Goal: Information Seeking & Learning: Check status

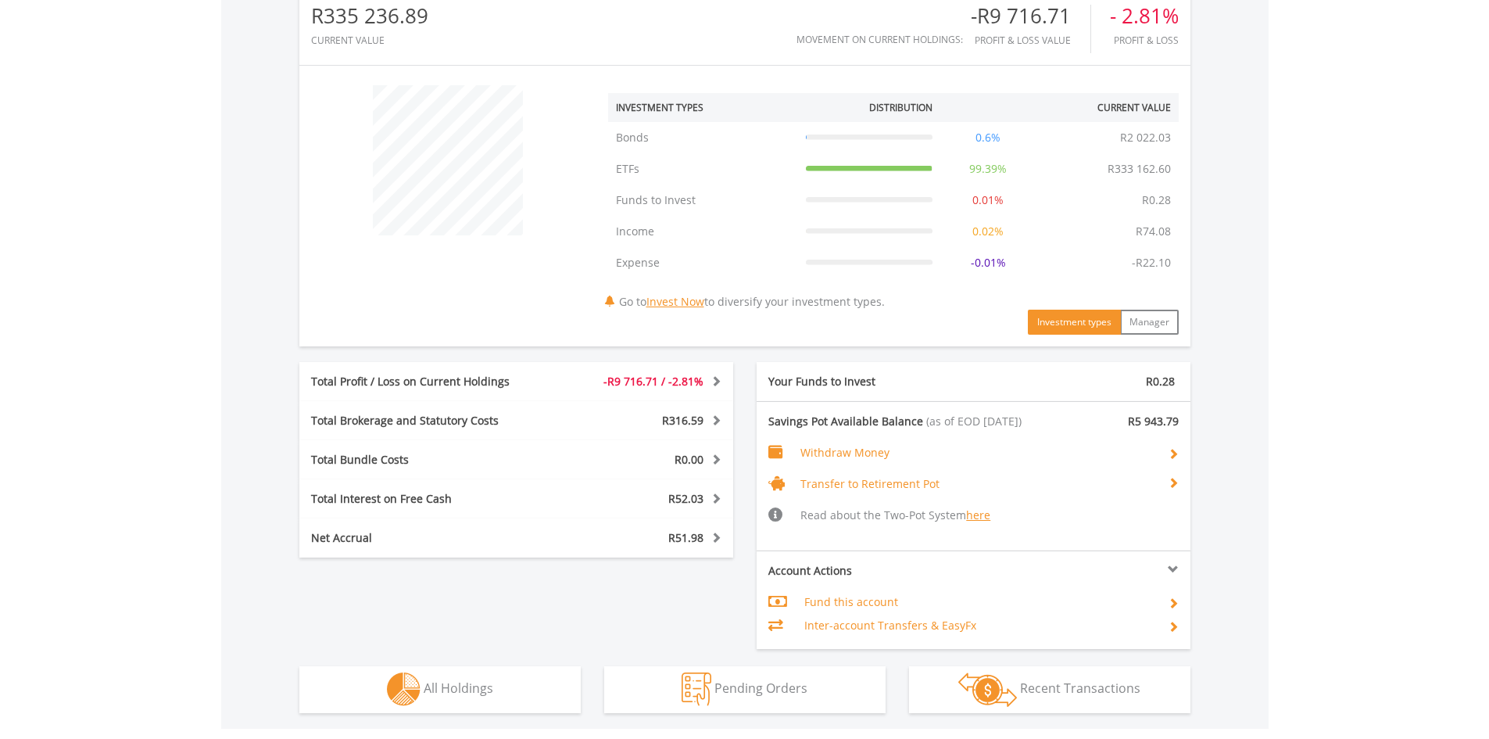
scroll to position [547, 0]
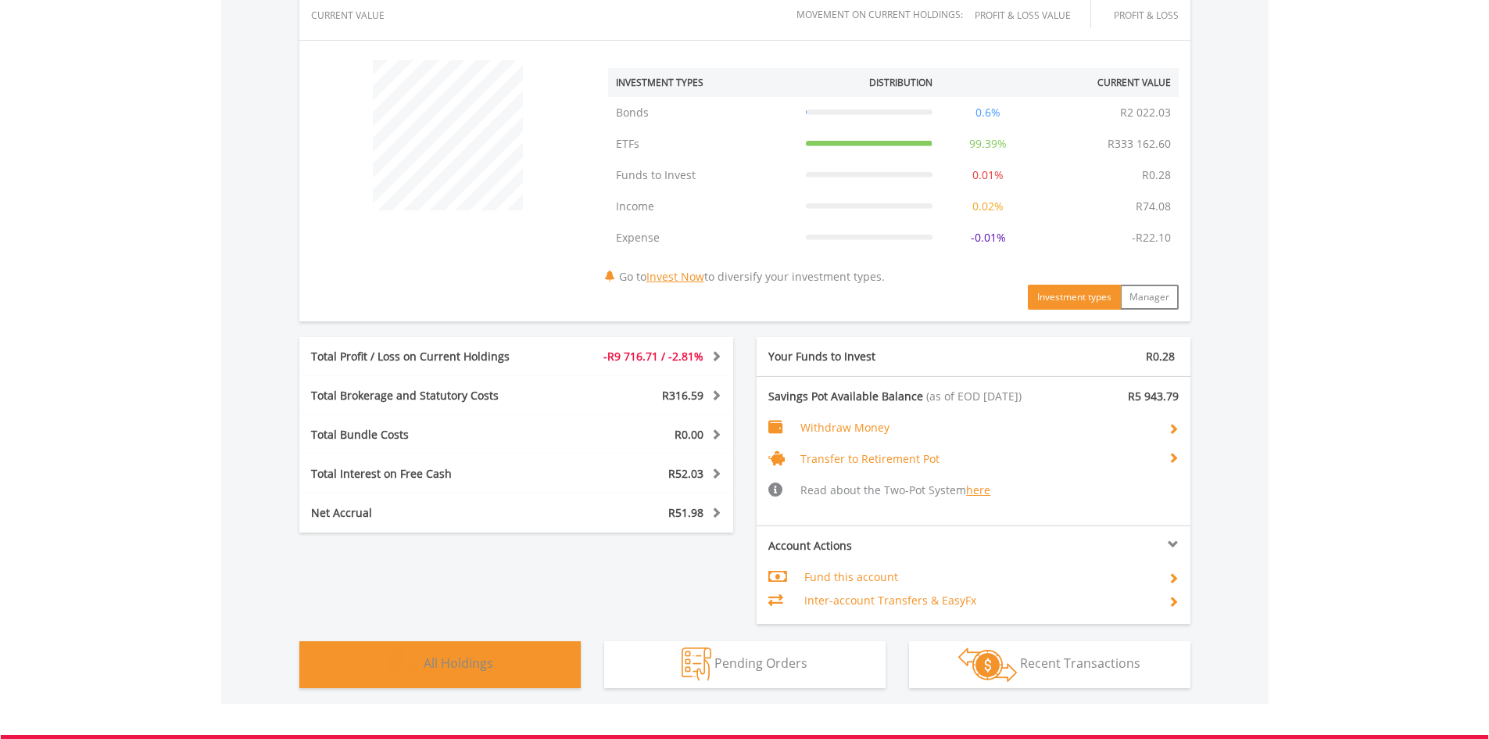
click at [450, 662] on span "All Holdings" at bounding box center [459, 662] width 70 height 17
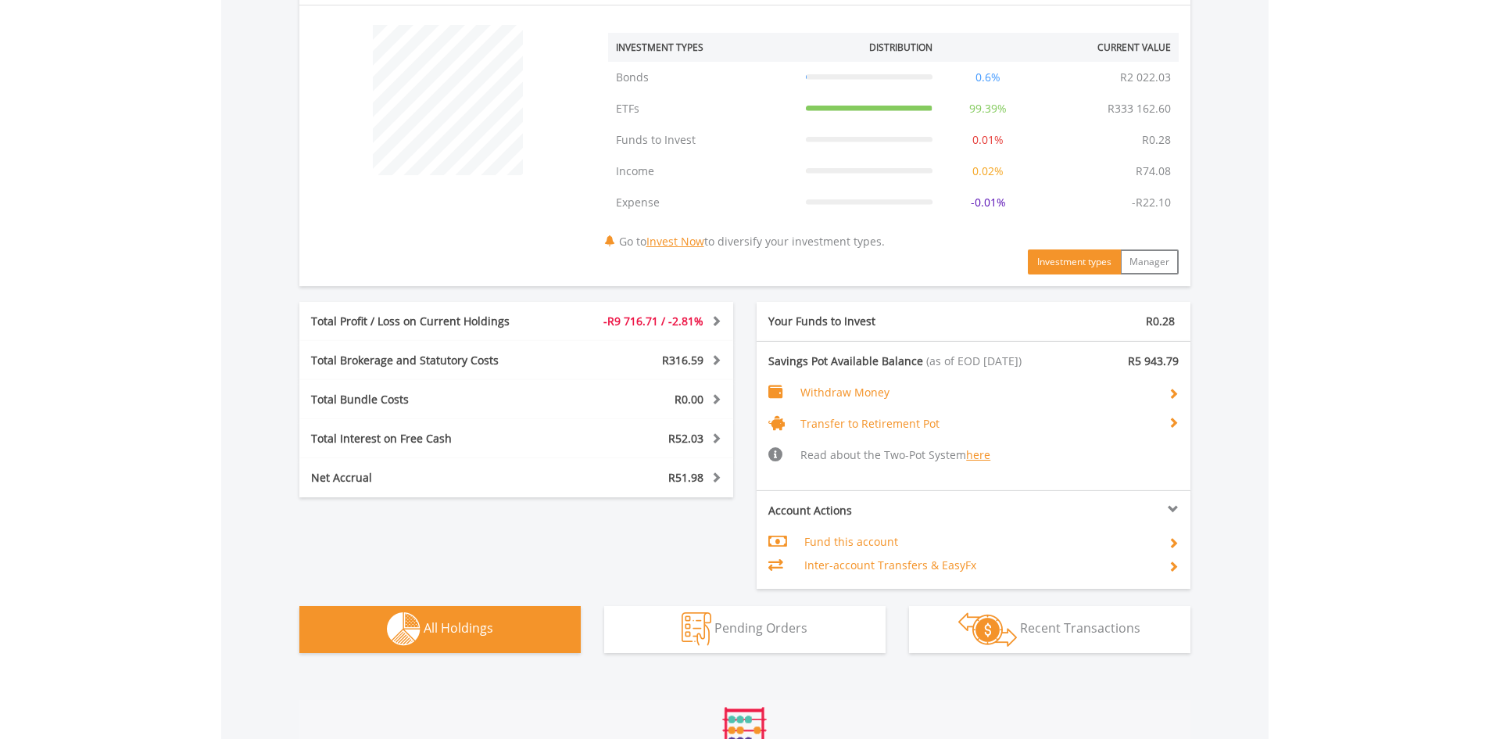
scroll to position [1098, 0]
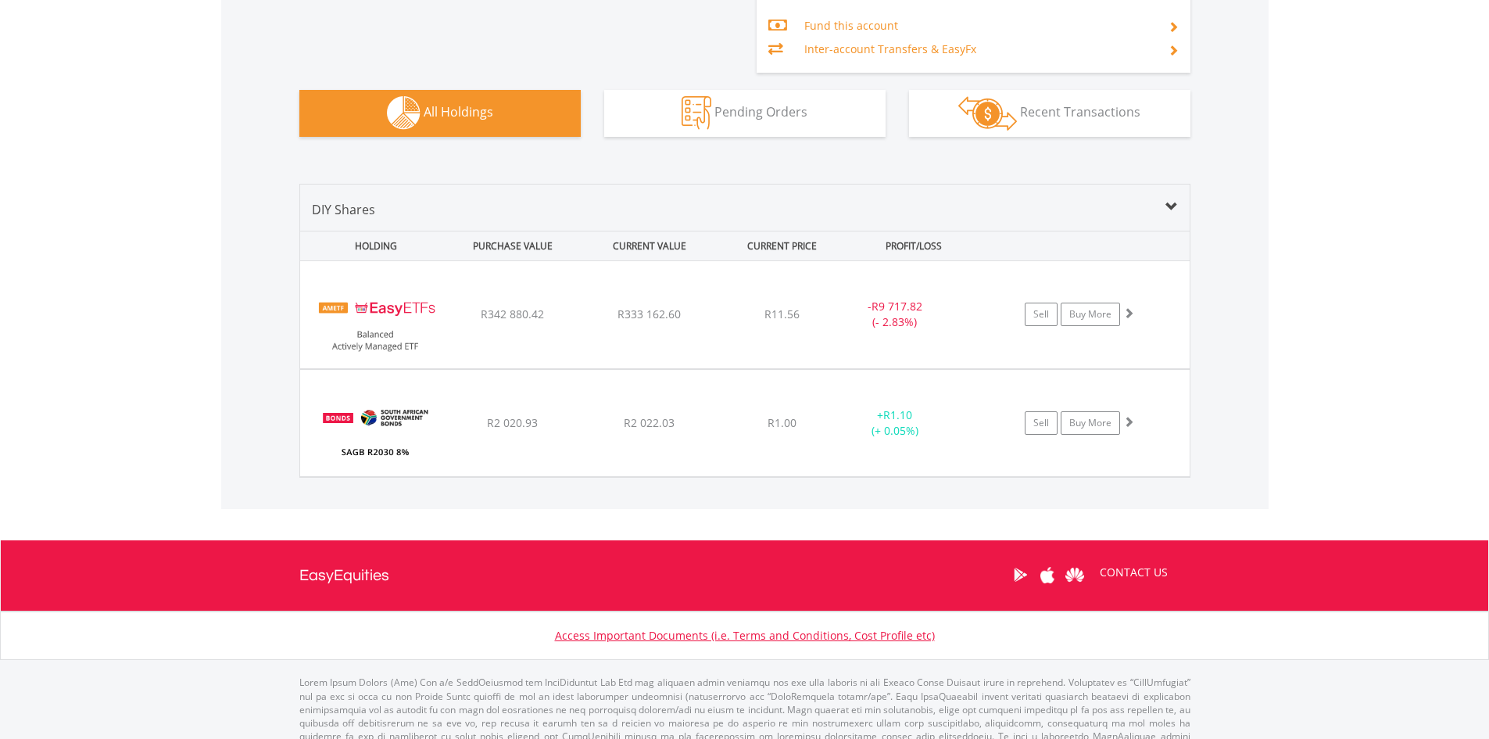
click at [266, 301] on div "Value View Share View DIY Shares HOLDING PURCHASE VALUE CURRENT VALUE CURRENT P…" at bounding box center [745, 330] width 1048 height 357
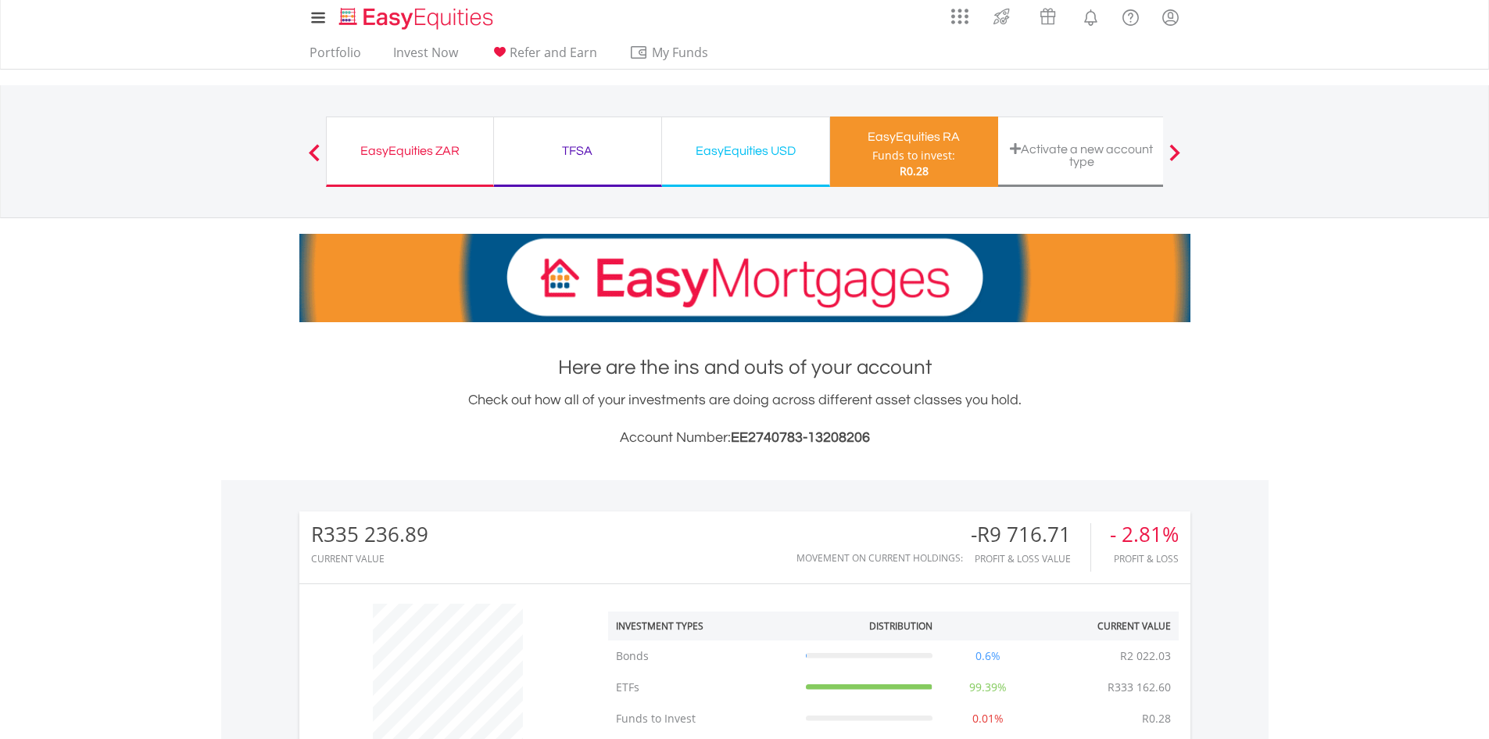
scroll to position [0, 0]
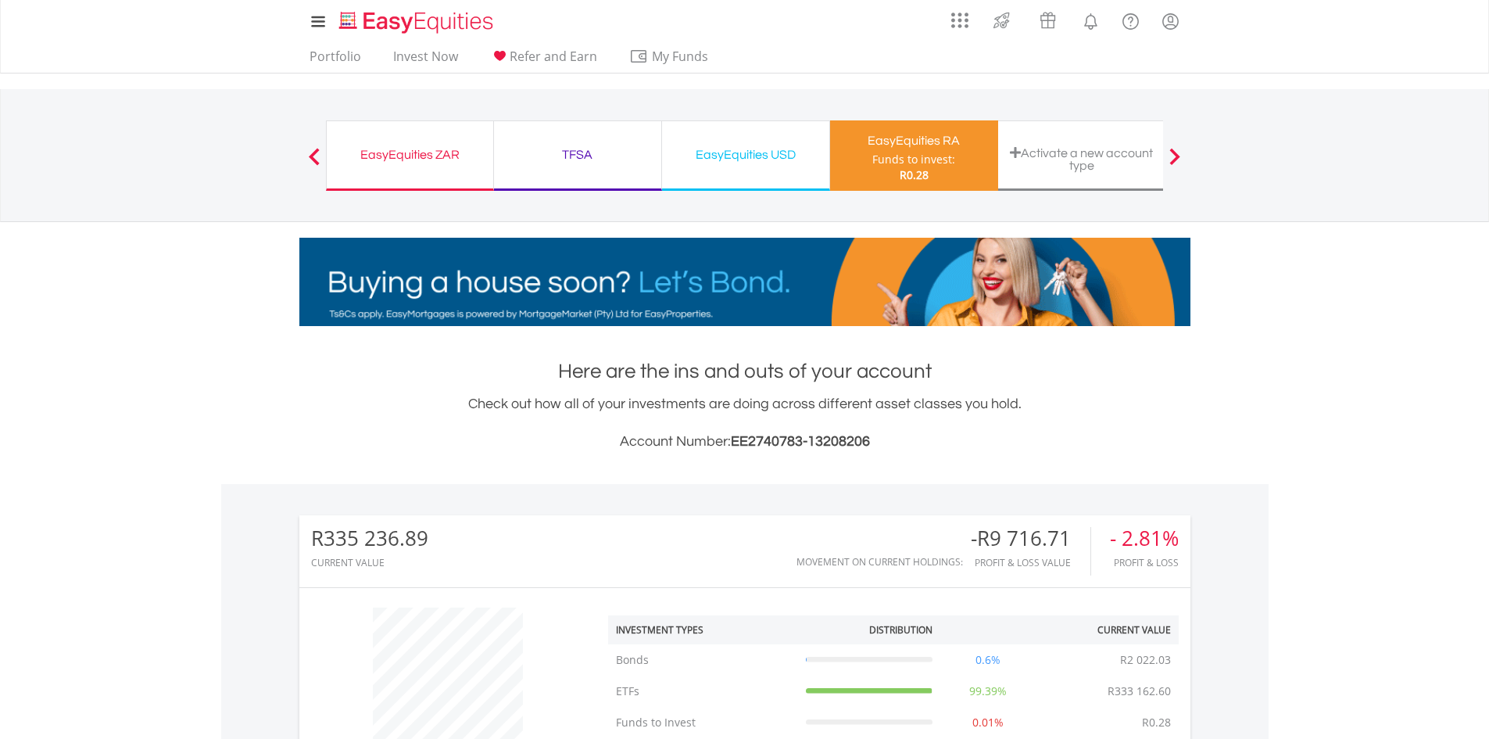
click at [228, 306] on div "My Investments Invest Now New Listings Sell My Recurring Investments Pending Or…" at bounding box center [744, 163] width 1489 height 326
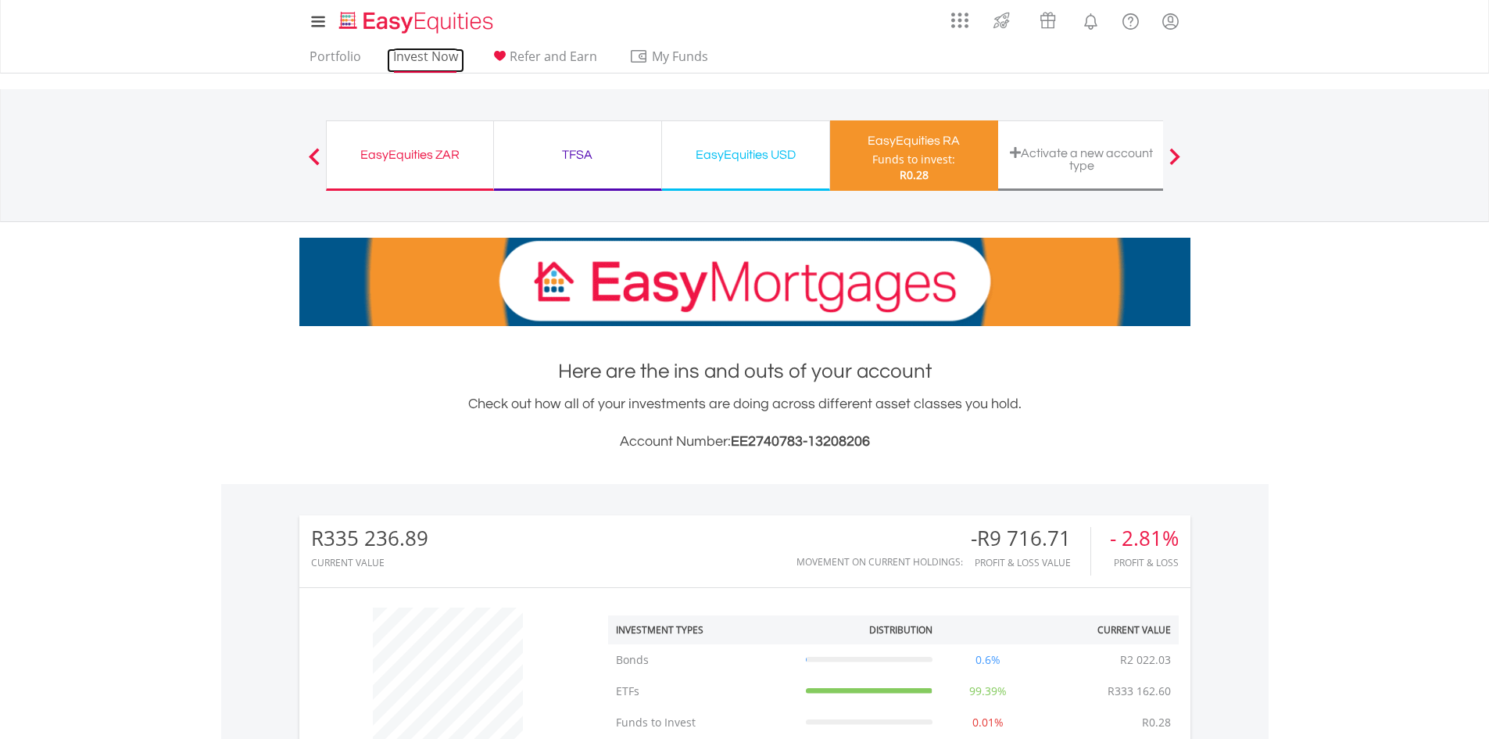
click at [427, 54] on link "Invest Now" at bounding box center [425, 60] width 77 height 24
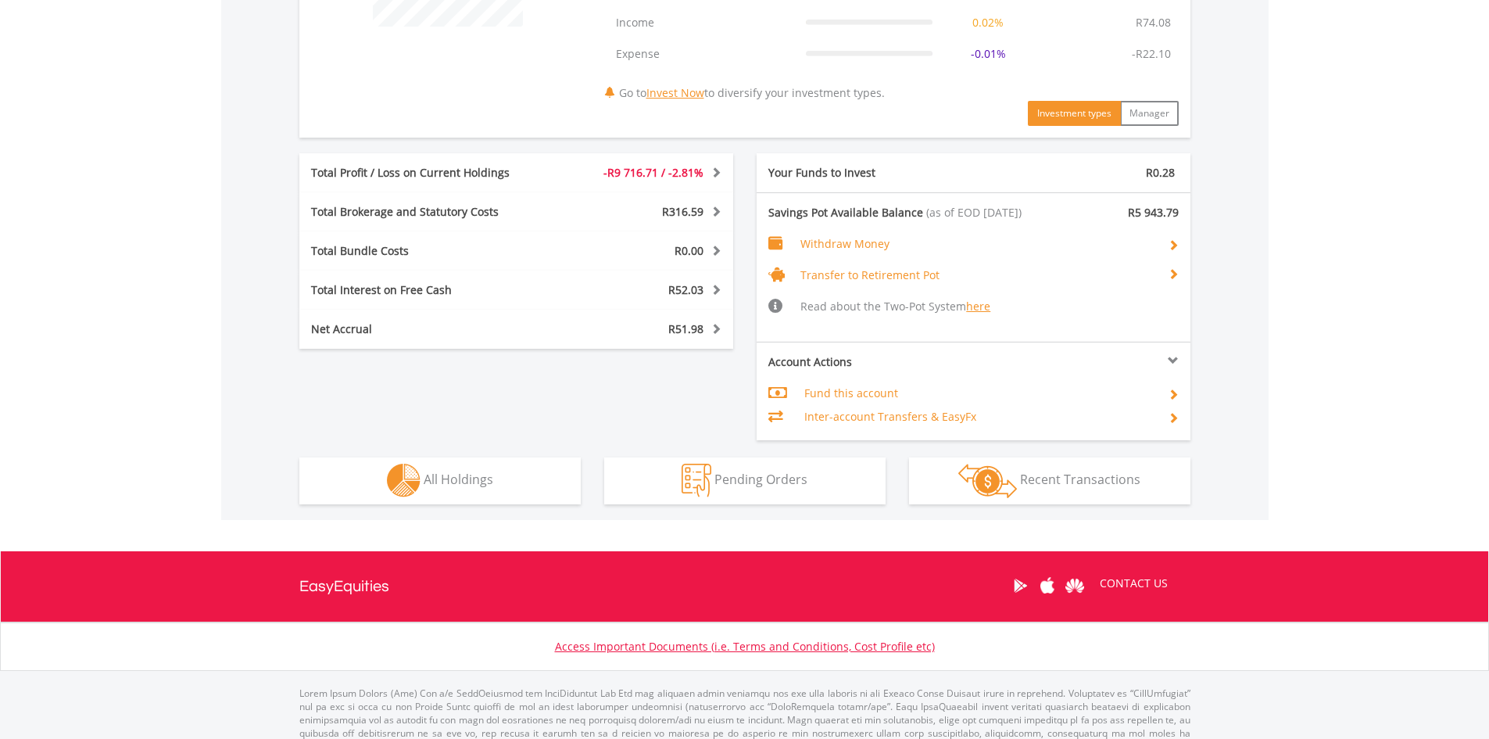
scroll to position [769, 0]
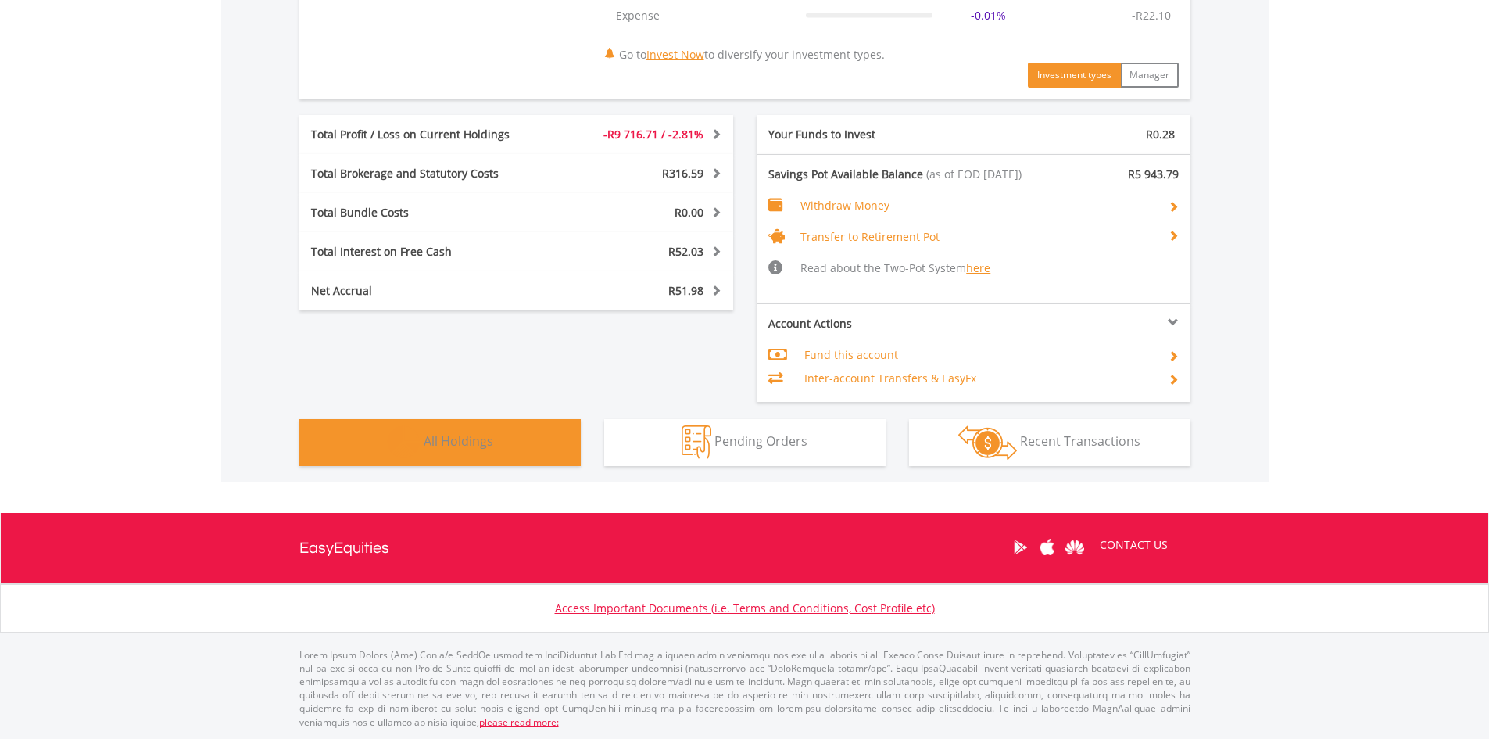
click at [467, 442] on span "All Holdings" at bounding box center [459, 440] width 70 height 17
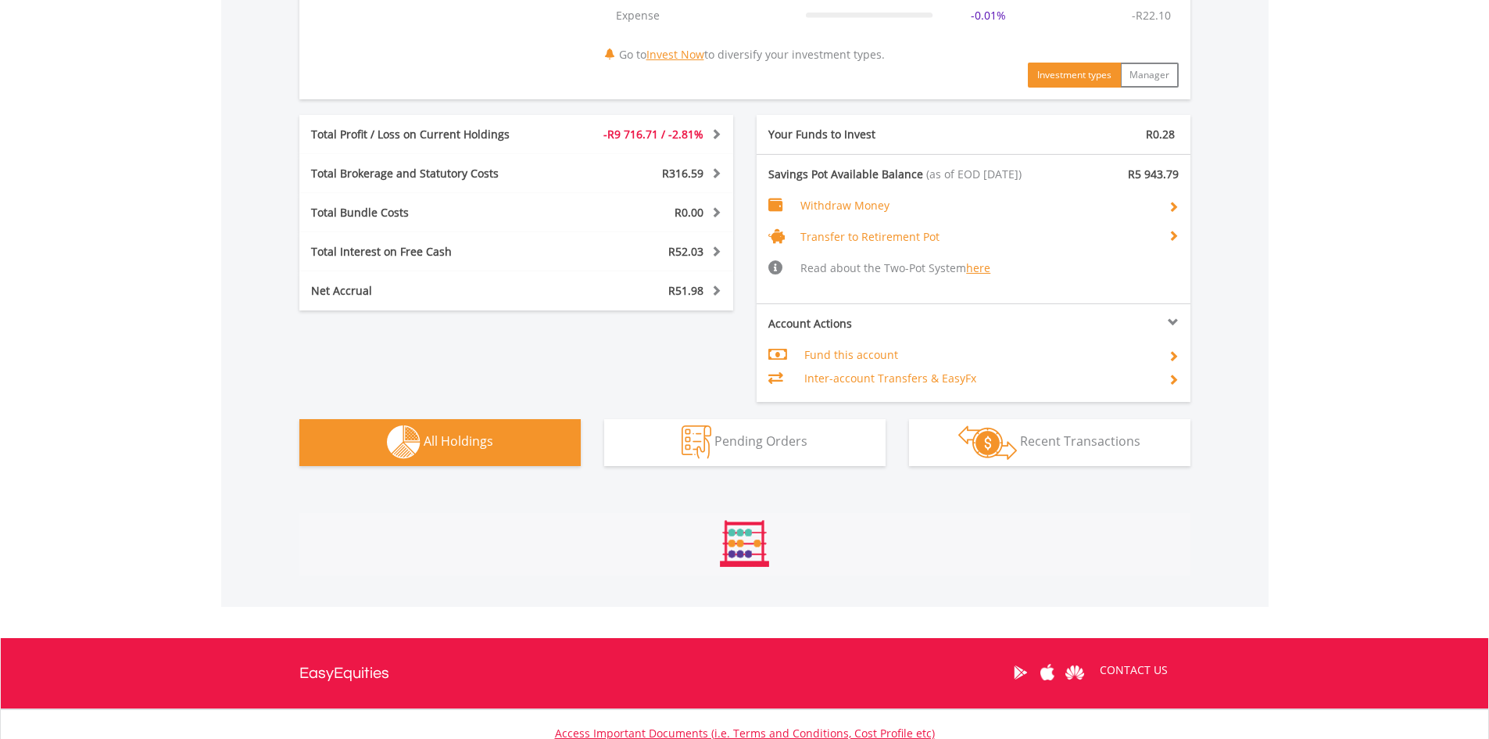
scroll to position [1098, 0]
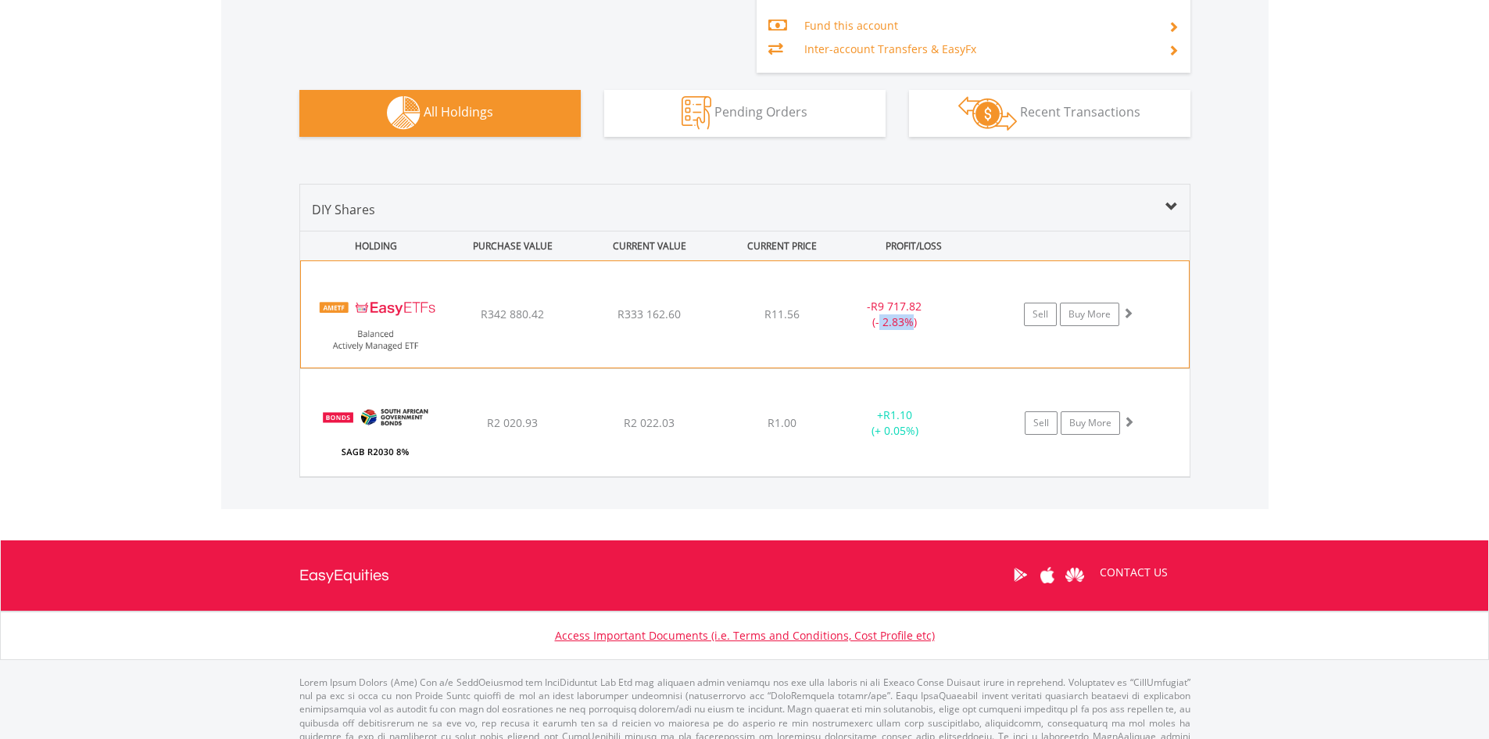
drag, startPoint x: 880, startPoint y: 323, endPoint x: 915, endPoint y: 318, distance: 34.7
click at [915, 318] on div "- R9 717.82 (- 2.83%)" at bounding box center [894, 314] width 117 height 31
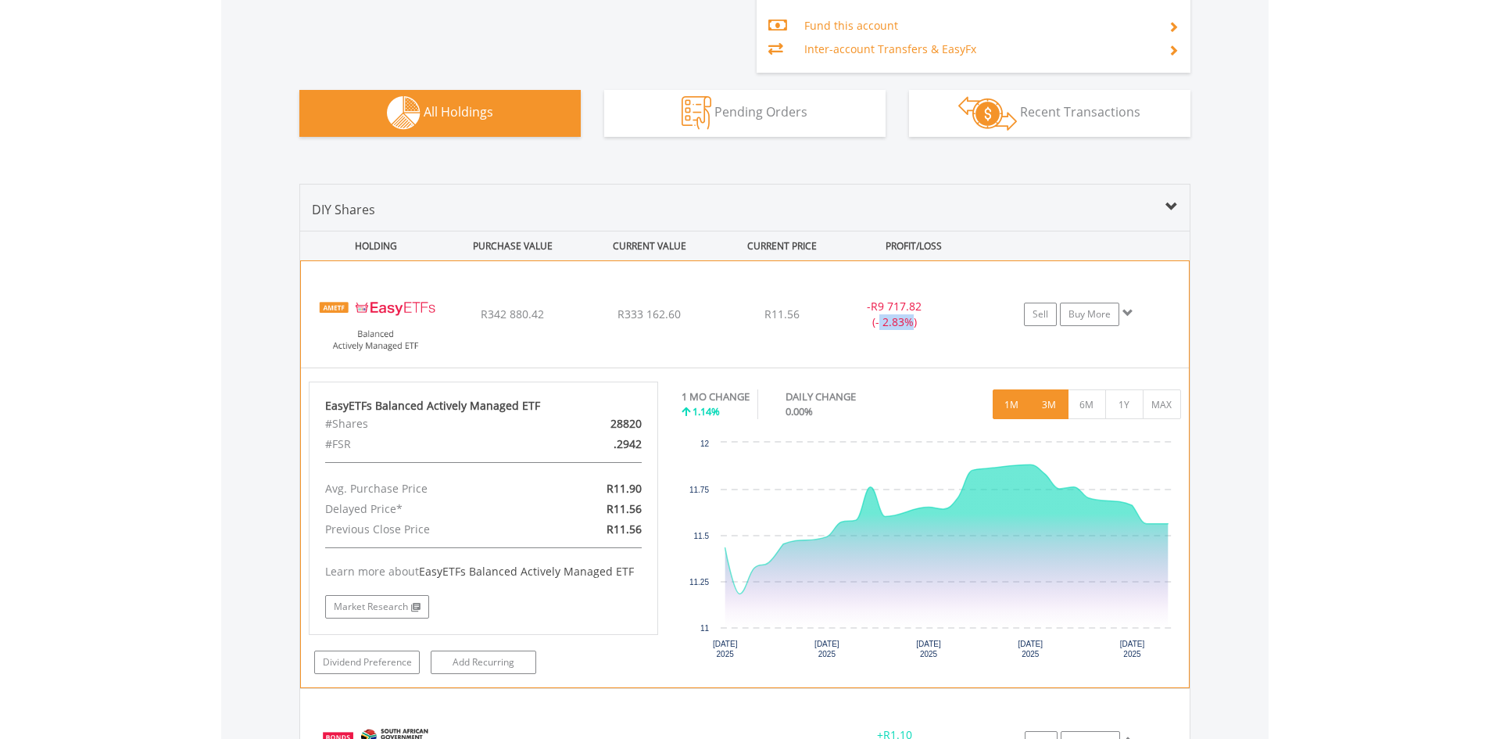
click at [1052, 402] on button "3M" at bounding box center [1049, 404] width 38 height 30
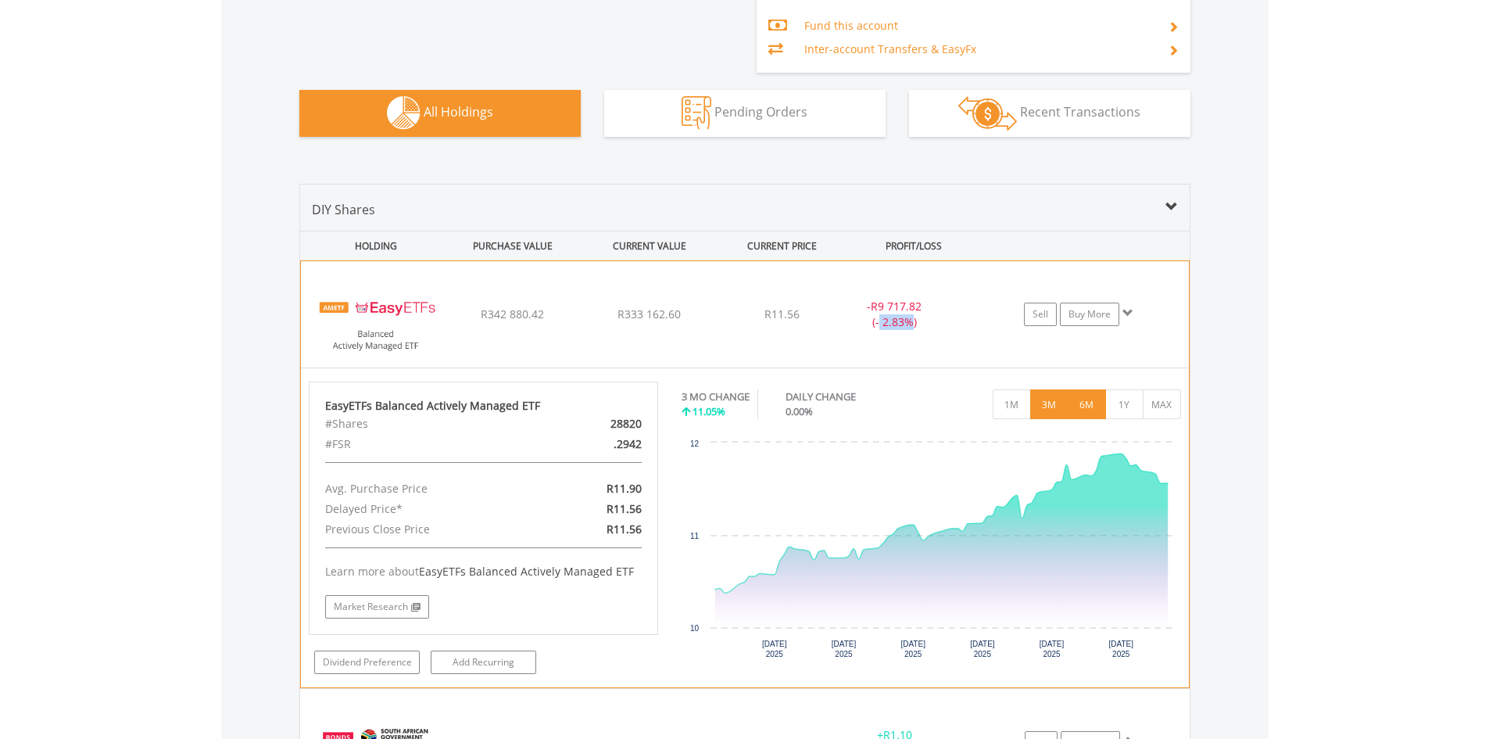
click at [1089, 399] on button "6M" at bounding box center [1087, 404] width 38 height 30
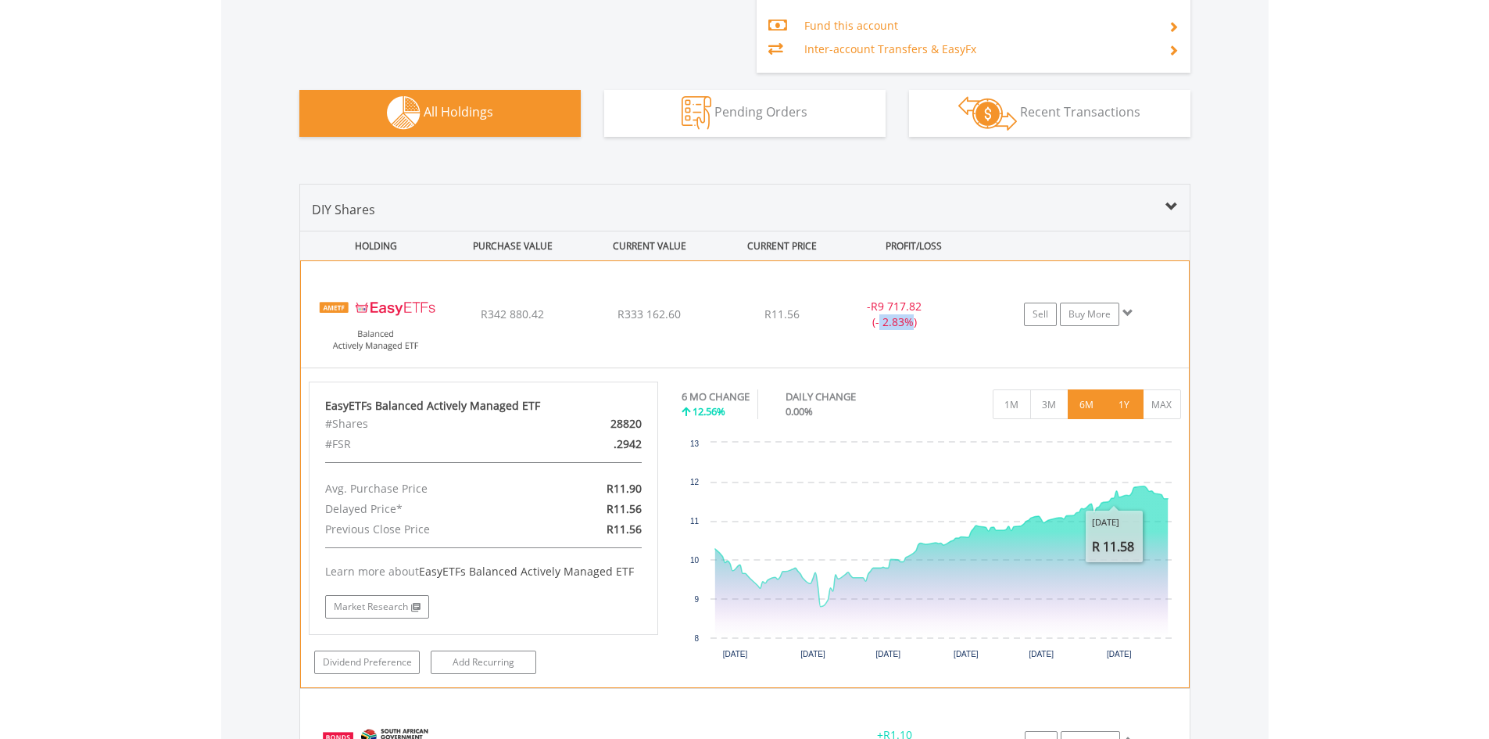
click at [1130, 392] on button "1Y" at bounding box center [1124, 404] width 38 height 30
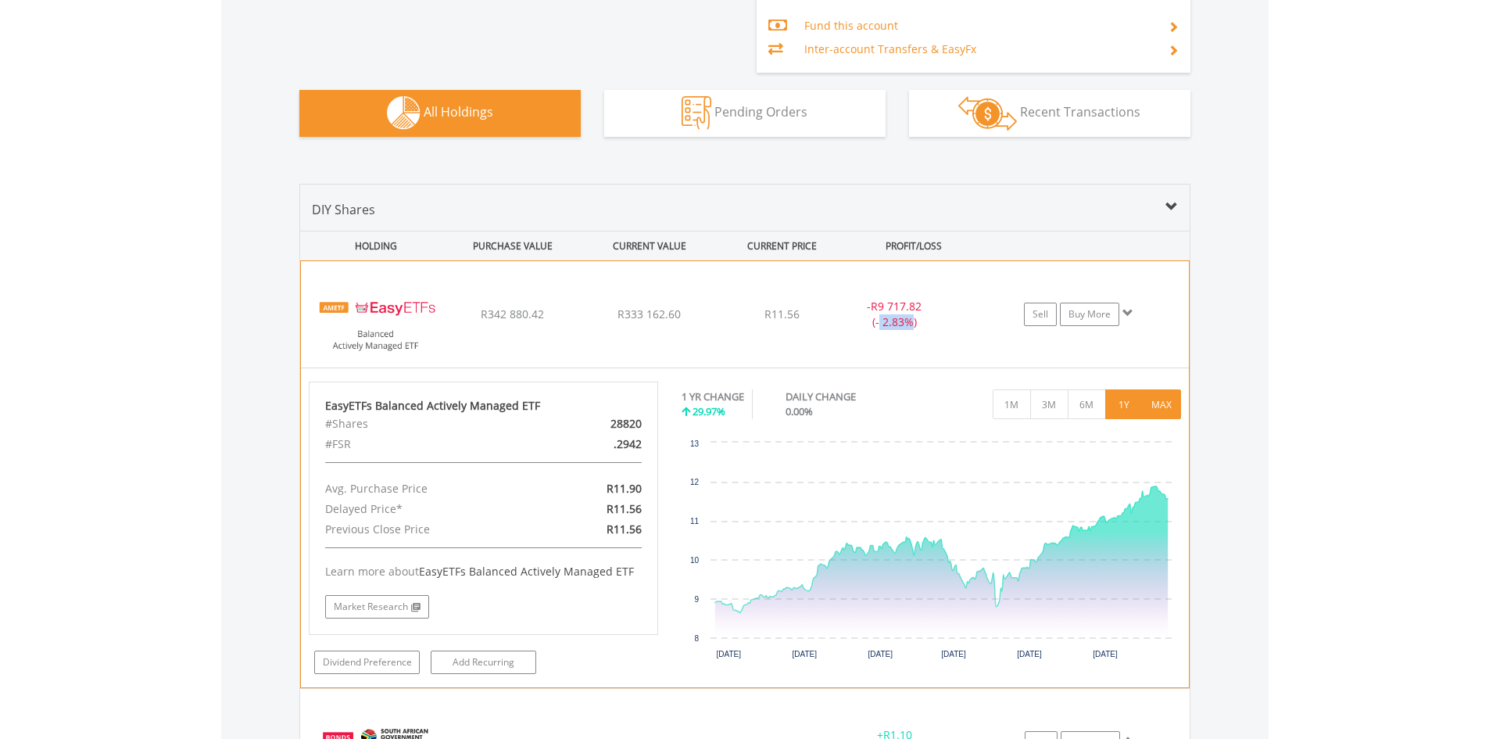
click at [1163, 405] on button "MAX" at bounding box center [1162, 404] width 38 height 30
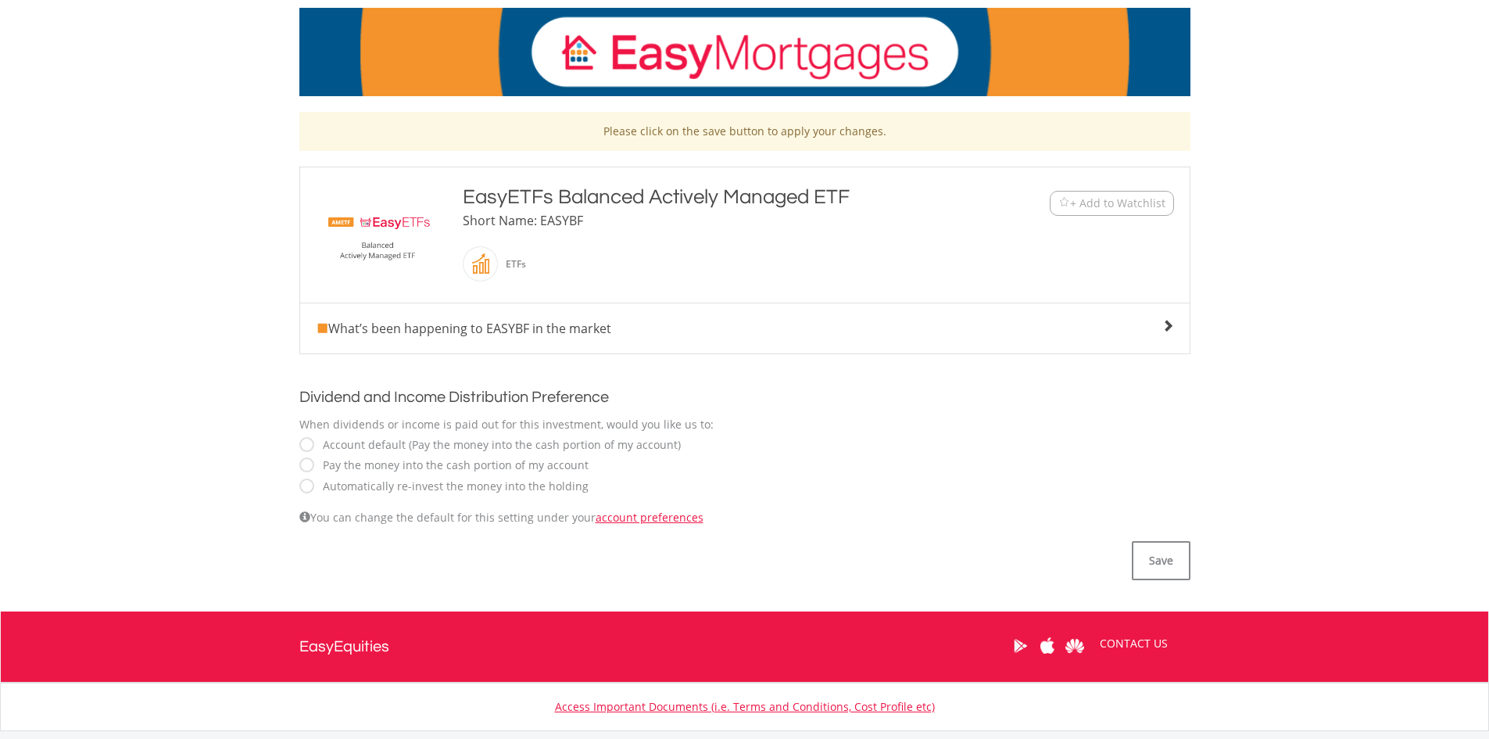
scroll to position [156, 0]
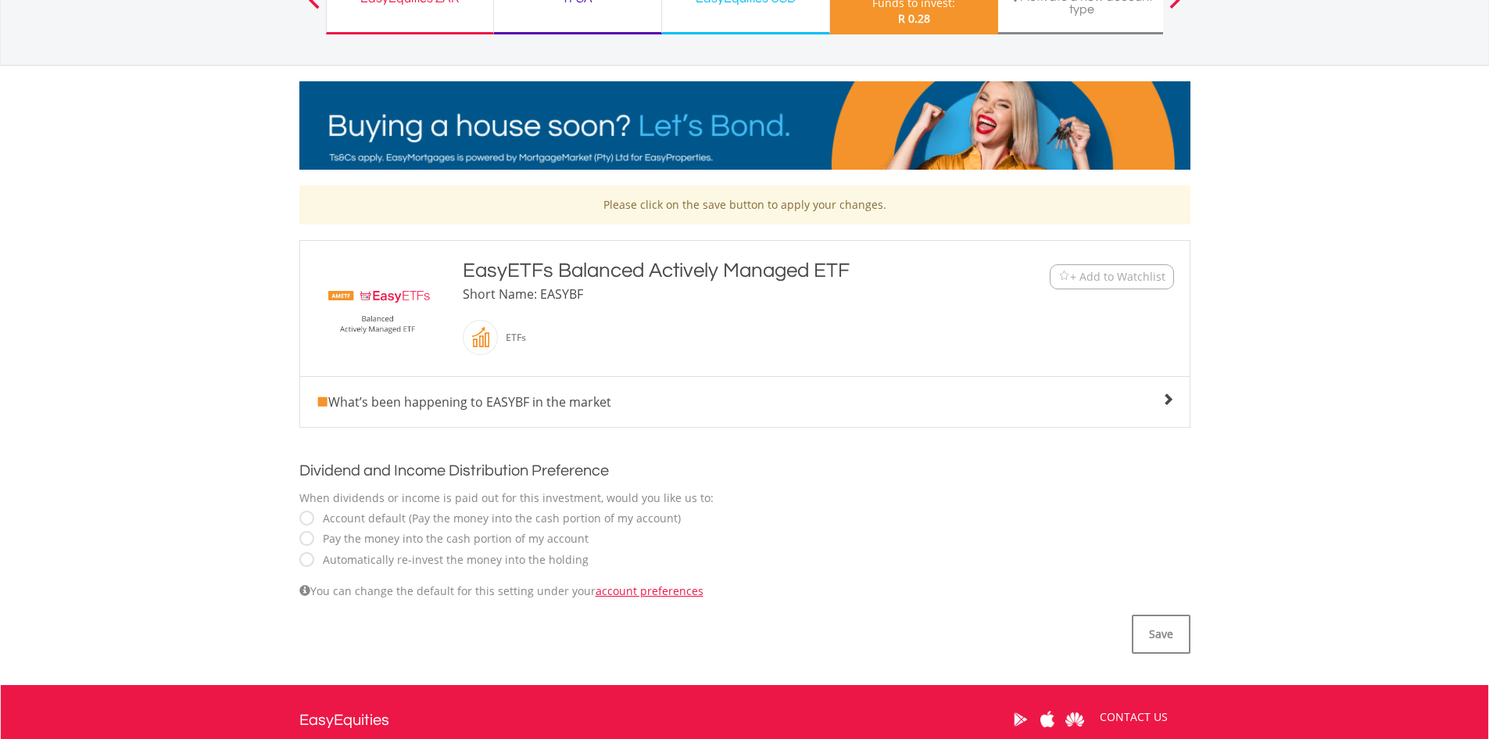
click at [269, 413] on body "My Investments Invest Now New Listings Sell My Recurring Investments Pending Or…" at bounding box center [744, 384] width 1489 height 1080
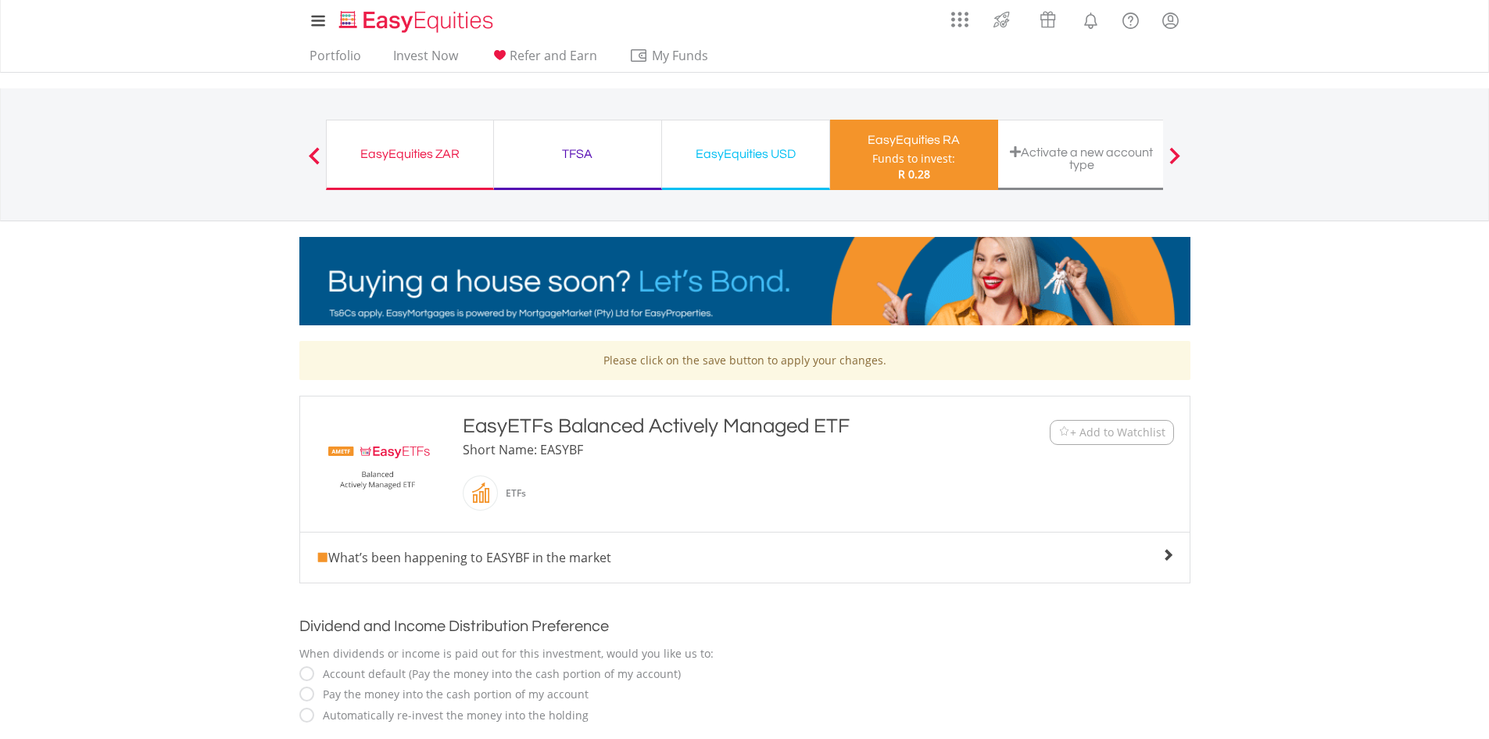
scroll to position [0, 0]
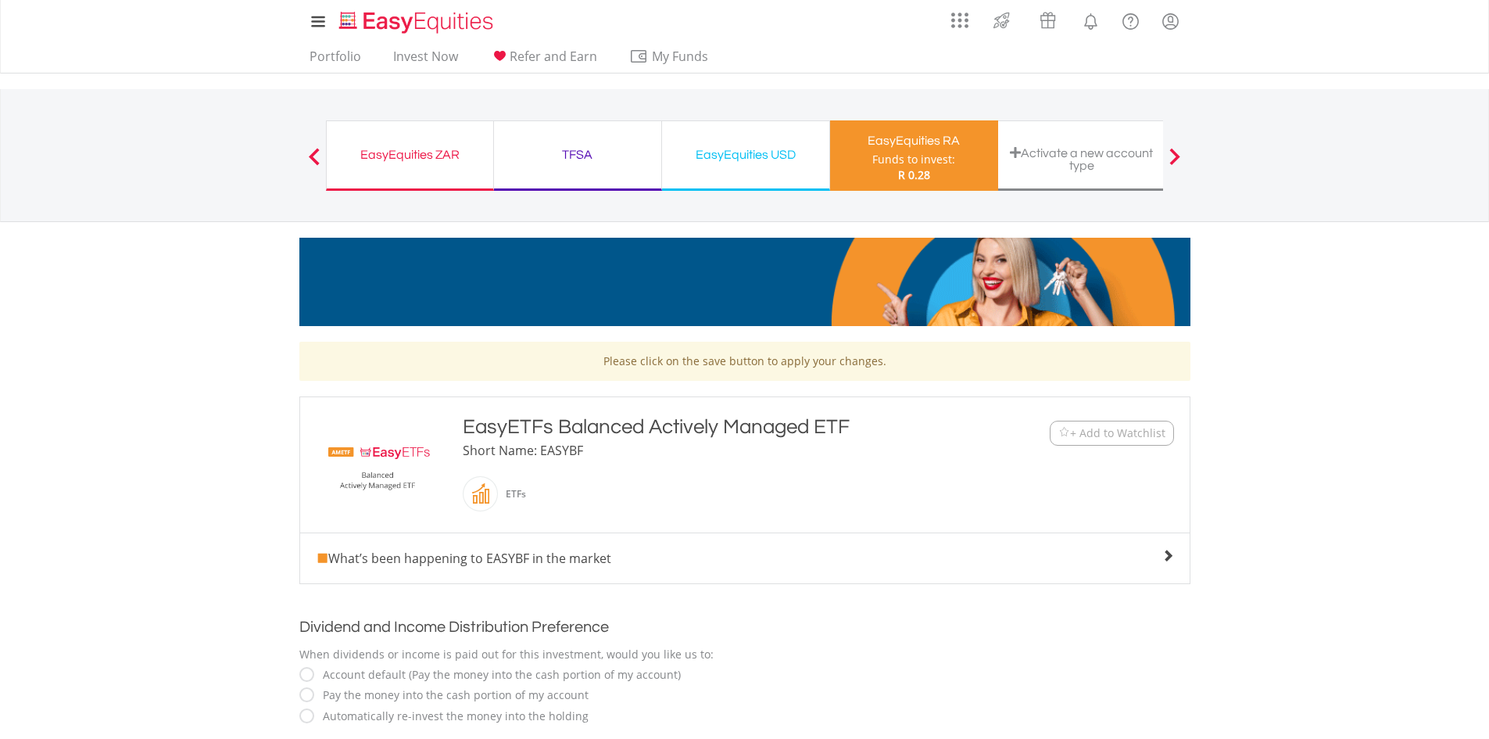
click at [769, 156] on div "EasyEquities USD" at bounding box center [746, 155] width 149 height 22
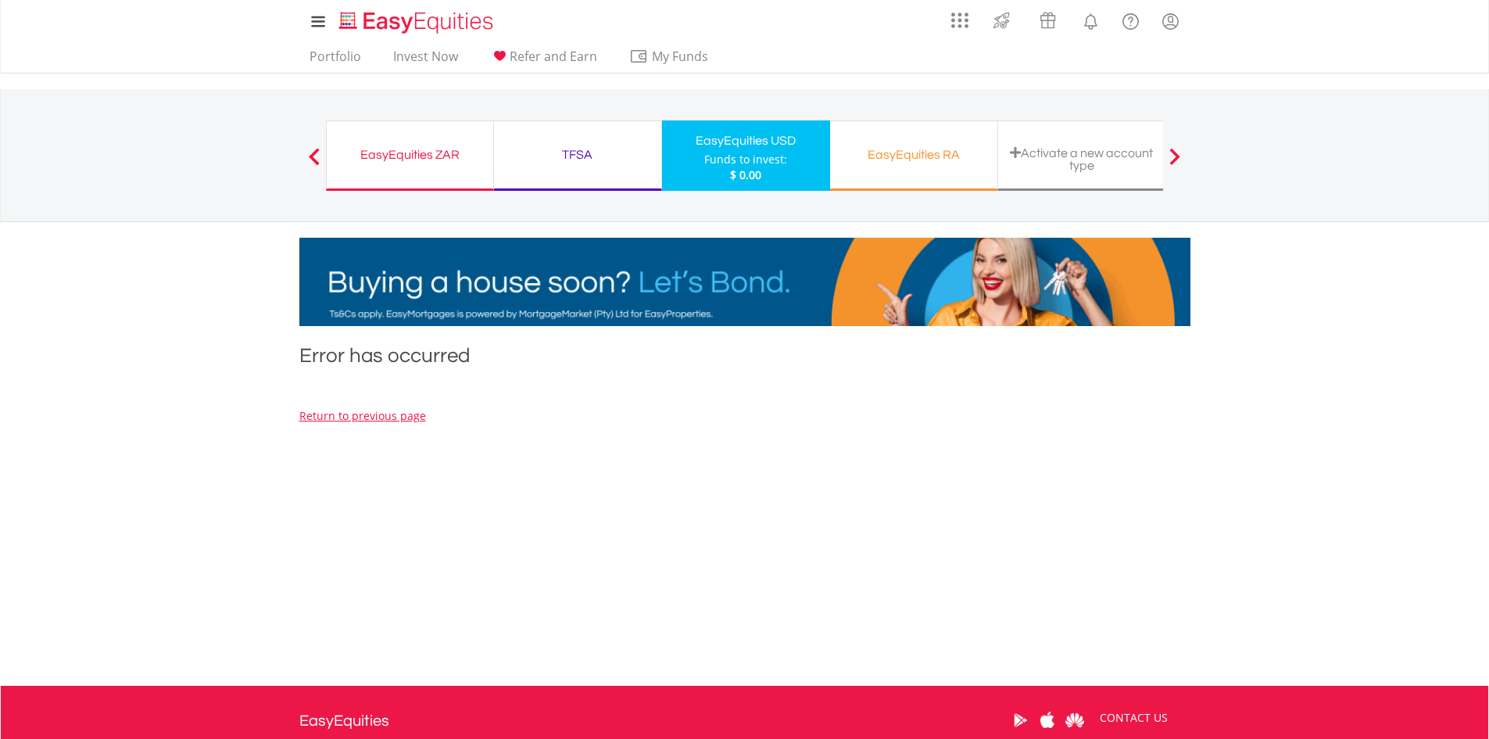
click at [579, 165] on div "TFSA" at bounding box center [577, 155] width 149 height 22
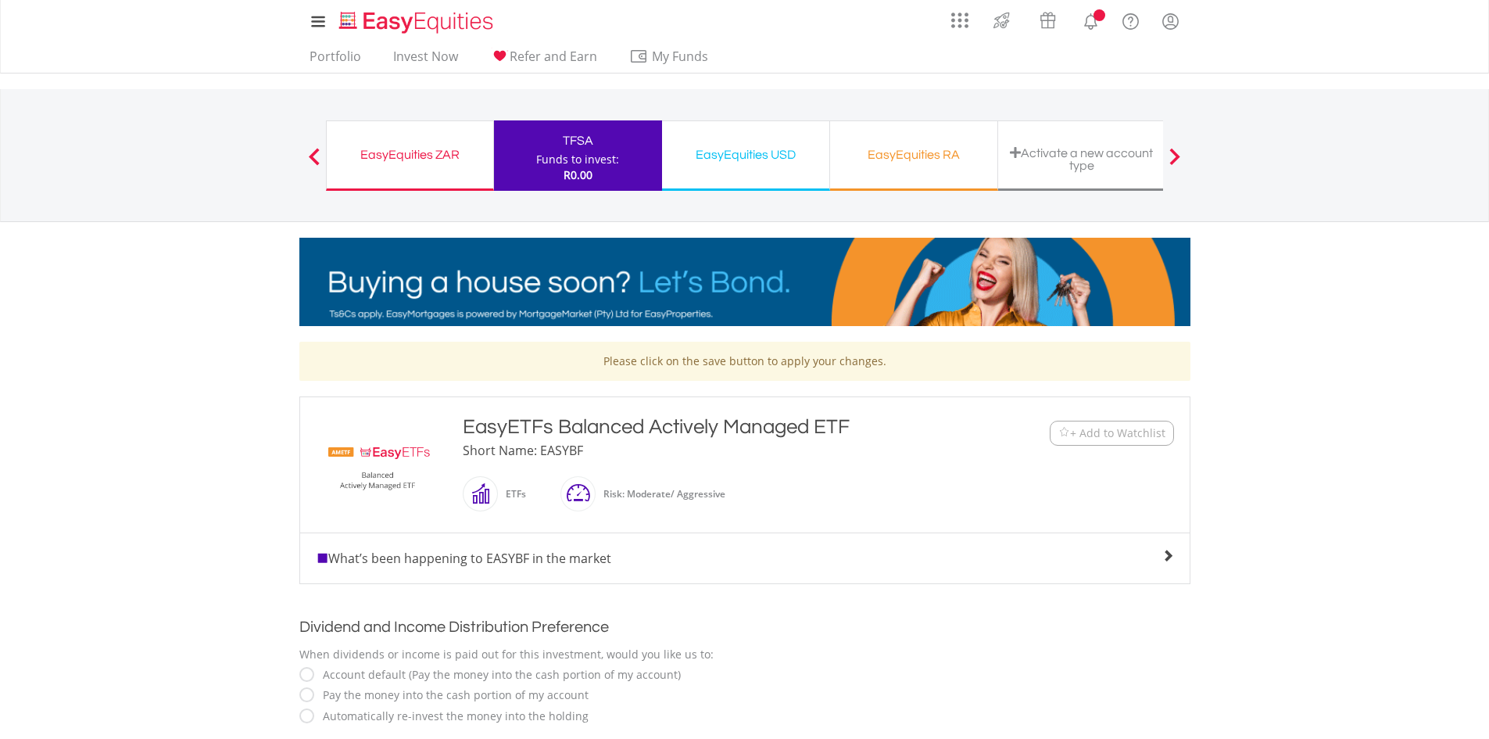
click at [908, 152] on div "EasyEquities RA" at bounding box center [914, 155] width 149 height 22
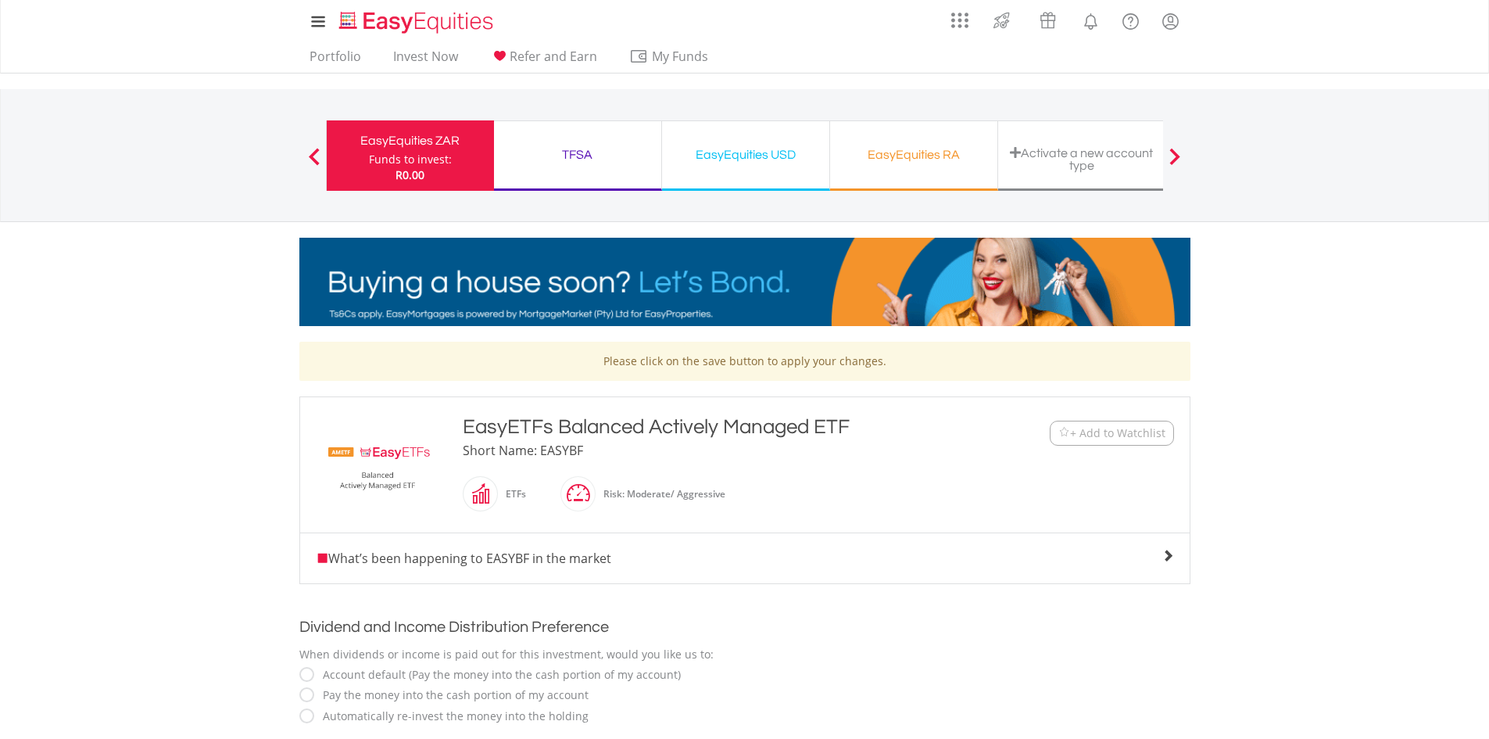
click at [908, 155] on div "EasyEquities RA" at bounding box center [914, 155] width 149 height 22
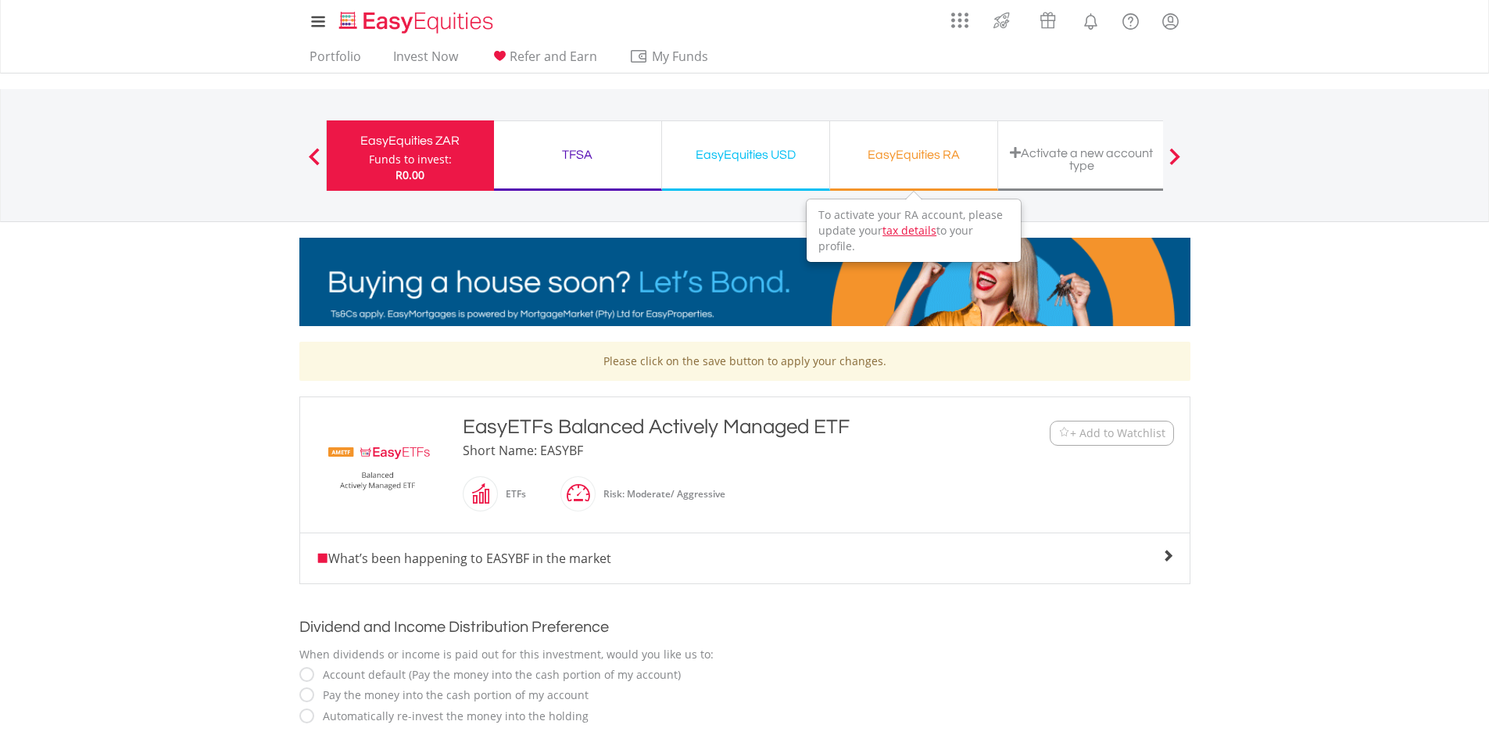
click at [908, 152] on div "EasyEquities RA" at bounding box center [914, 155] width 149 height 22
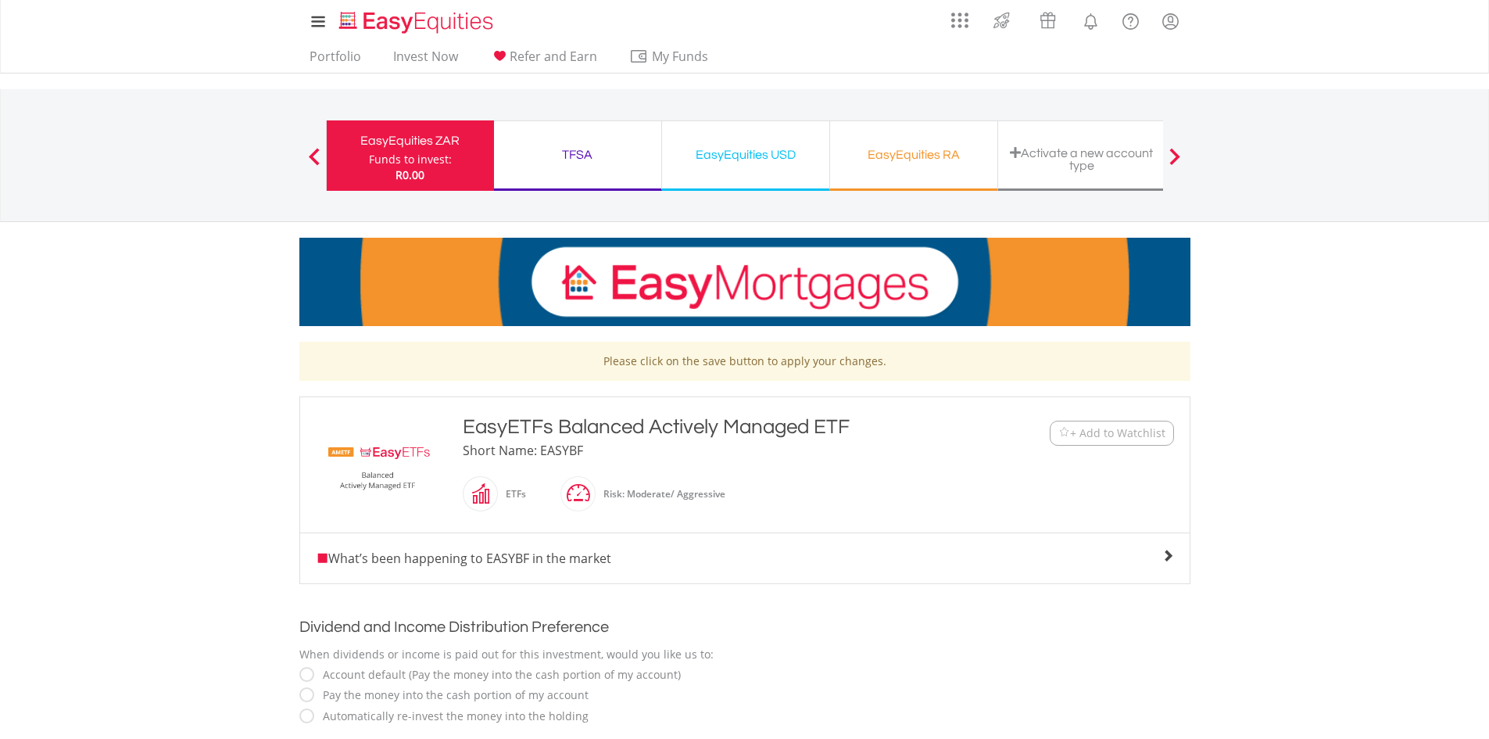
click at [907, 145] on div "EasyEquities RA" at bounding box center [914, 155] width 149 height 22
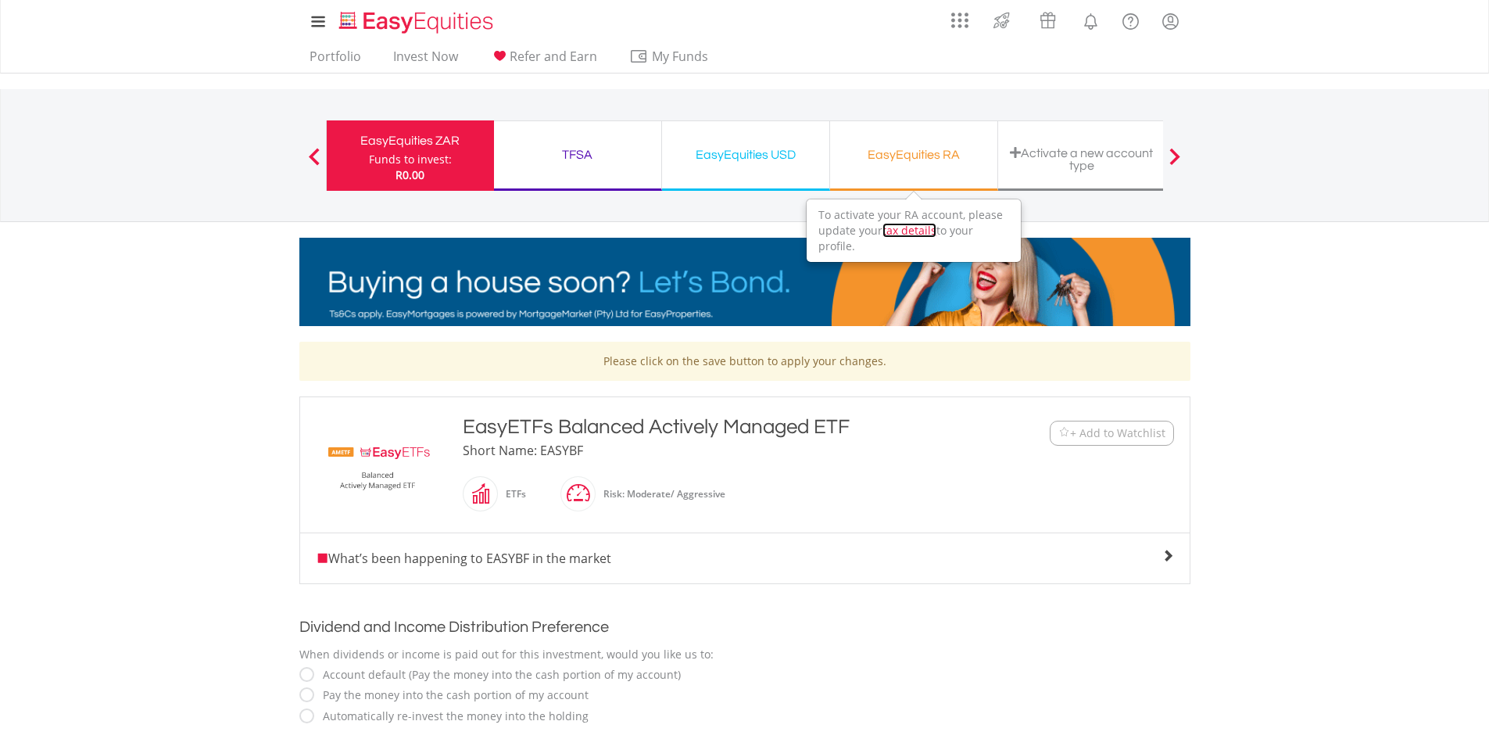
click at [924, 228] on link "tax details" at bounding box center [910, 230] width 54 height 15
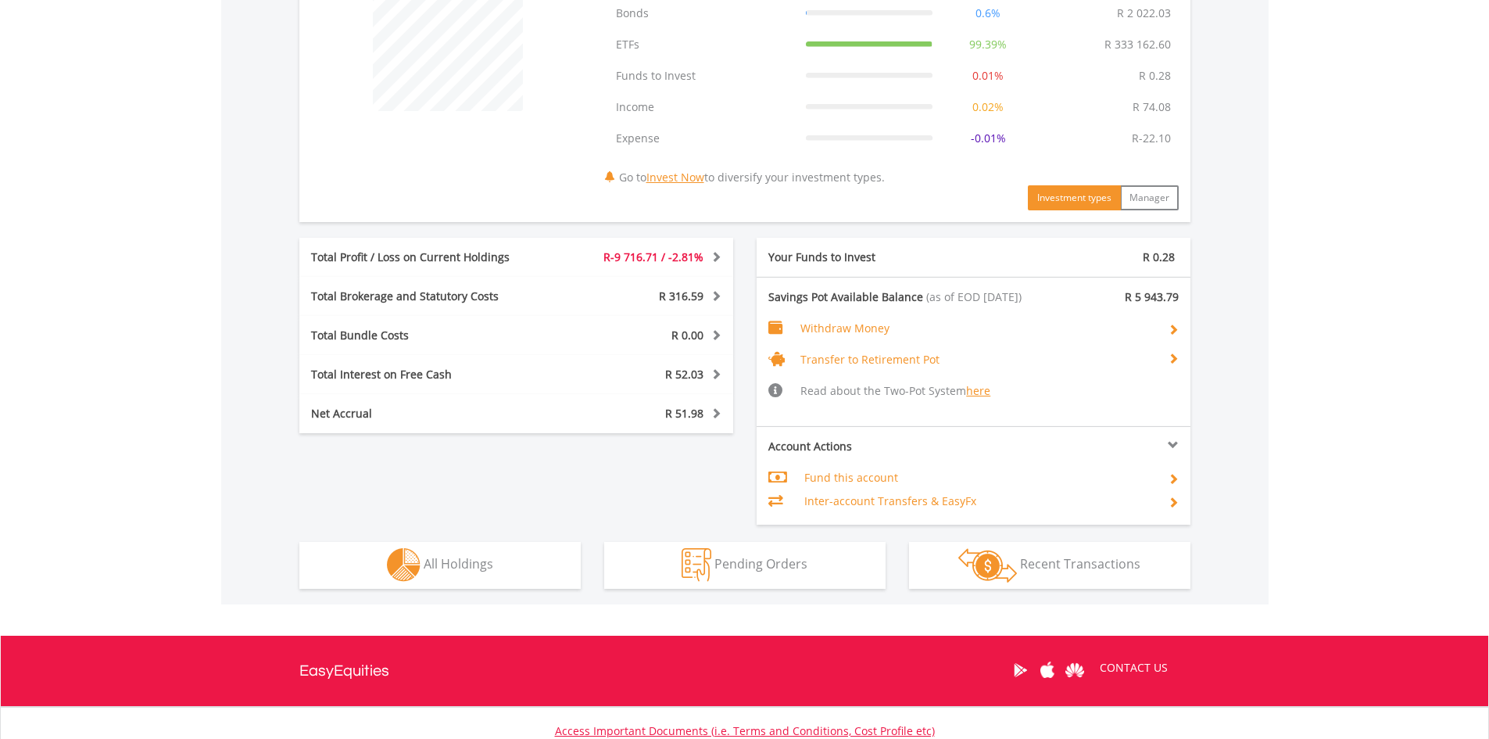
scroll to position [704, 0]
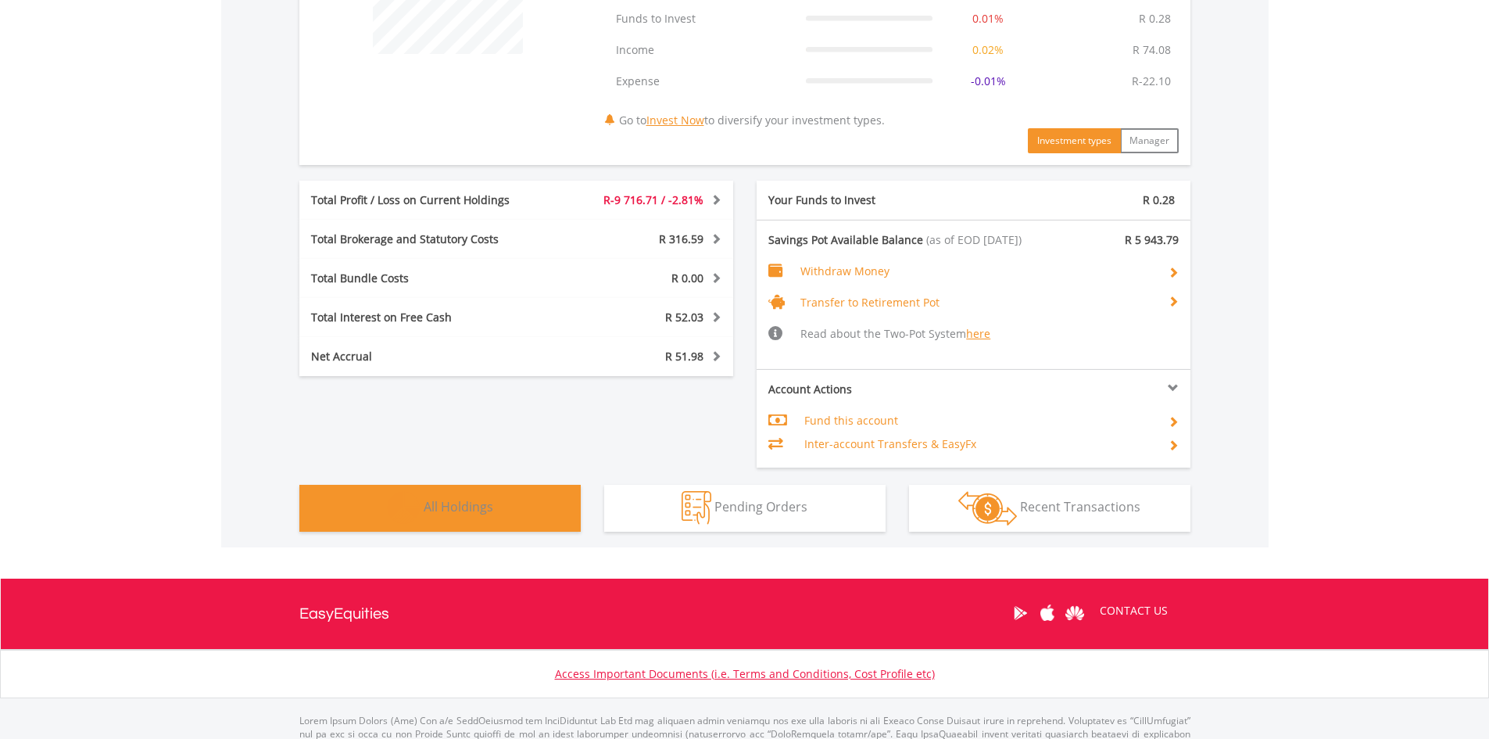
click at [473, 505] on span "All Holdings" at bounding box center [459, 506] width 70 height 17
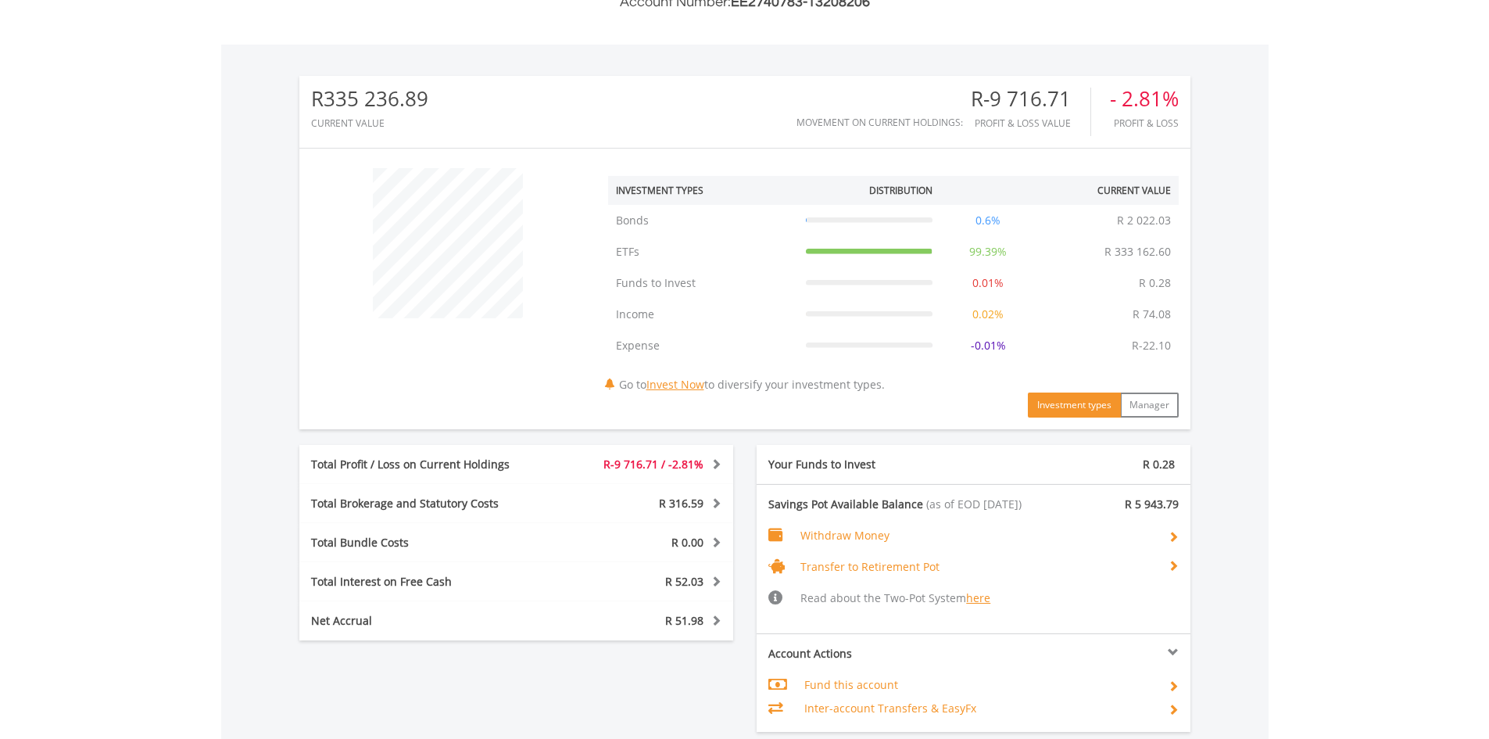
scroll to position [551, 0]
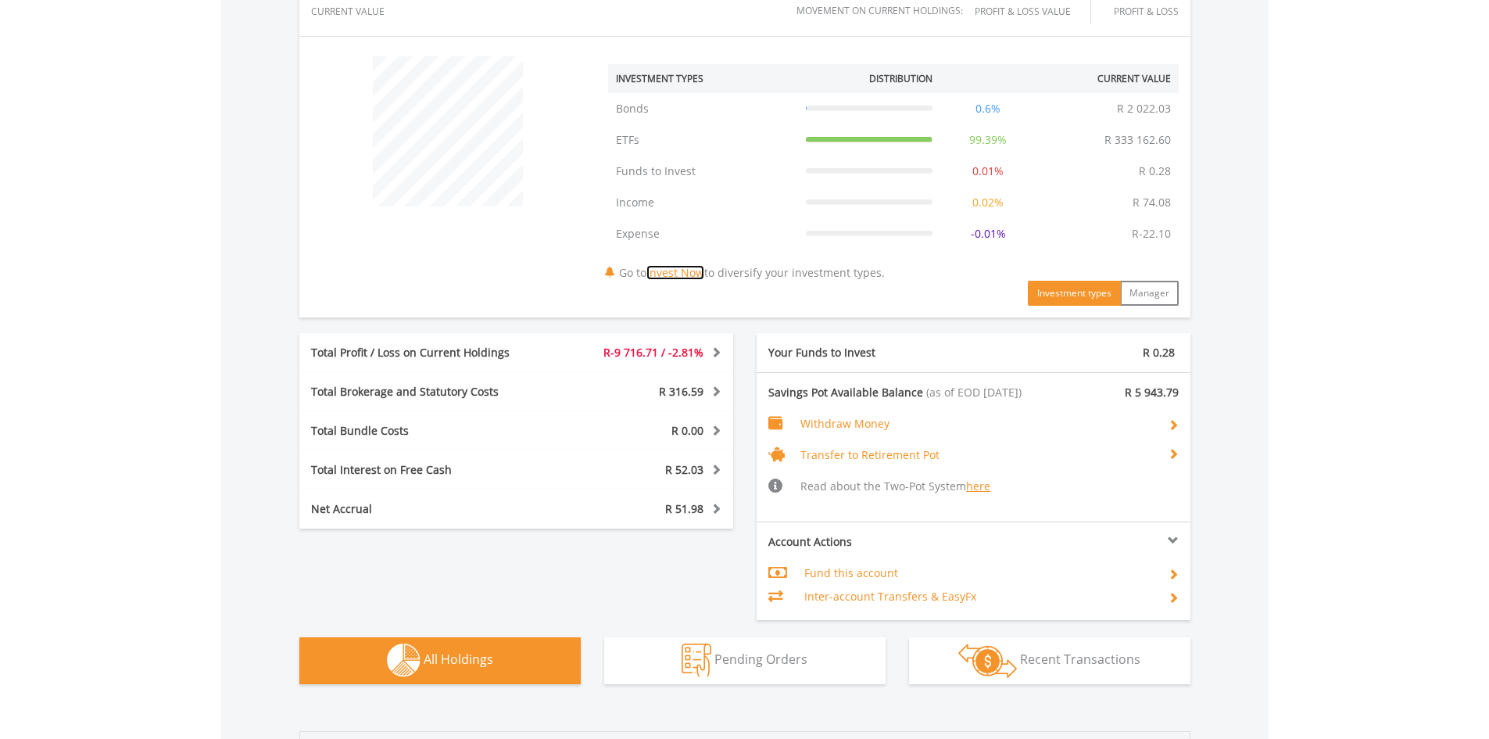
click at [684, 276] on link "Invest Now" at bounding box center [676, 272] width 58 height 15
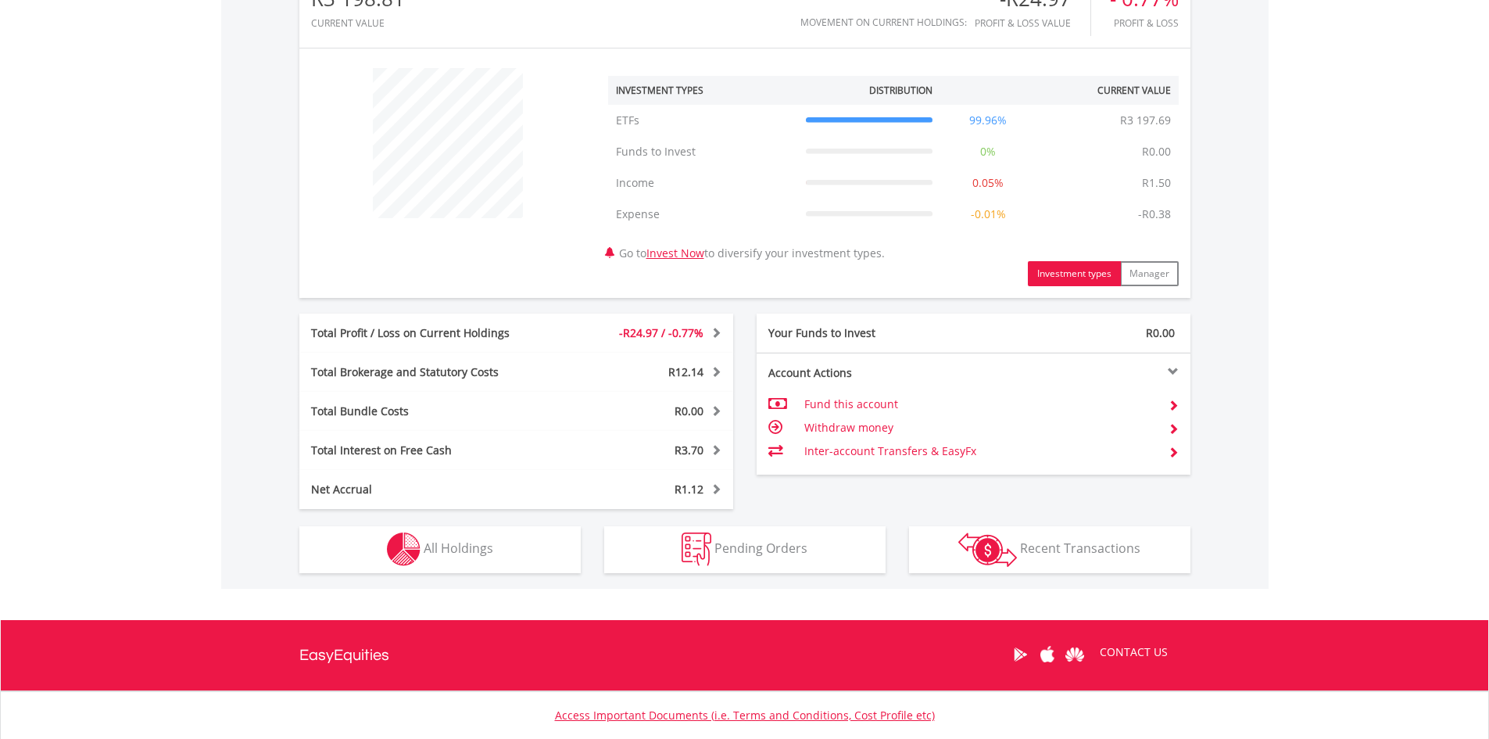
scroll to position [647, 0]
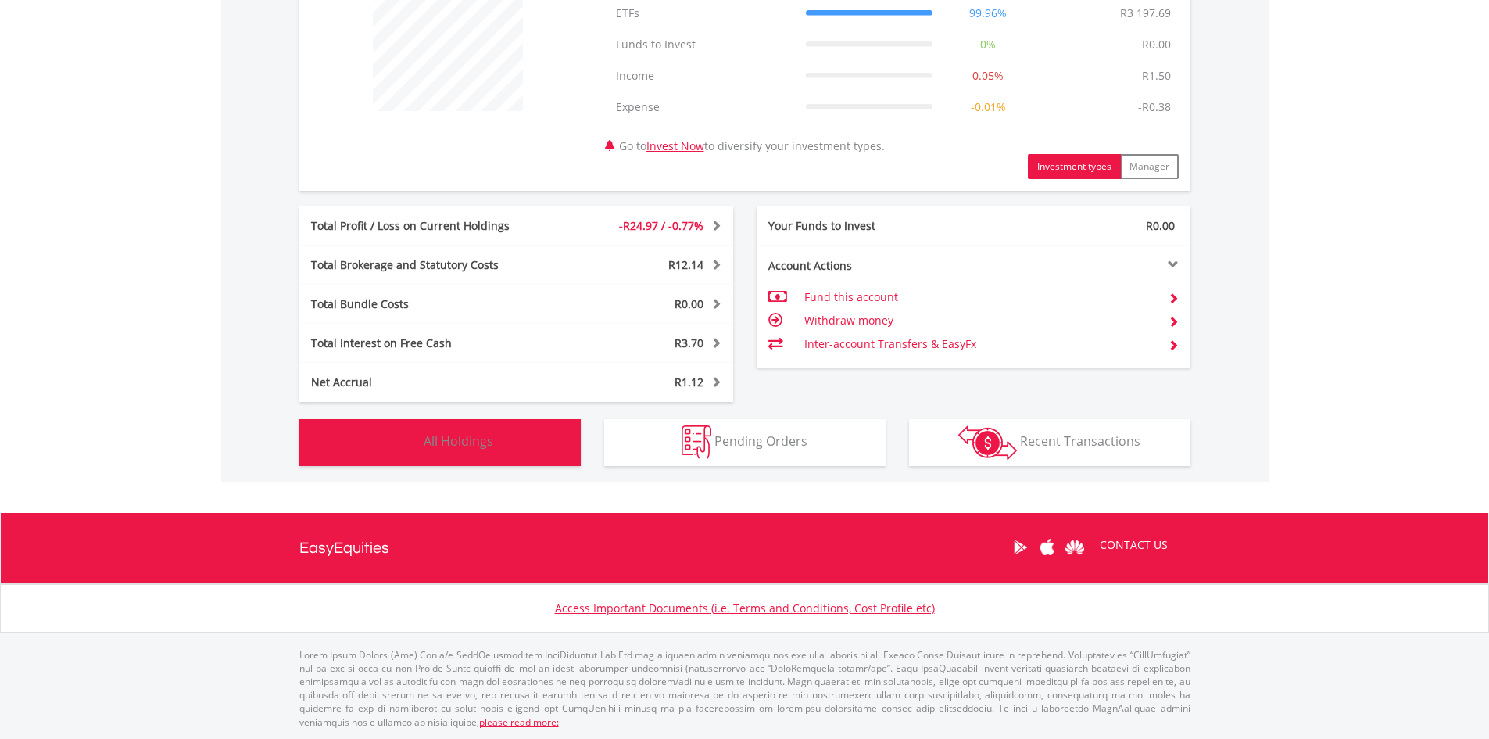
click at [450, 440] on span "All Holdings" at bounding box center [459, 440] width 70 height 17
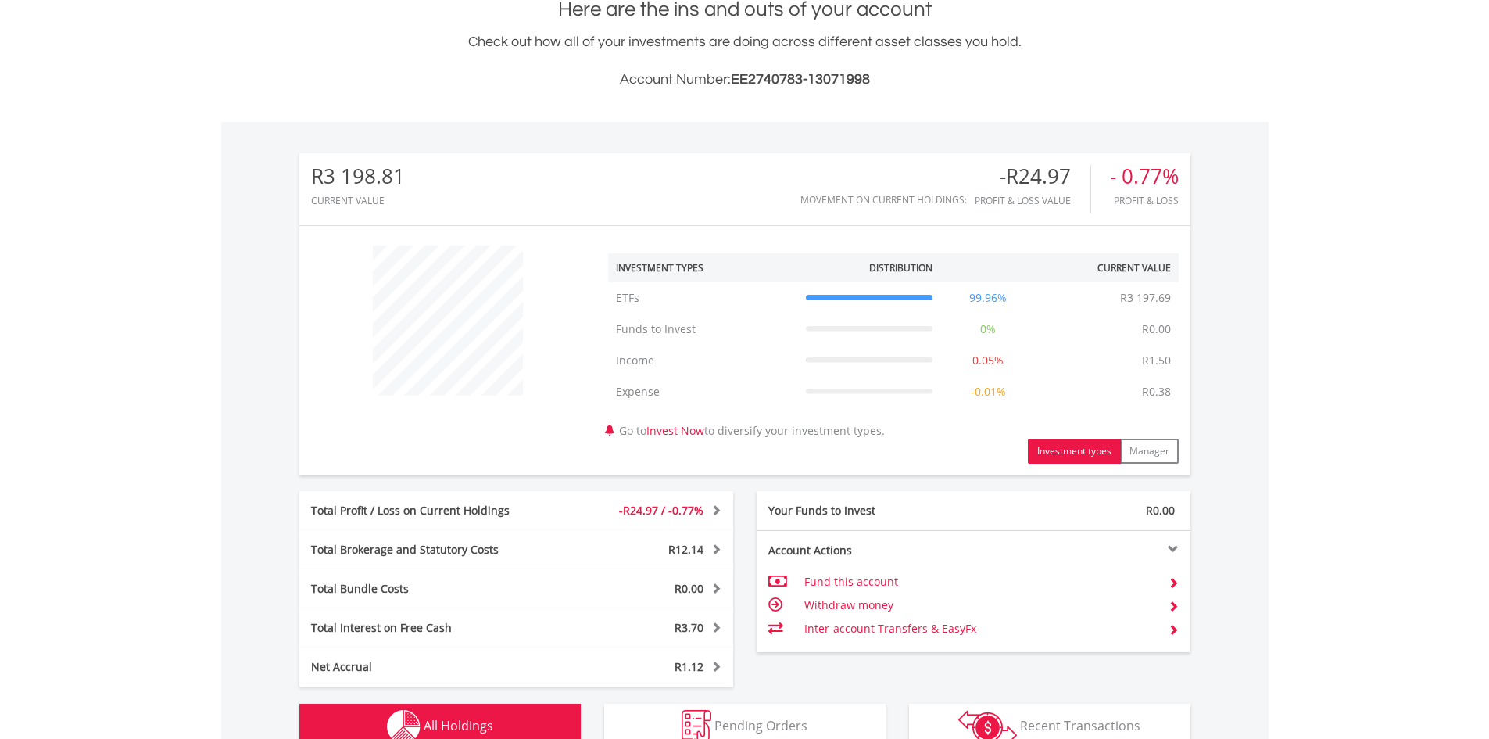
scroll to position [0, 0]
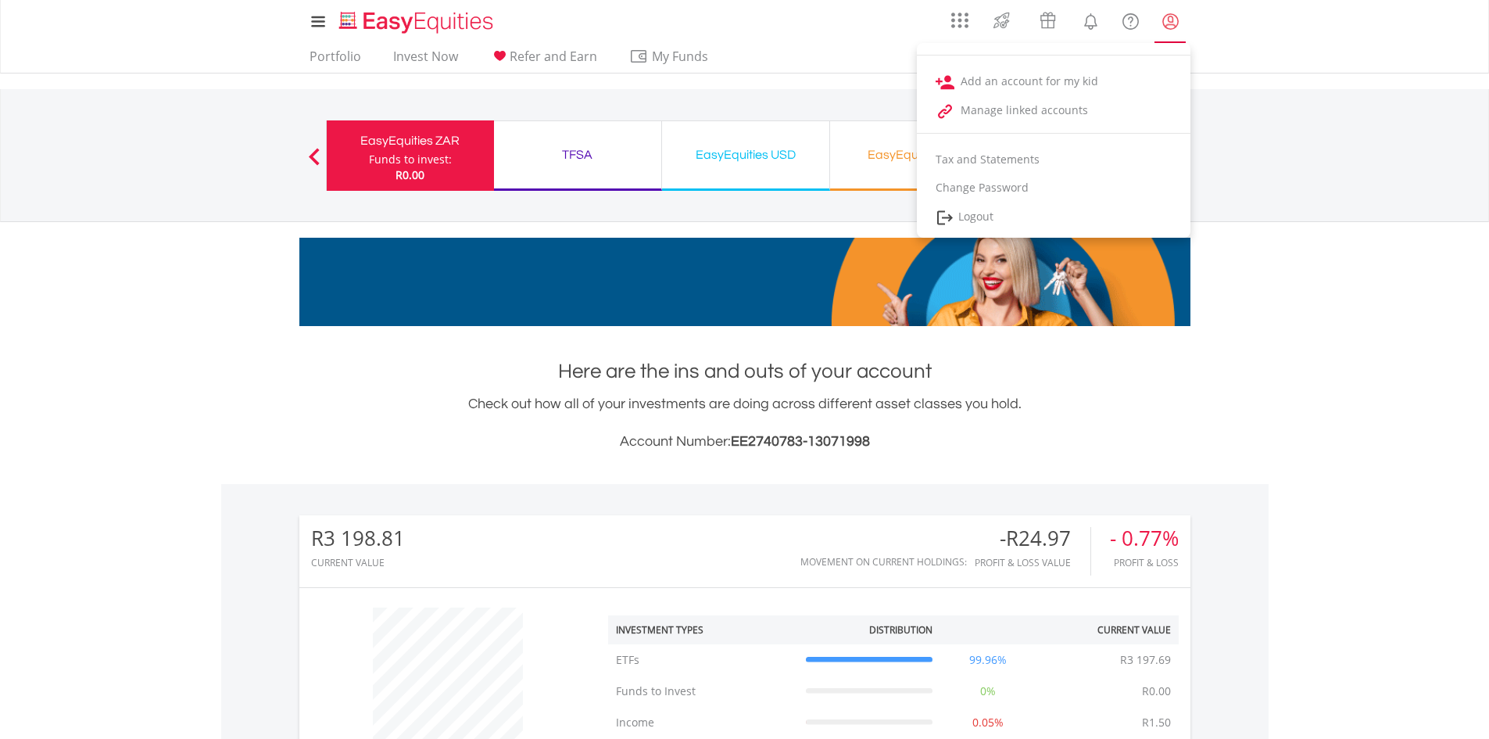
click at [1170, 21] on lord-icon "My Profile" at bounding box center [1171, 22] width 20 height 20
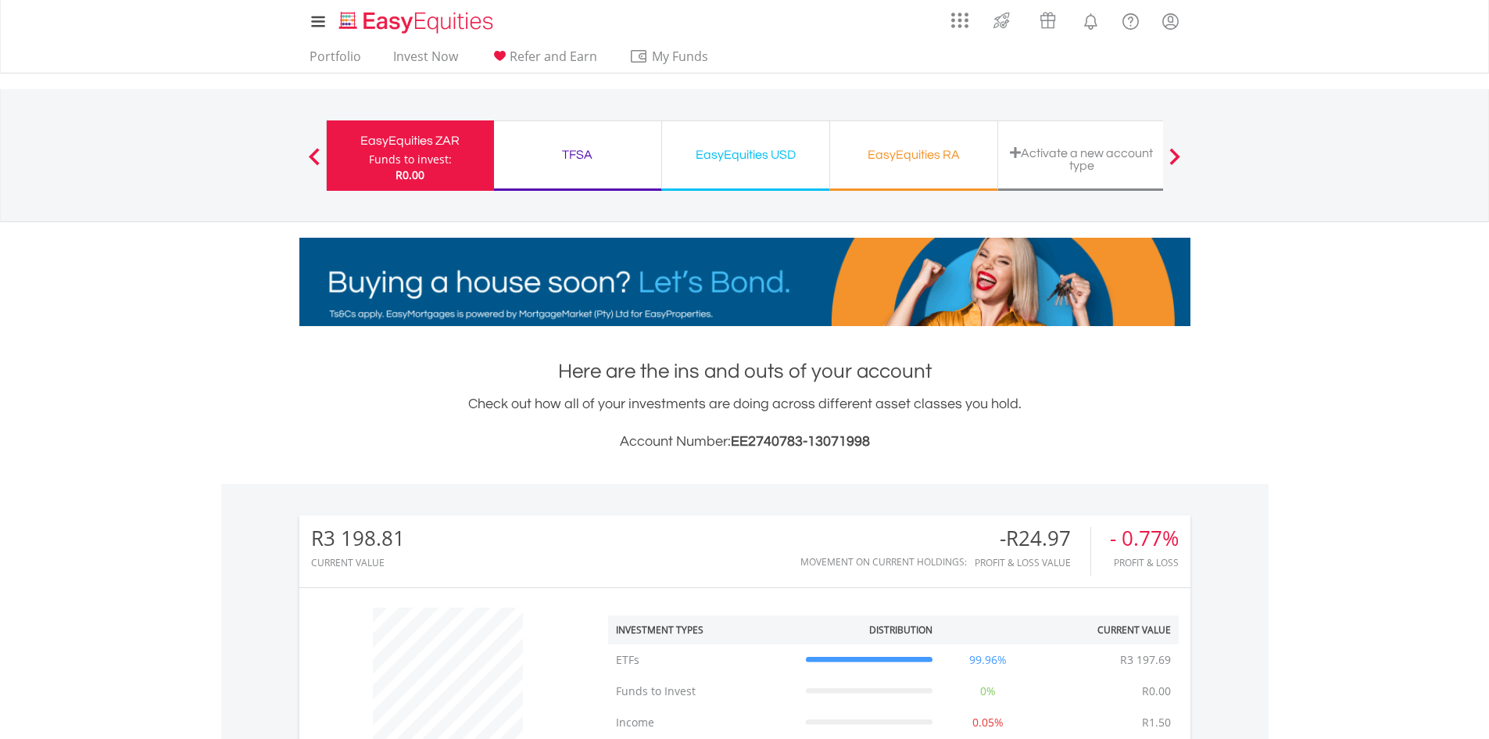
click at [1261, 63] on nav "My Investments Invest Now New Listings Sell My Recurring Investments Pending Or…" at bounding box center [744, 36] width 1489 height 73
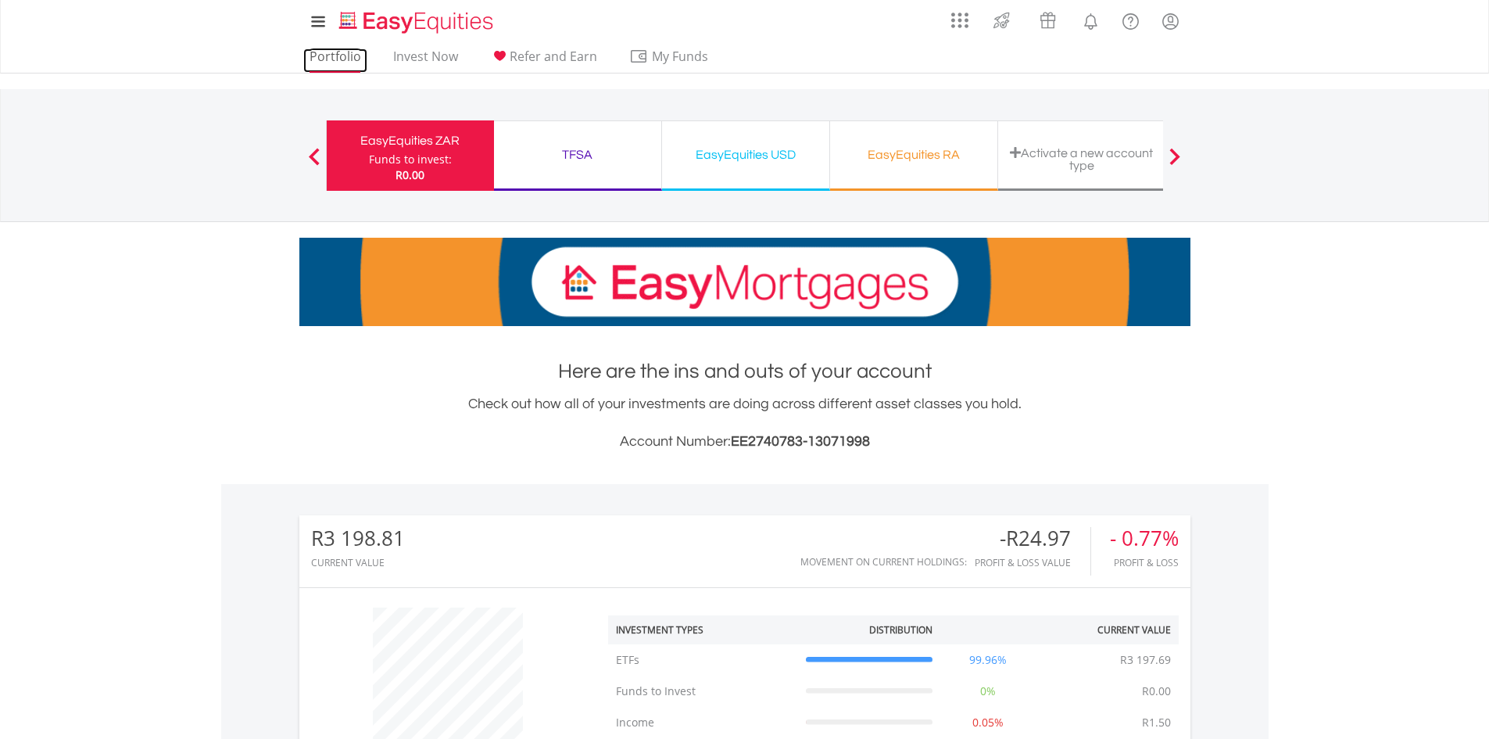
click at [342, 56] on link "Portfolio" at bounding box center [335, 60] width 64 height 24
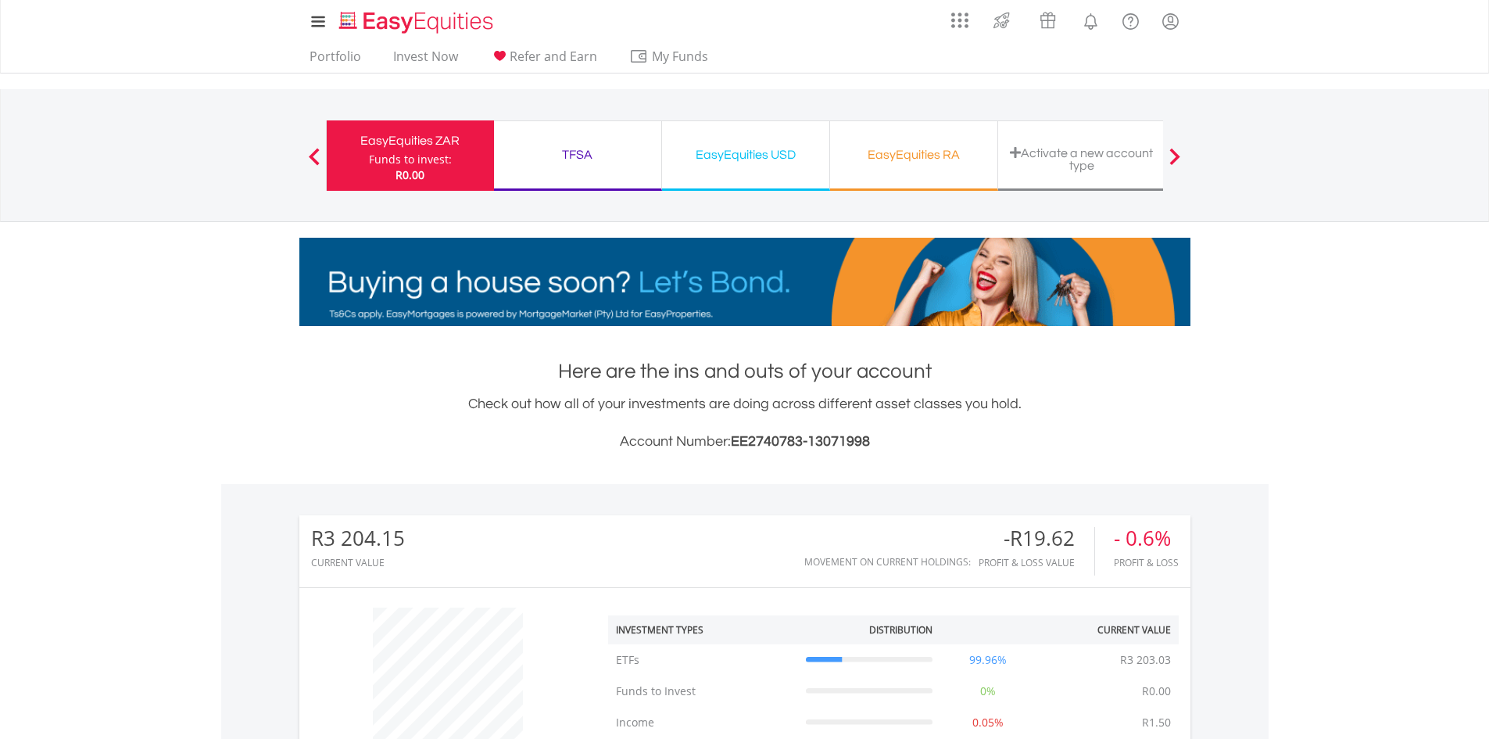
scroll to position [150, 297]
click at [561, 403] on div "Check out how all of your investments are doing across different asset classes …" at bounding box center [744, 422] width 891 height 59
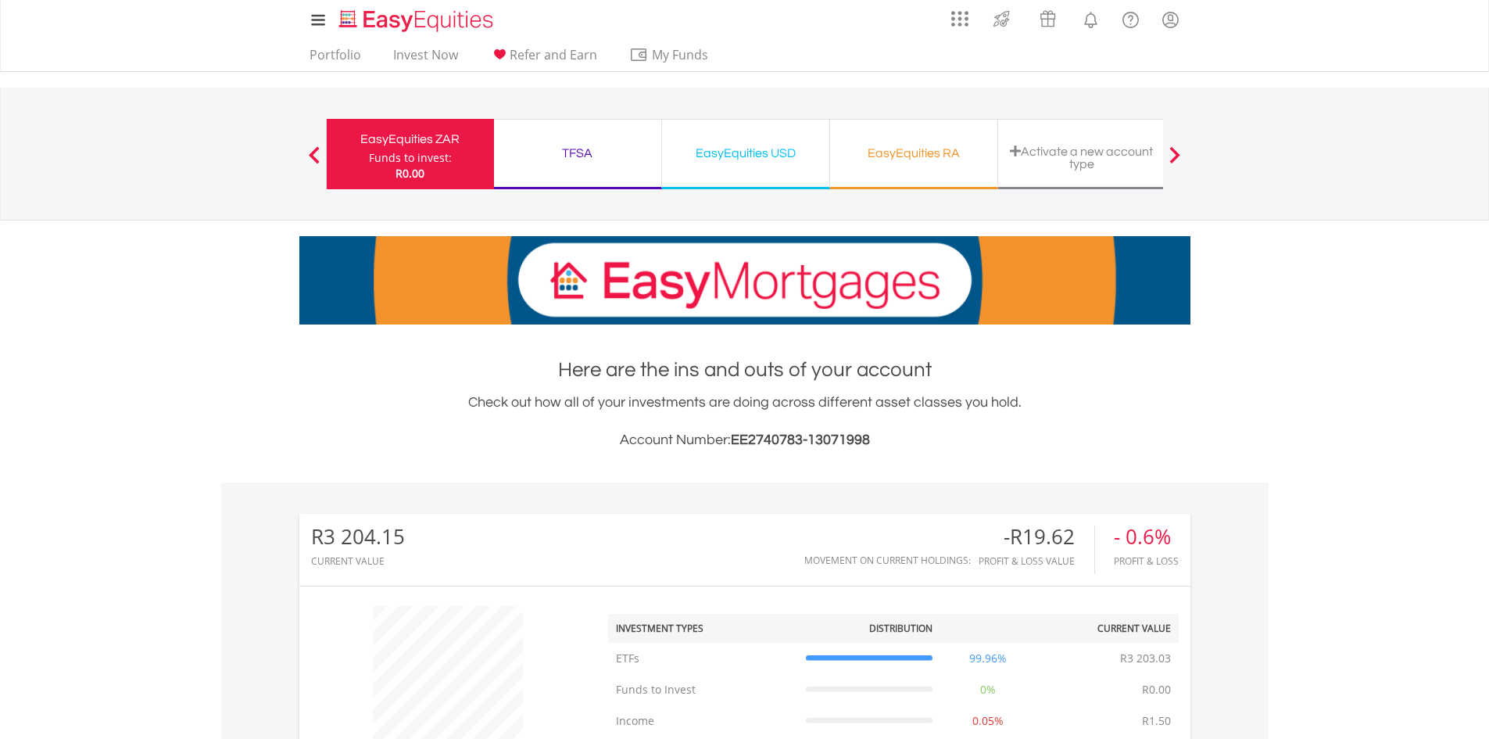
scroll to position [0, 0]
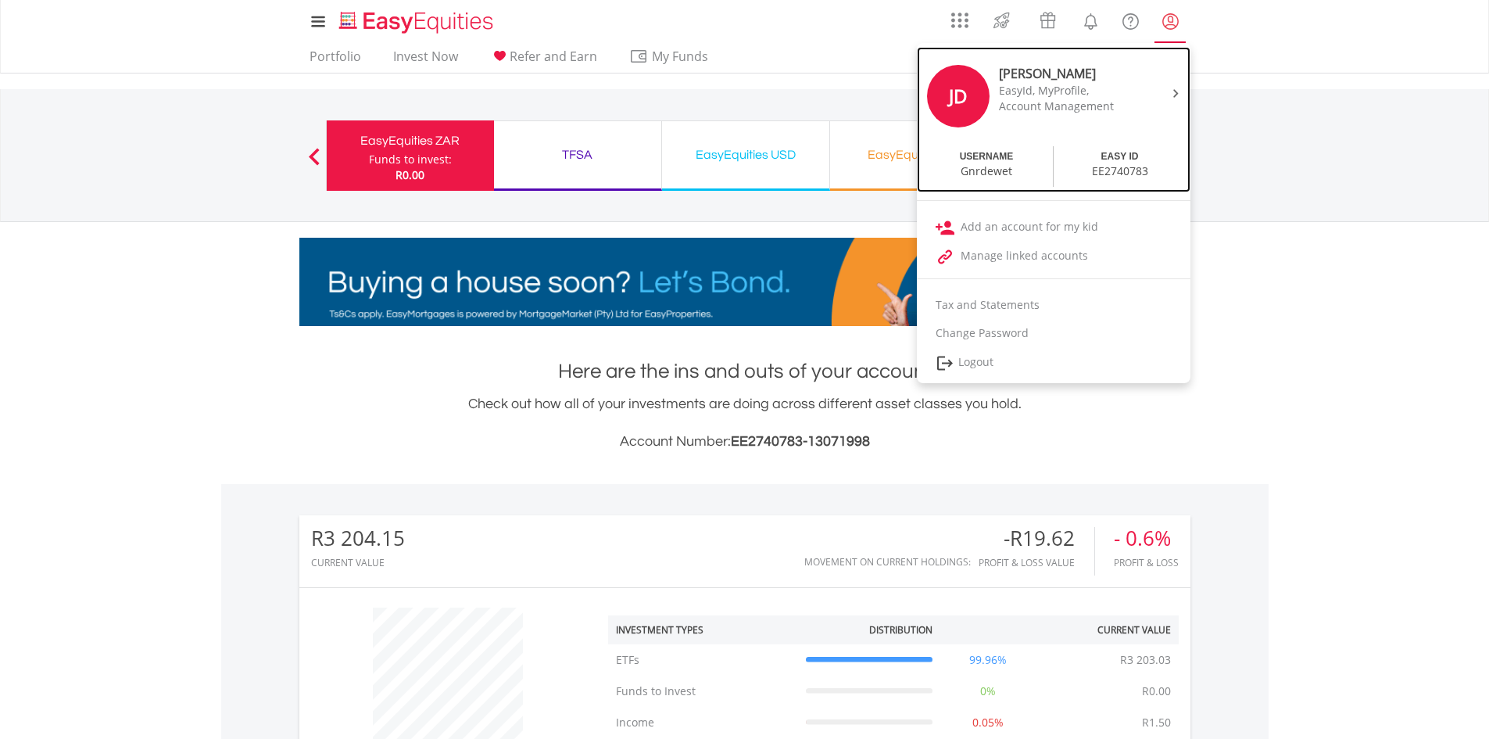
click at [1050, 94] on div "EasyId, MyProfile," at bounding box center [1064, 91] width 131 height 16
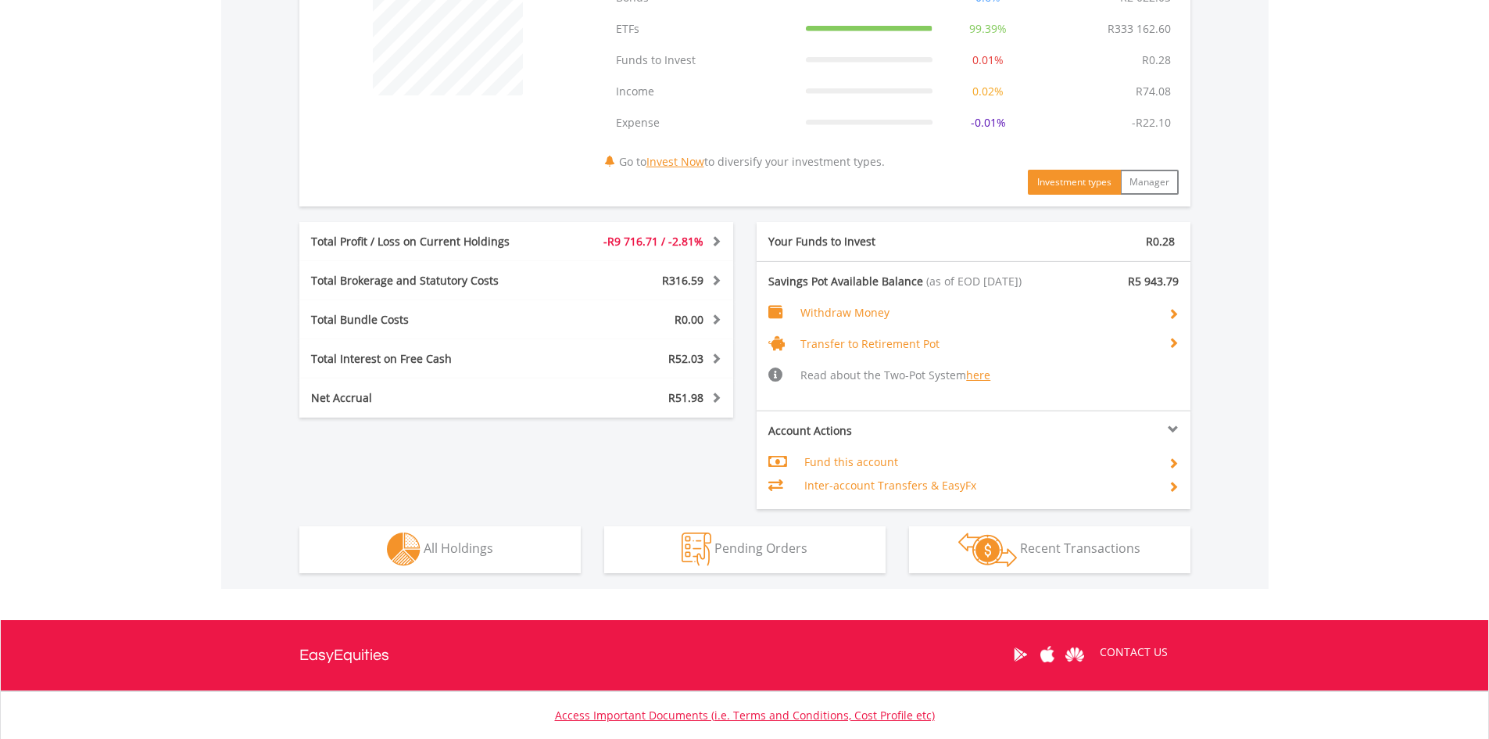
scroll to position [704, 0]
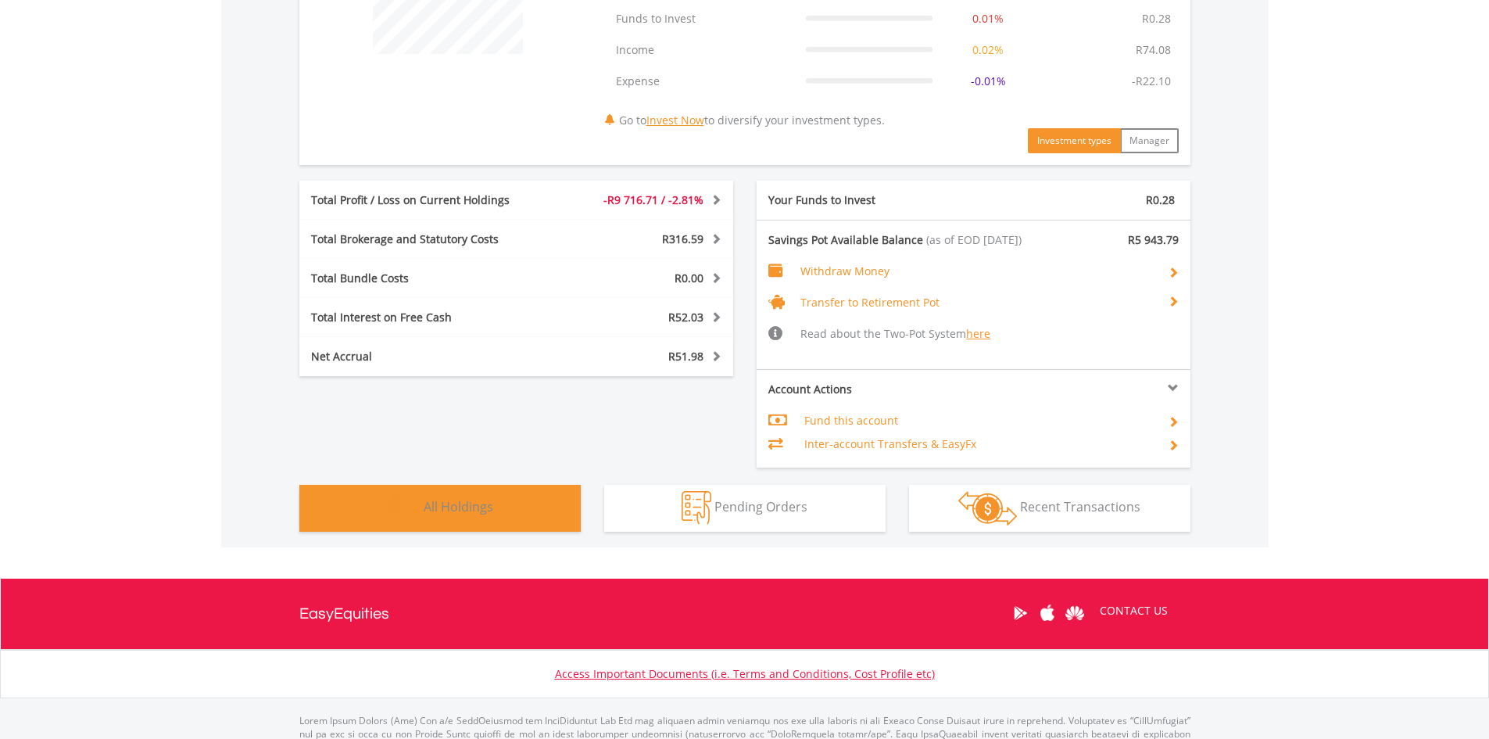
click at [453, 510] on span "All Holdings" at bounding box center [459, 506] width 70 height 17
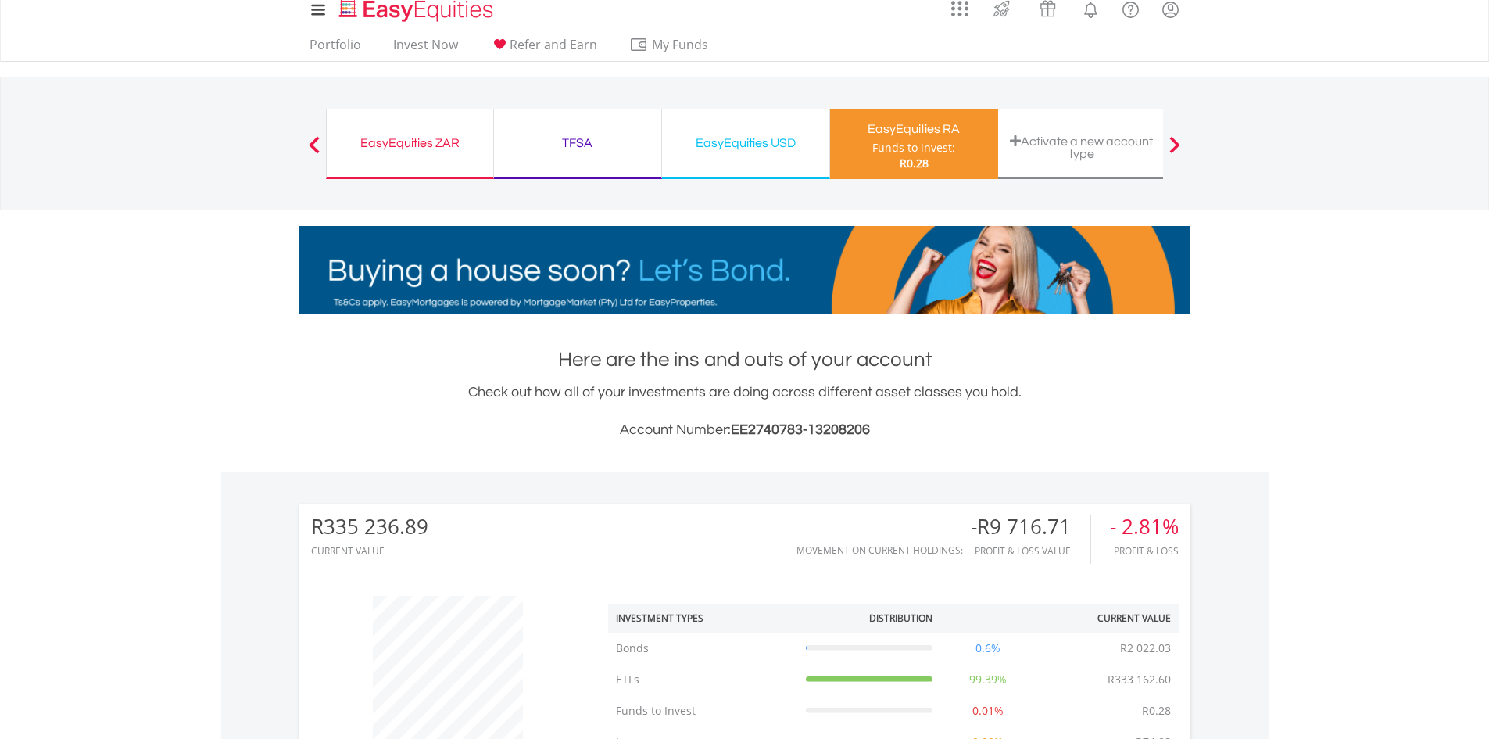
scroll to position [0, 0]
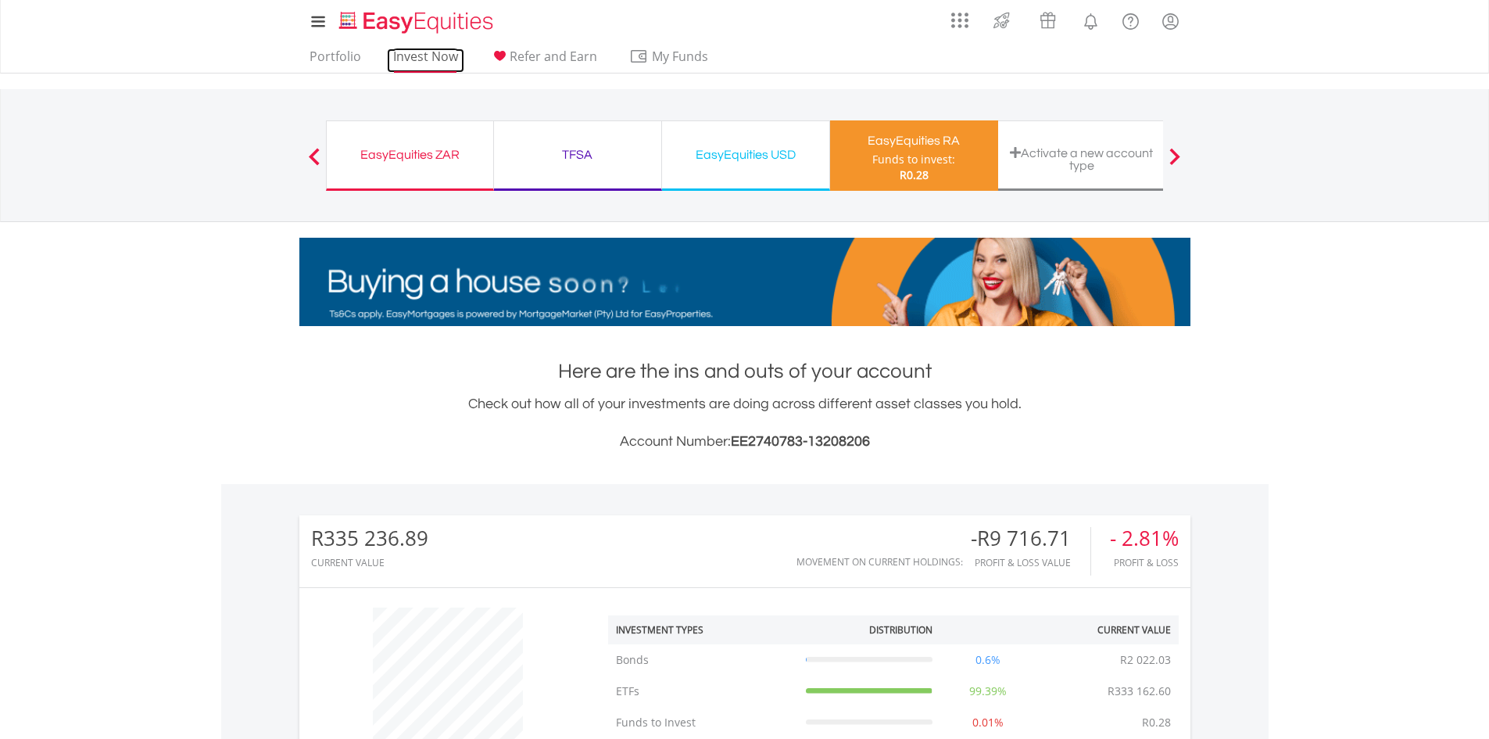
click at [416, 59] on link "Invest Now" at bounding box center [425, 60] width 77 height 24
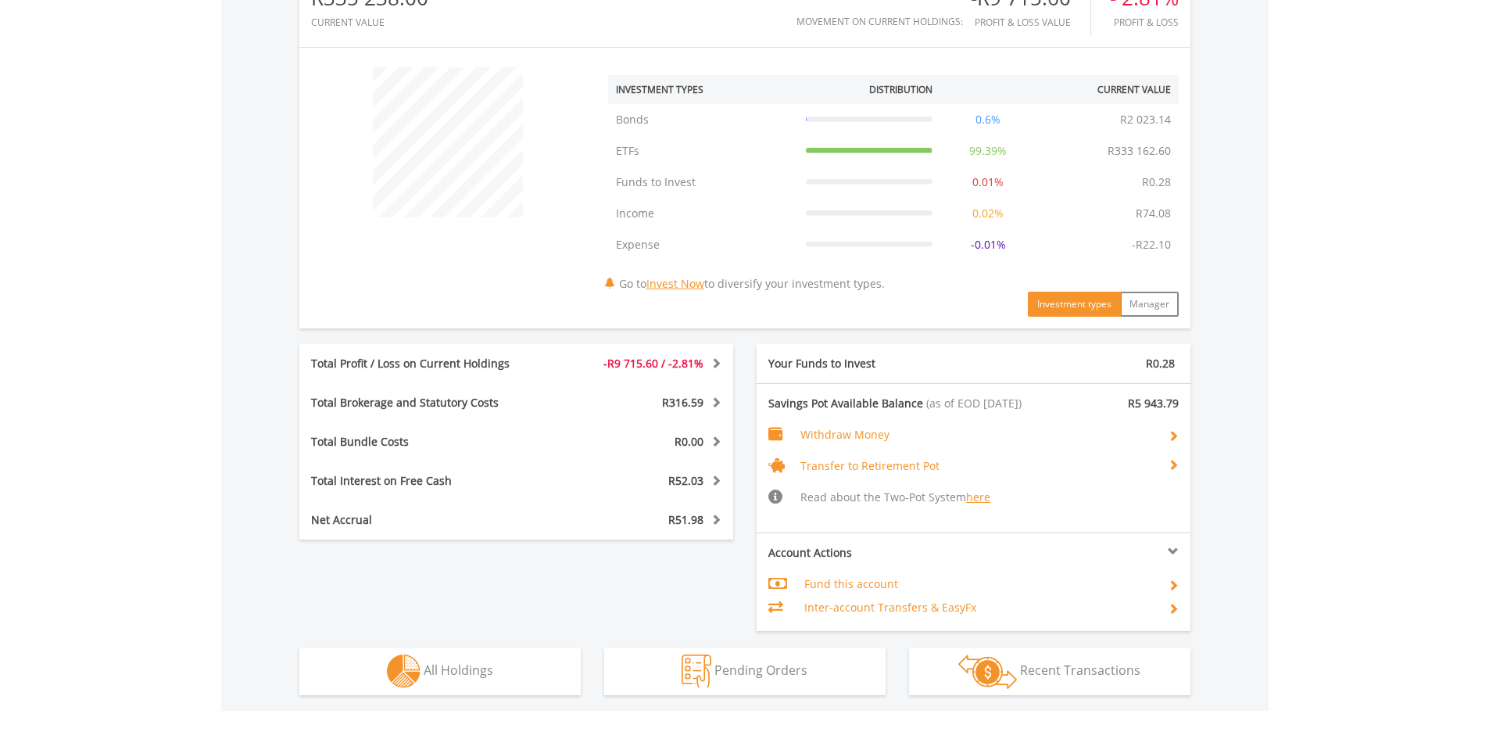
scroll to position [547, 0]
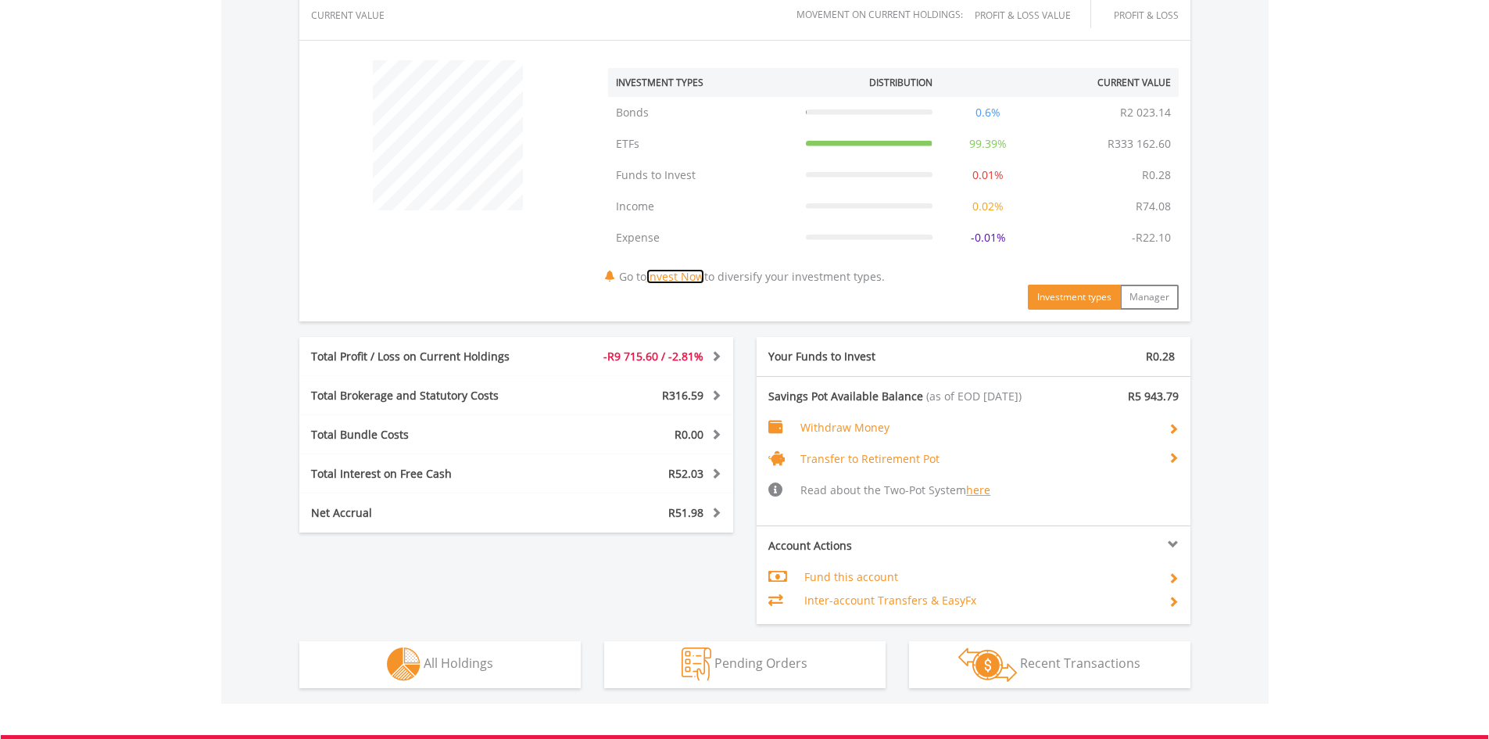
click at [701, 277] on link "Invest Now" at bounding box center [676, 276] width 58 height 15
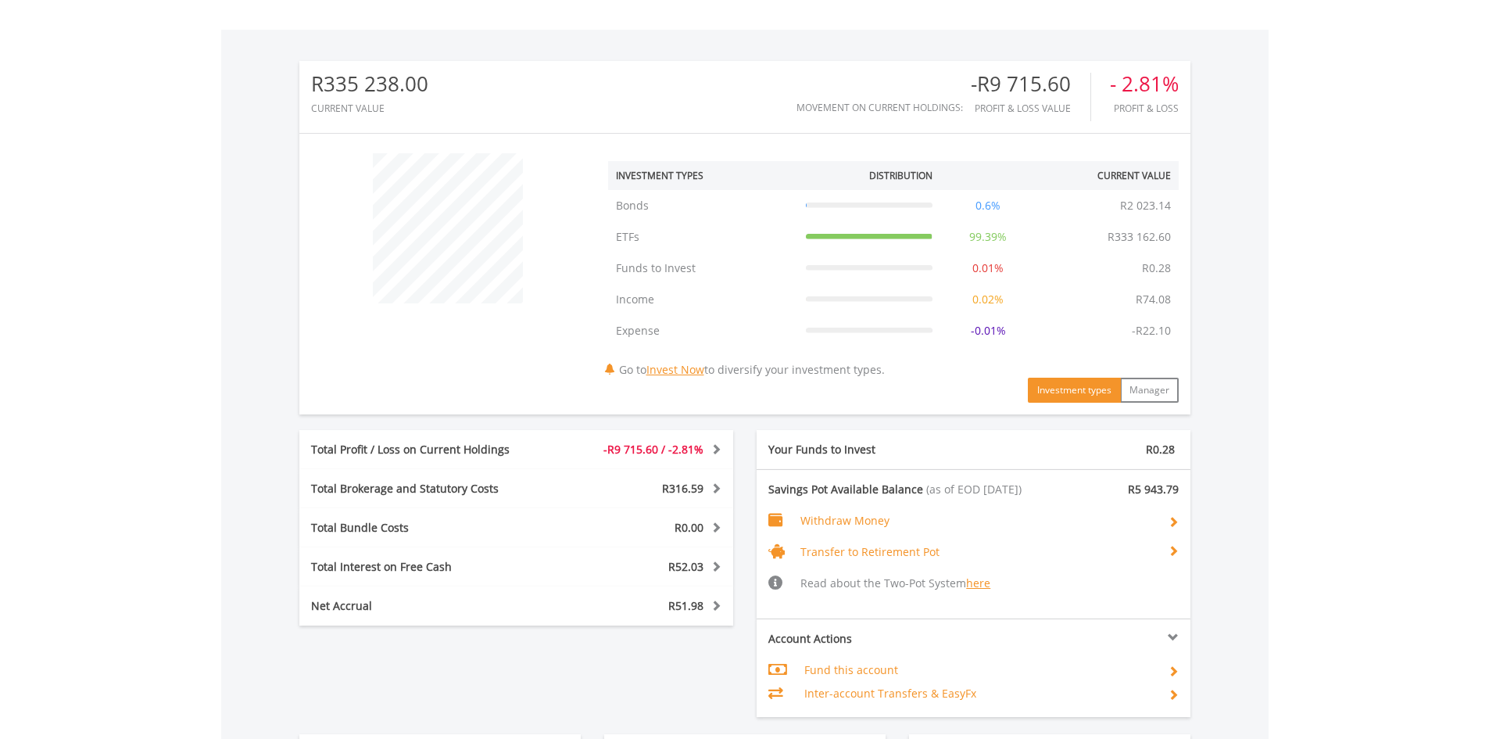
scroll to position [401, 0]
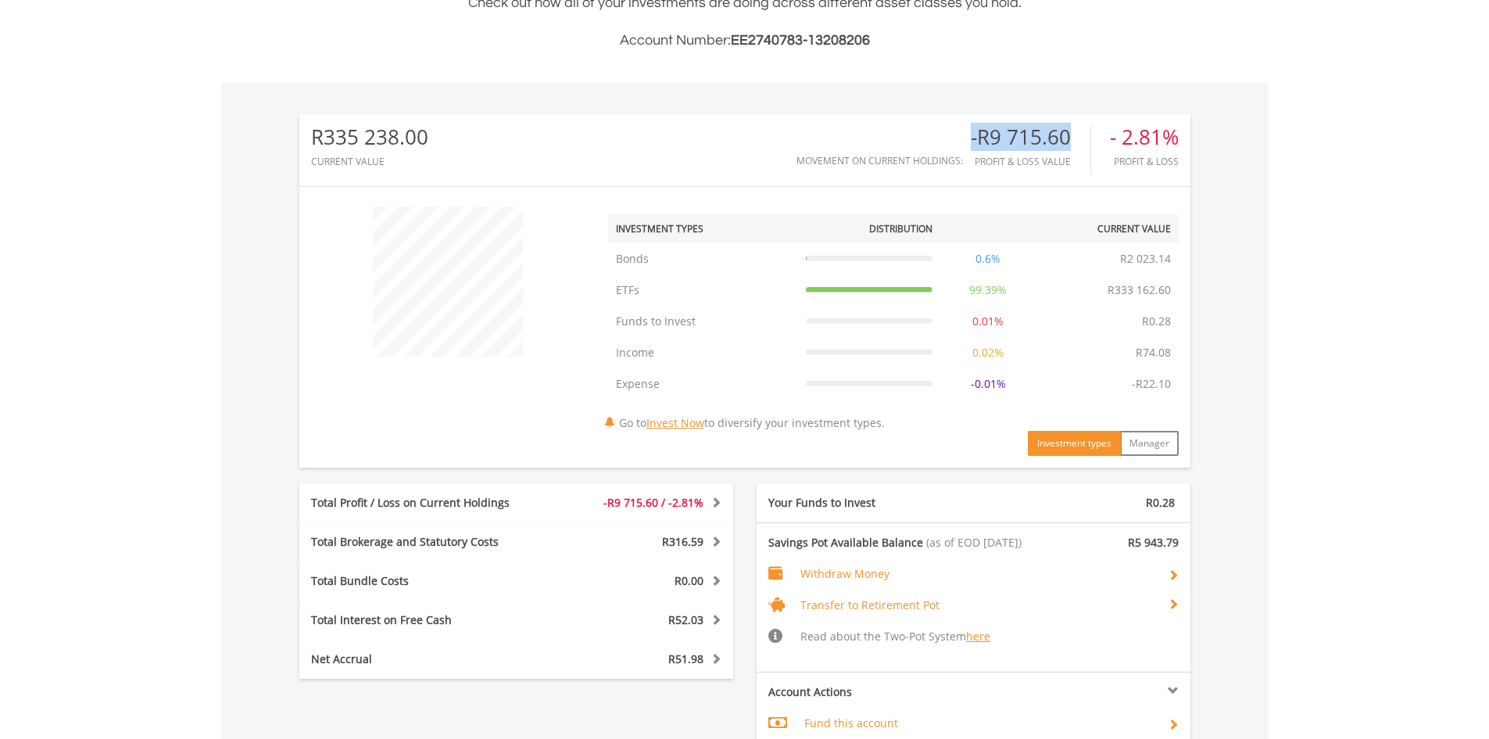
drag, startPoint x: 986, startPoint y: 134, endPoint x: 1069, endPoint y: 131, distance: 82.9
click at [1069, 131] on div "-R9 715.60" at bounding box center [1031, 137] width 120 height 23
click at [150, 258] on body "My Investments Invest Now New Listings Sell My Recurring Investments Pending Or…" at bounding box center [744, 359] width 1489 height 1521
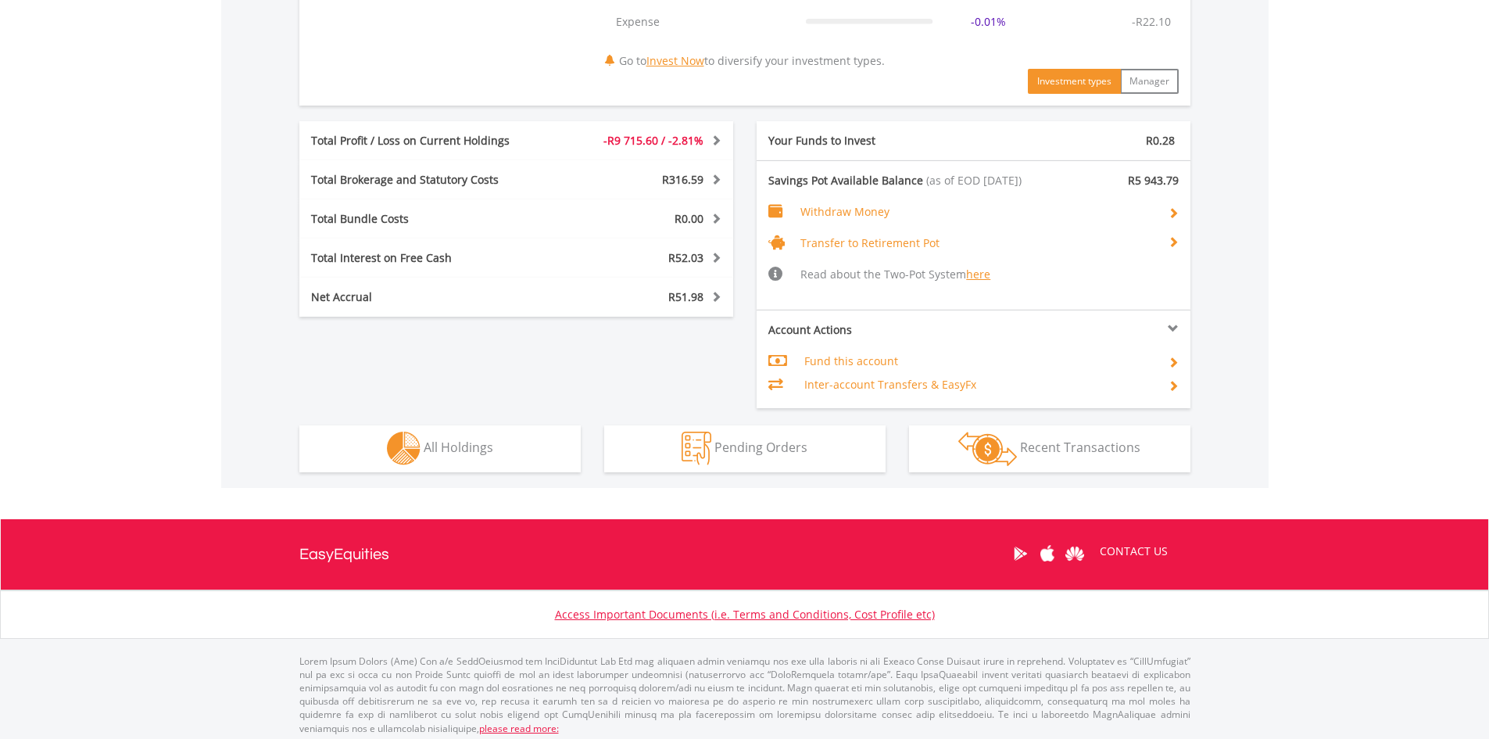
scroll to position [769, 0]
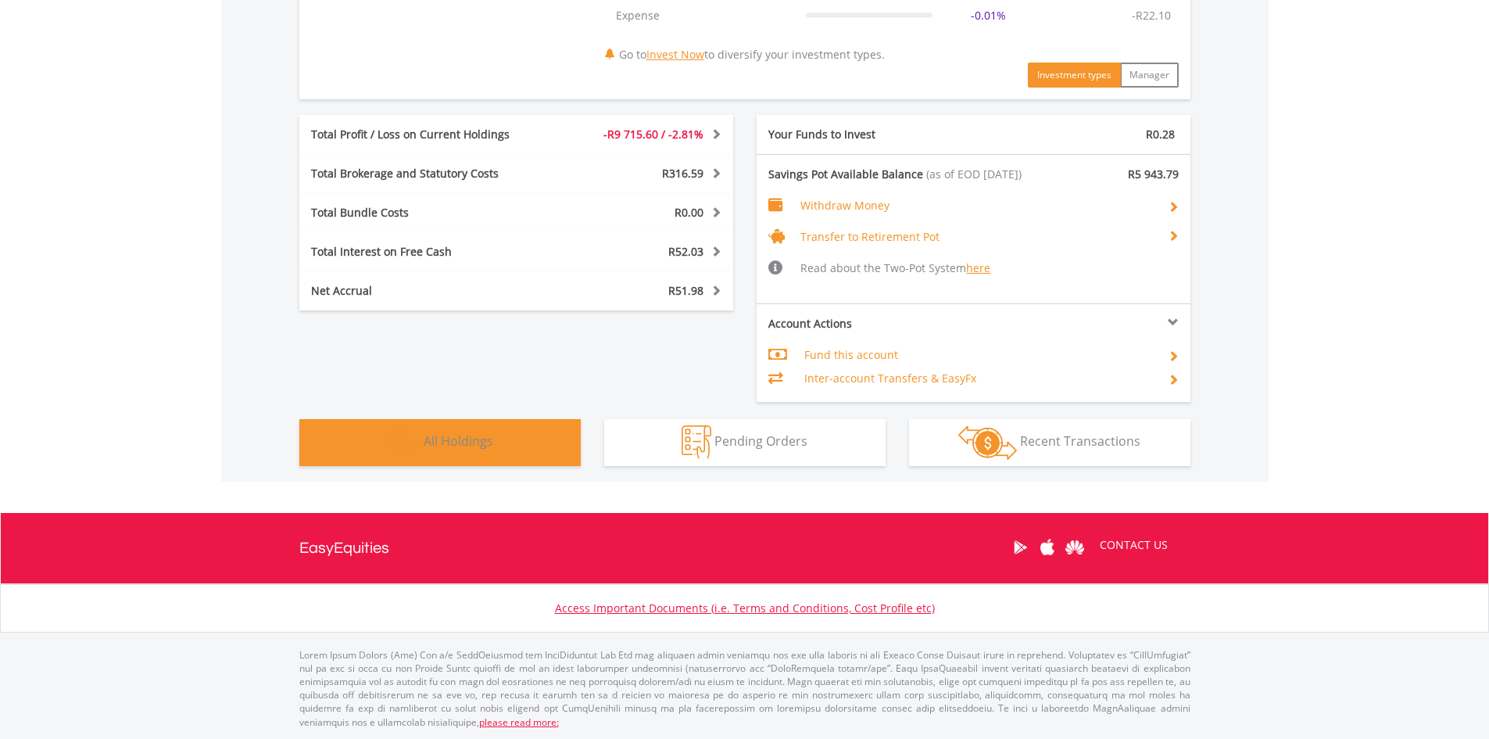
click at [460, 440] on span "All Holdings" at bounding box center [459, 440] width 70 height 17
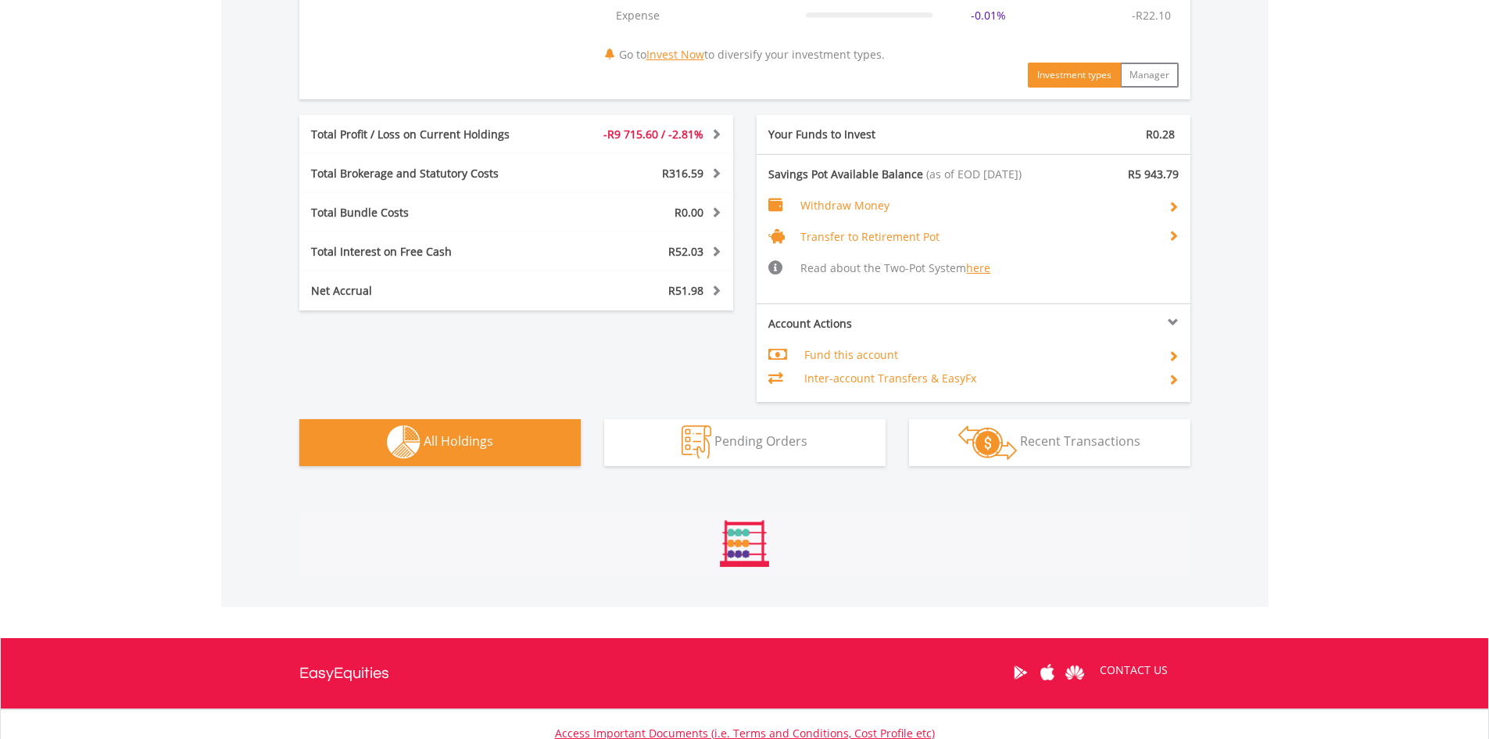
scroll to position [1126, 0]
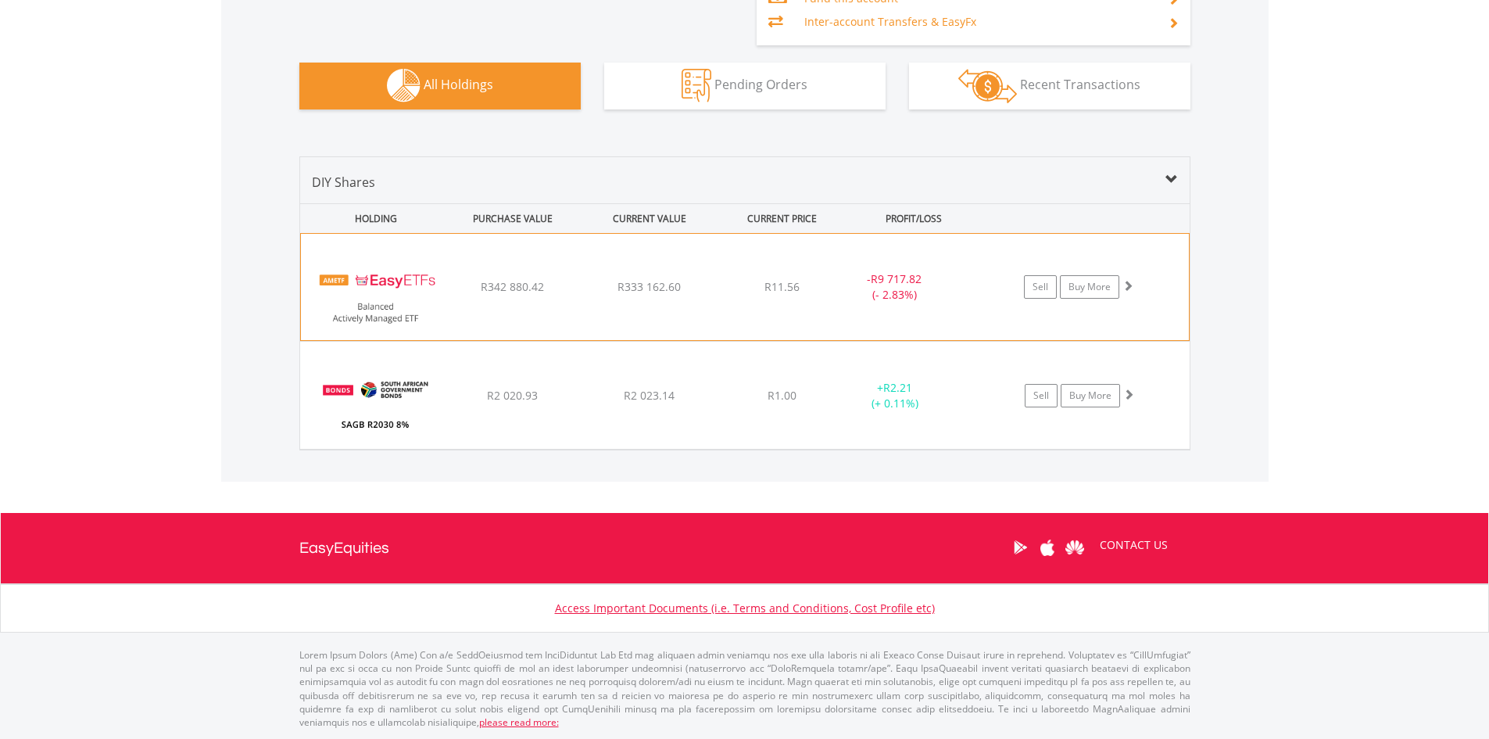
click at [387, 277] on img at bounding box center [376, 294] width 134 height 83
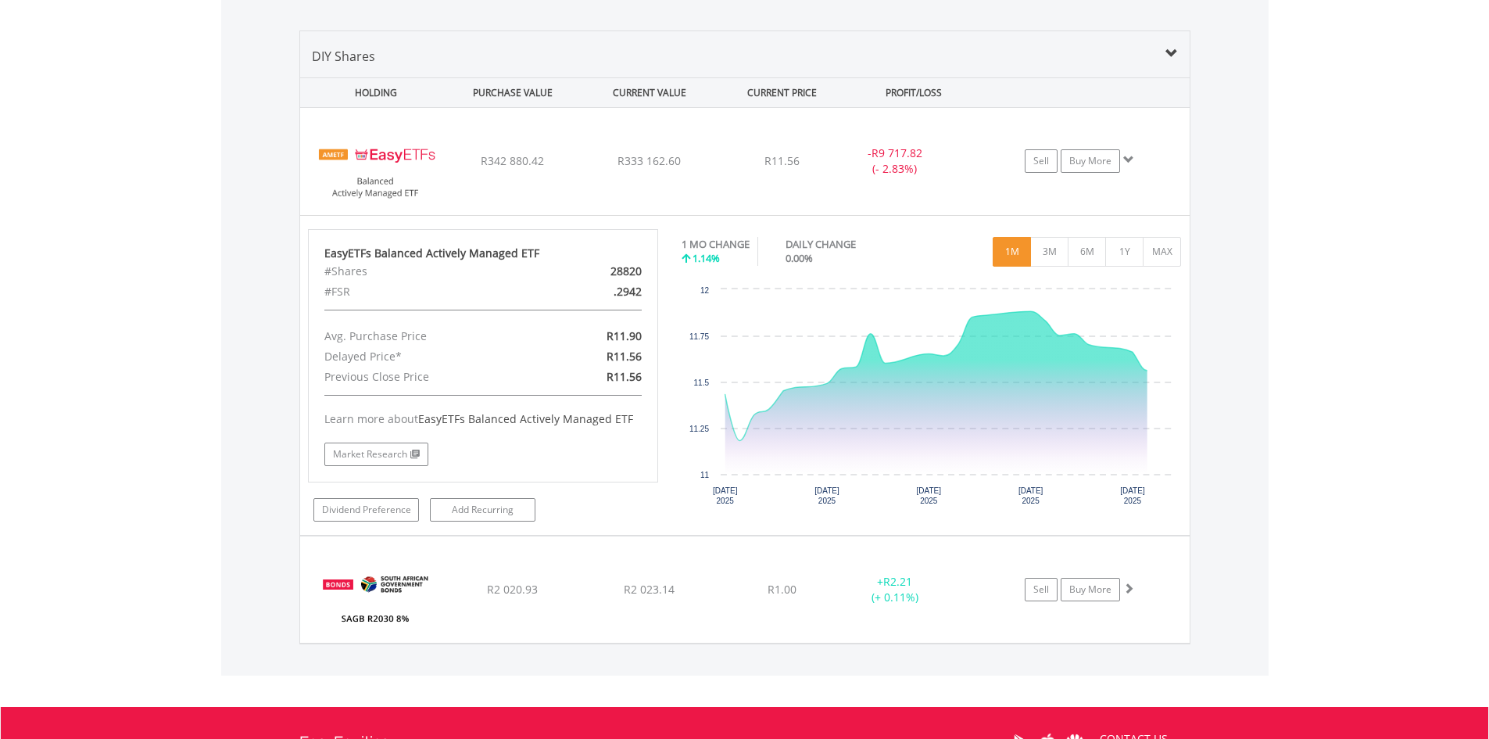
scroll to position [1282, 0]
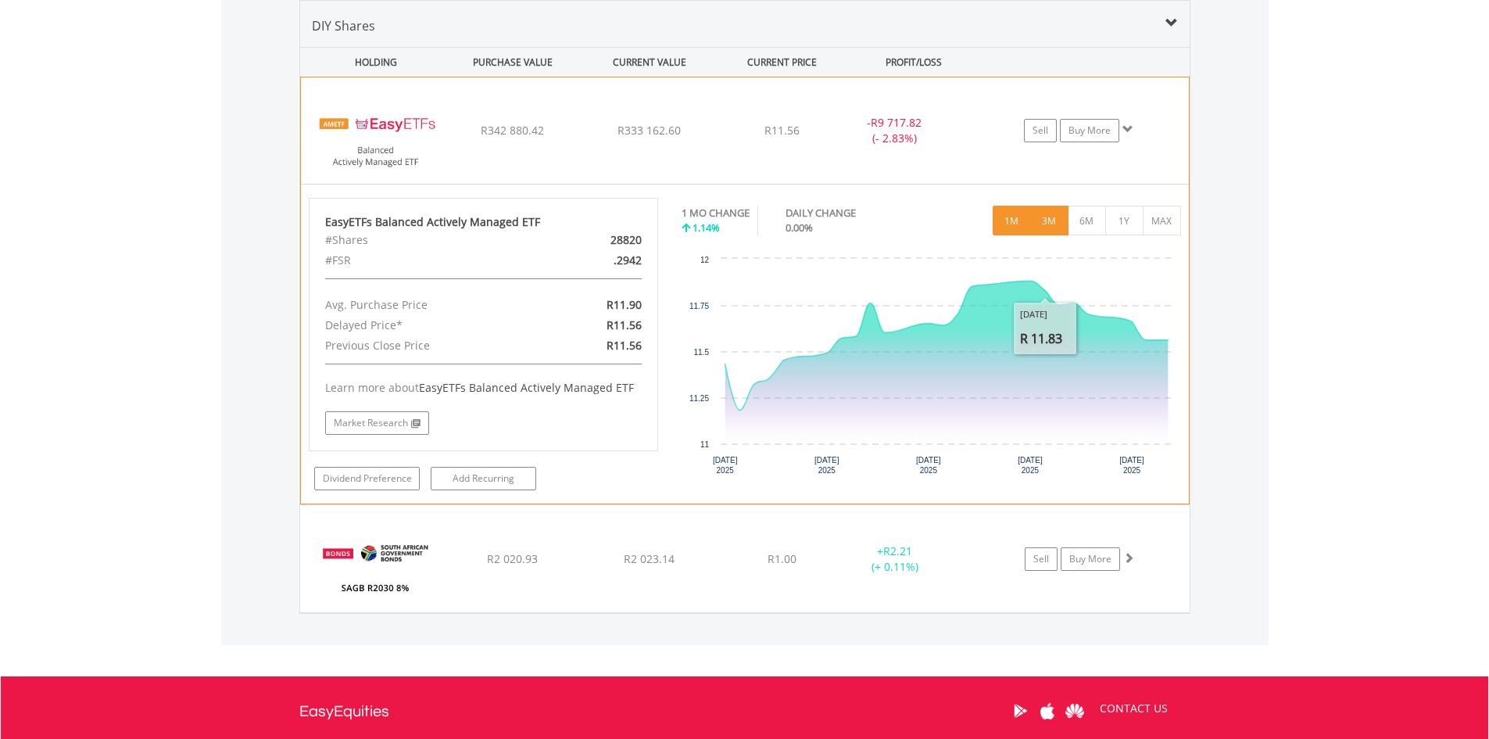
click at [1054, 221] on button "3M" at bounding box center [1049, 221] width 38 height 30
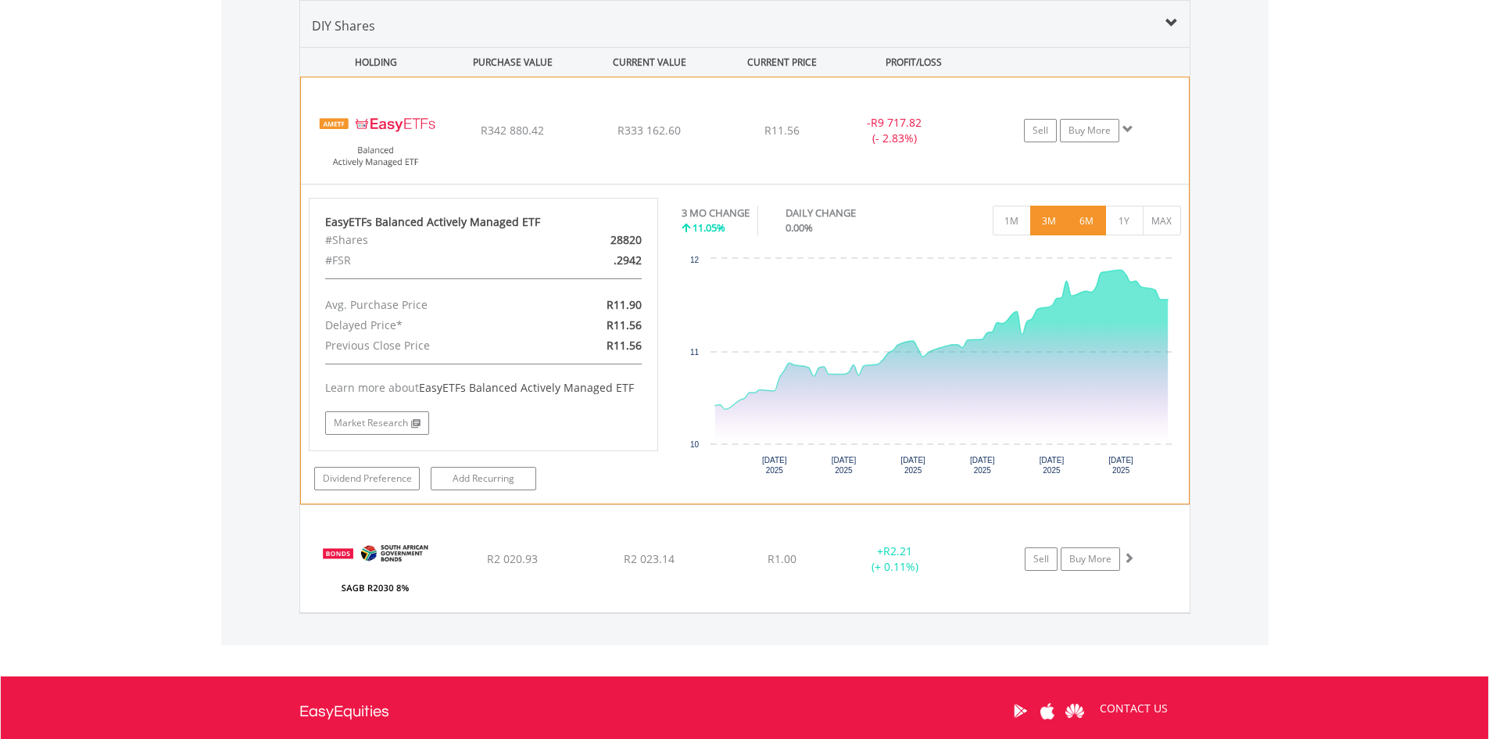
click at [1094, 217] on button "6M" at bounding box center [1087, 221] width 38 height 30
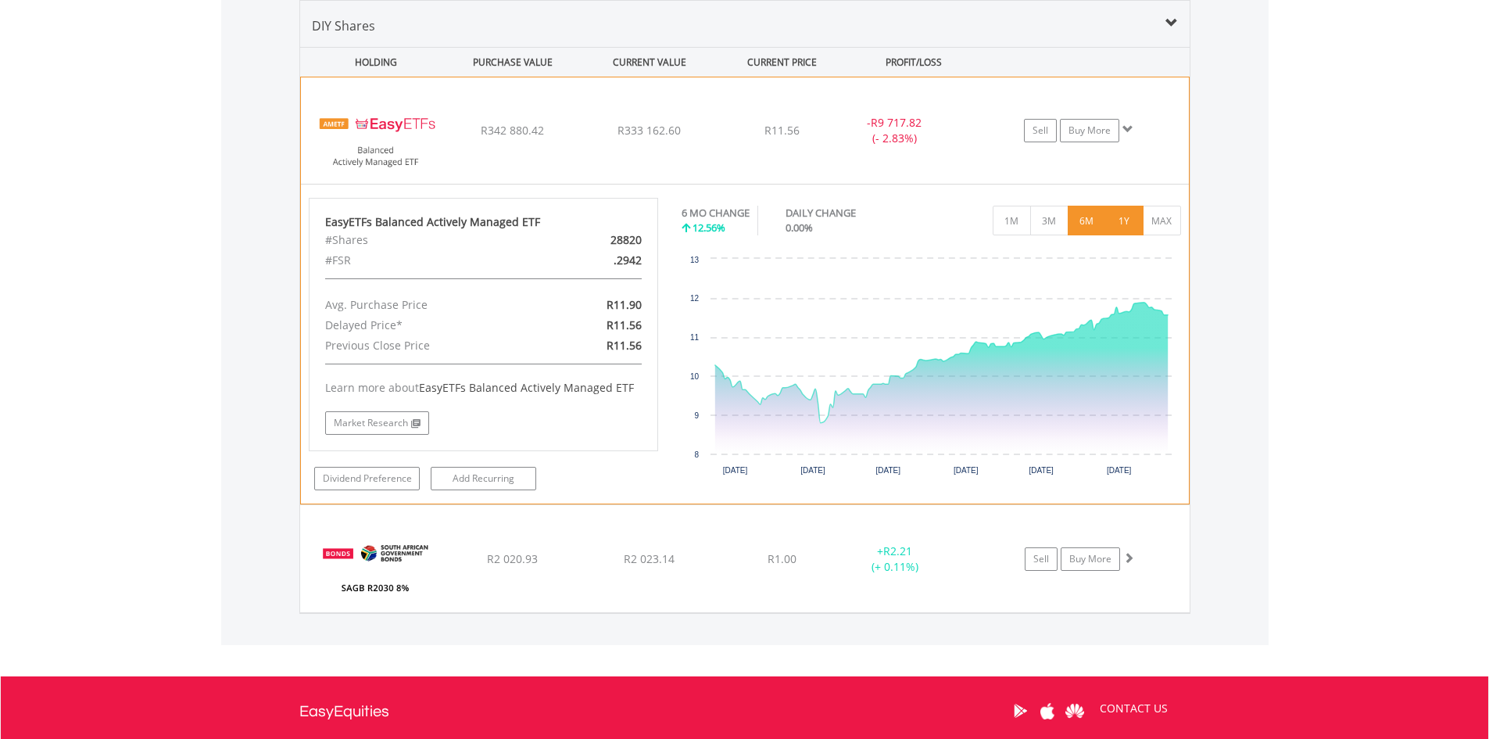
click at [1126, 224] on button "1Y" at bounding box center [1124, 221] width 38 height 30
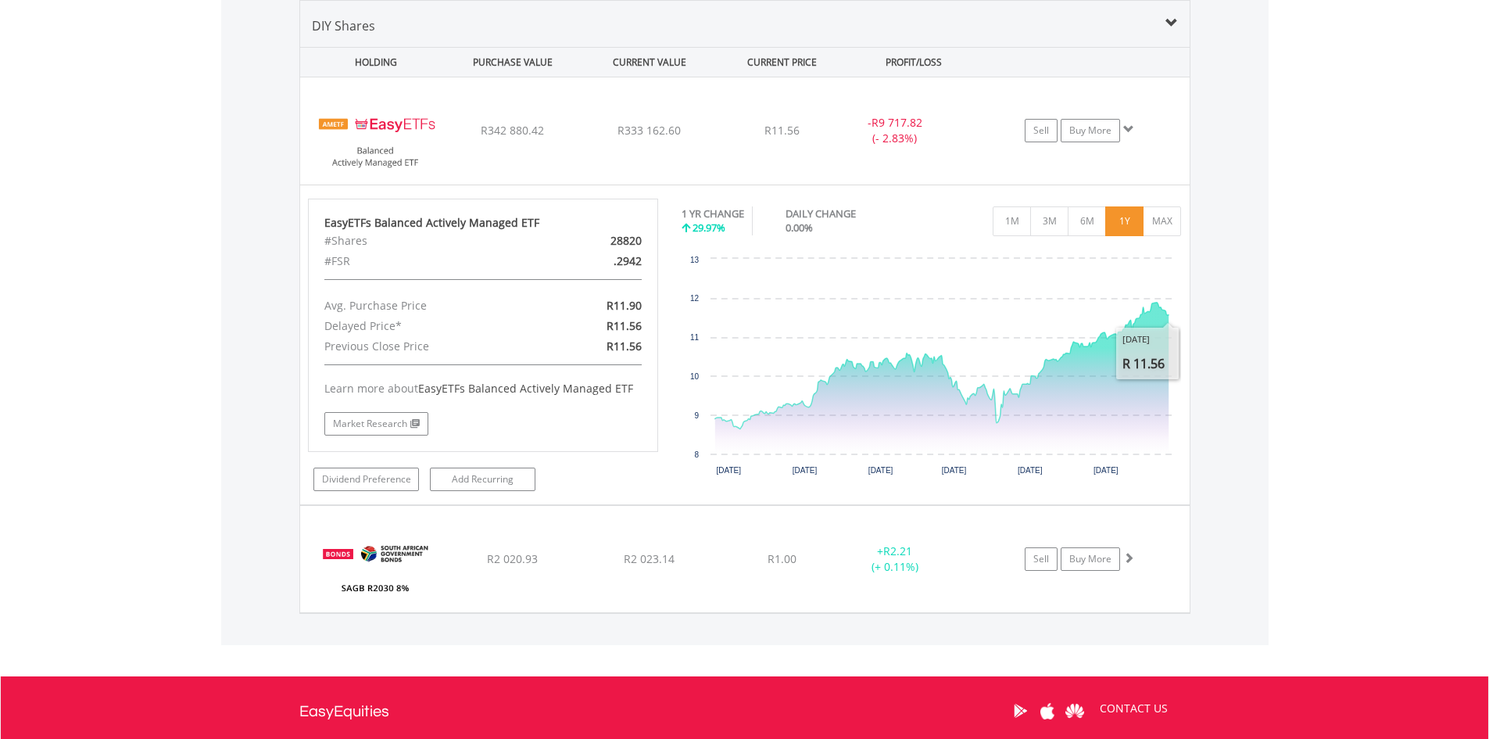
click at [1262, 257] on div "Value View Share View DIY Shares HOLDING PURCHASE VALUE CURRENT VALUE CURRENT P…" at bounding box center [745, 307] width 1048 height 677
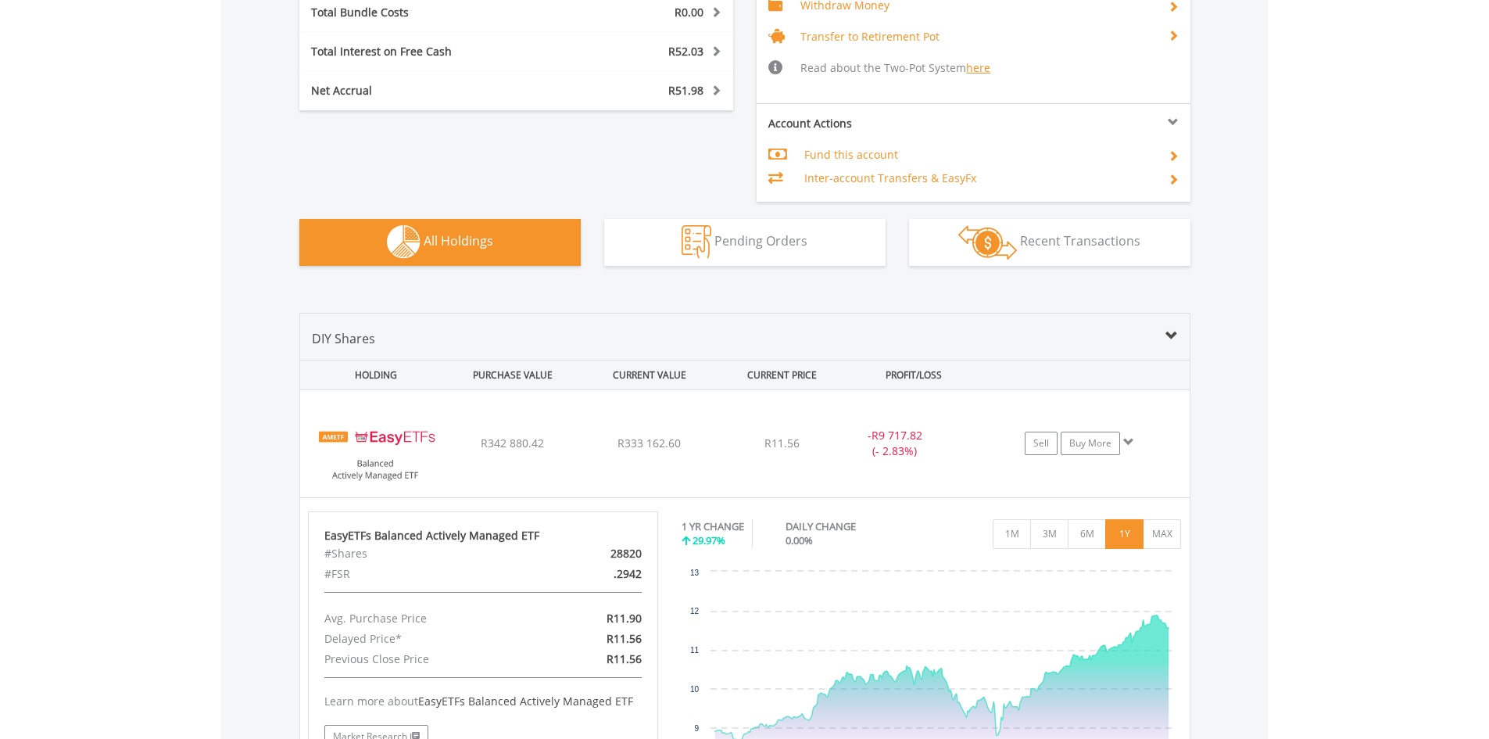
scroll to position [579, 0]
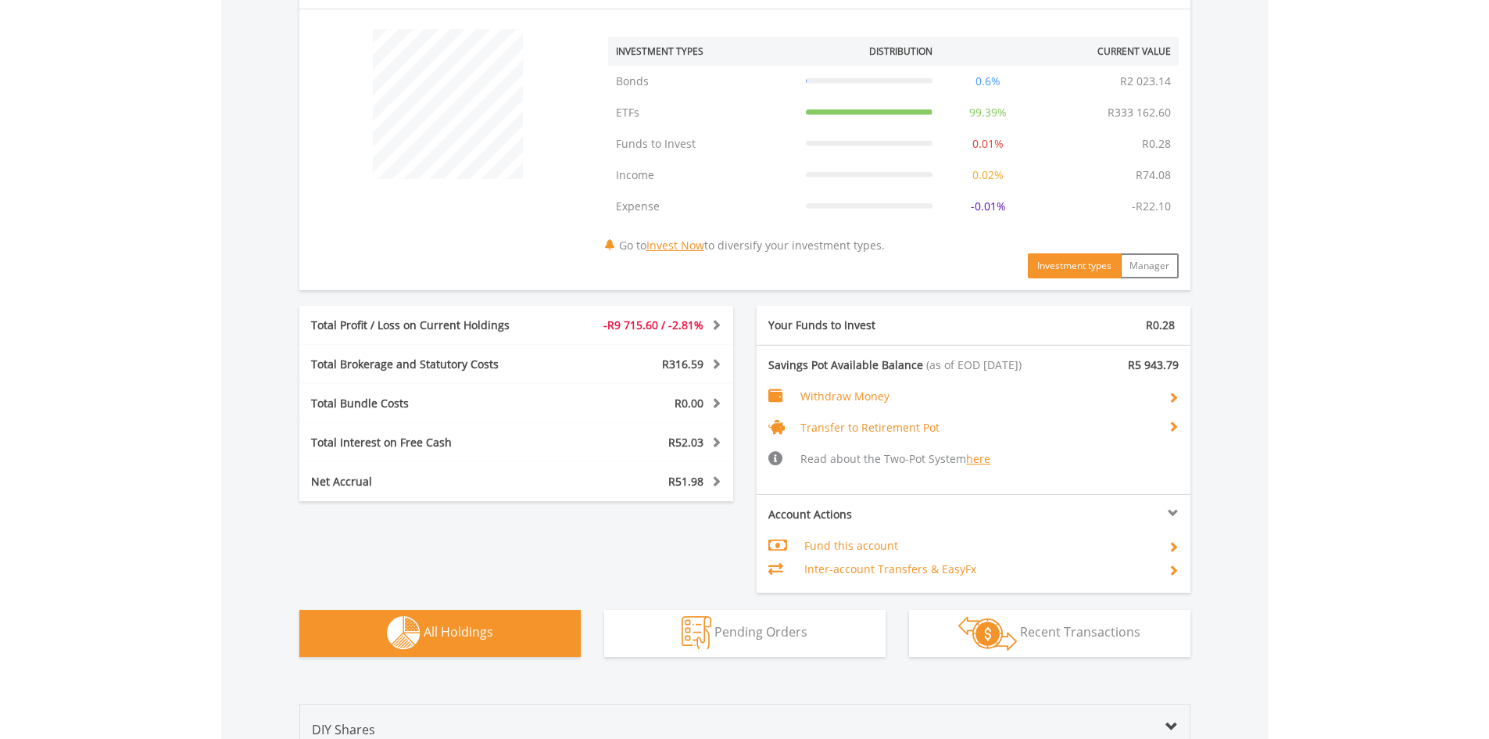
click at [228, 181] on div "R335 238.00 CURRENT VALUE Movement on Current Holdings: -R9 715.60 Profit & Los…" at bounding box center [745, 288] width 1048 height 767
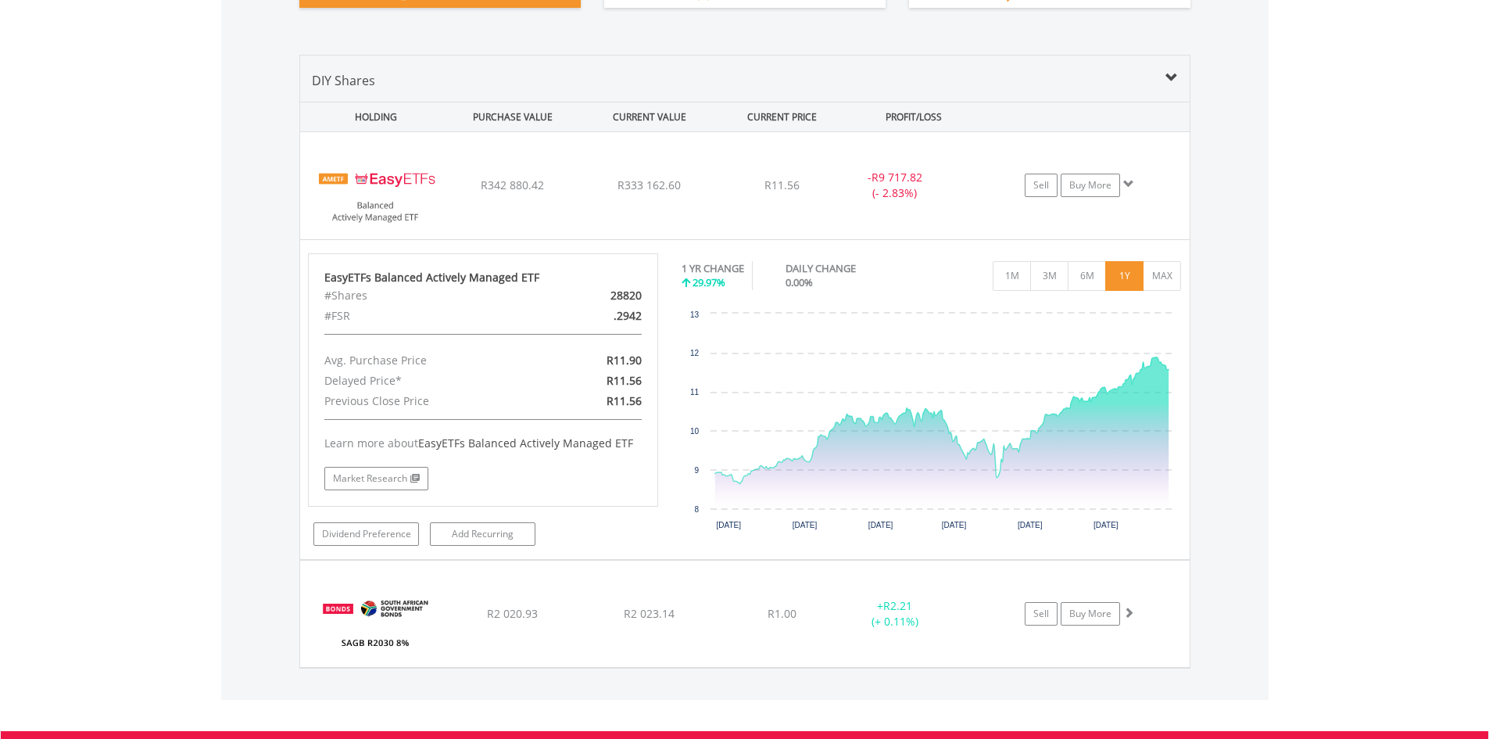
scroll to position [1251, 0]
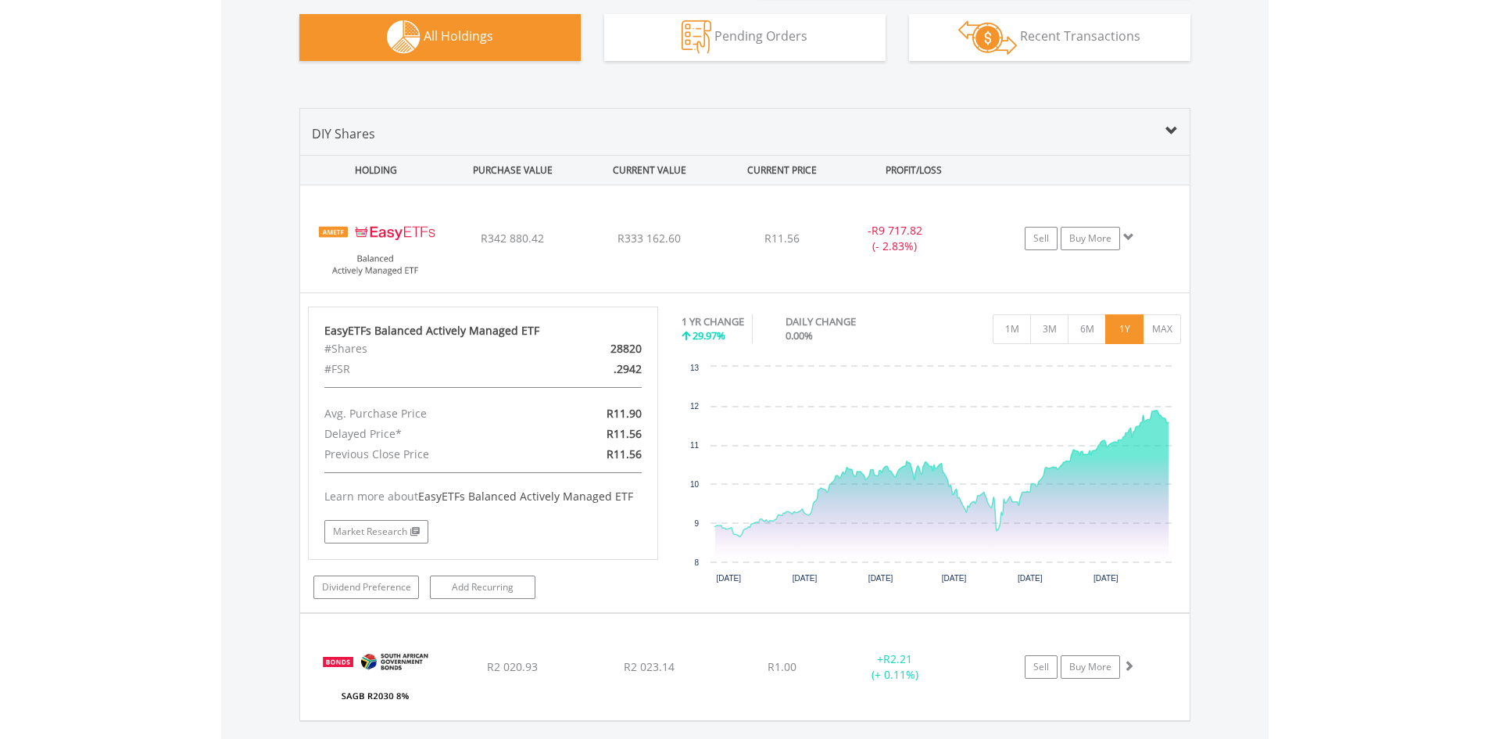
scroll to position [1173, 0]
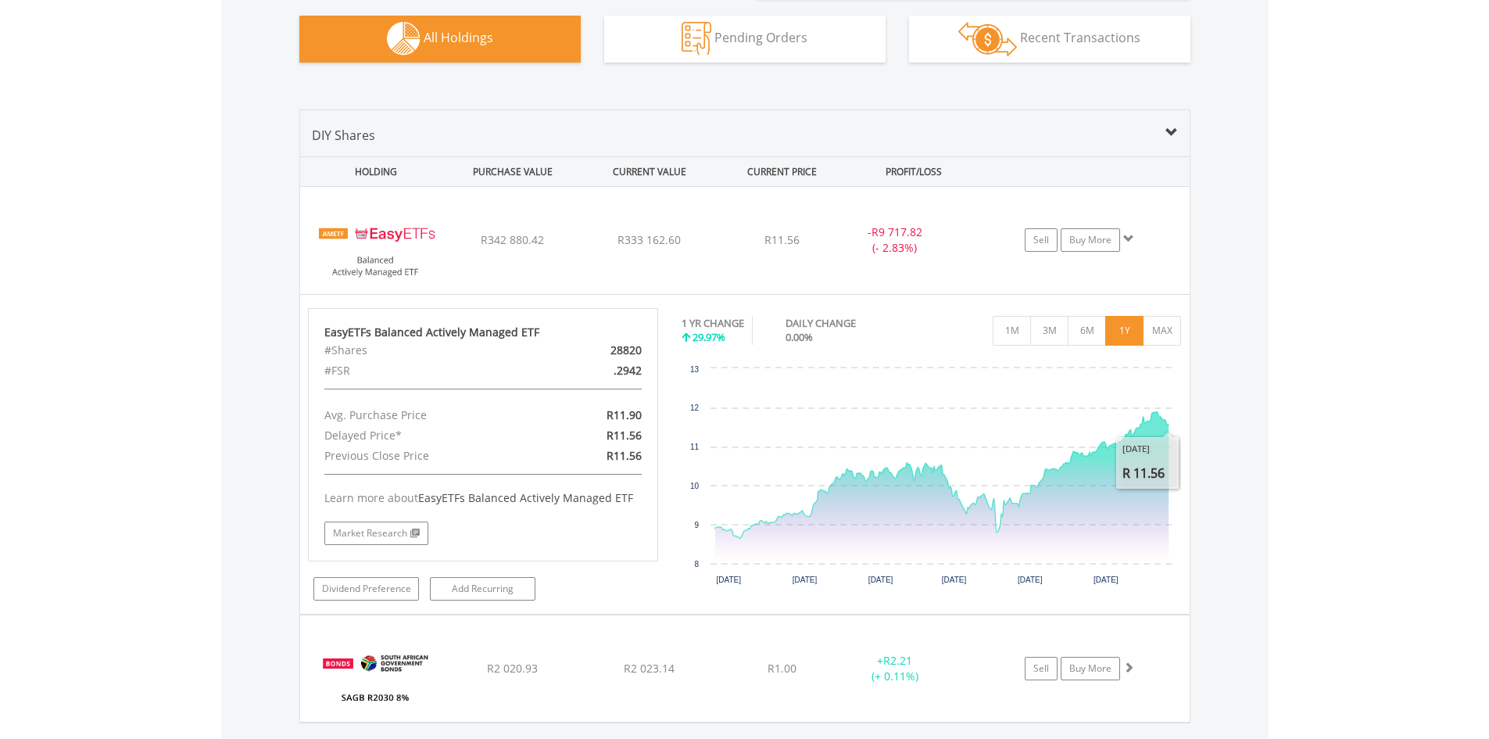
click at [1165, 327] on button "MAX" at bounding box center [1162, 330] width 38 height 30
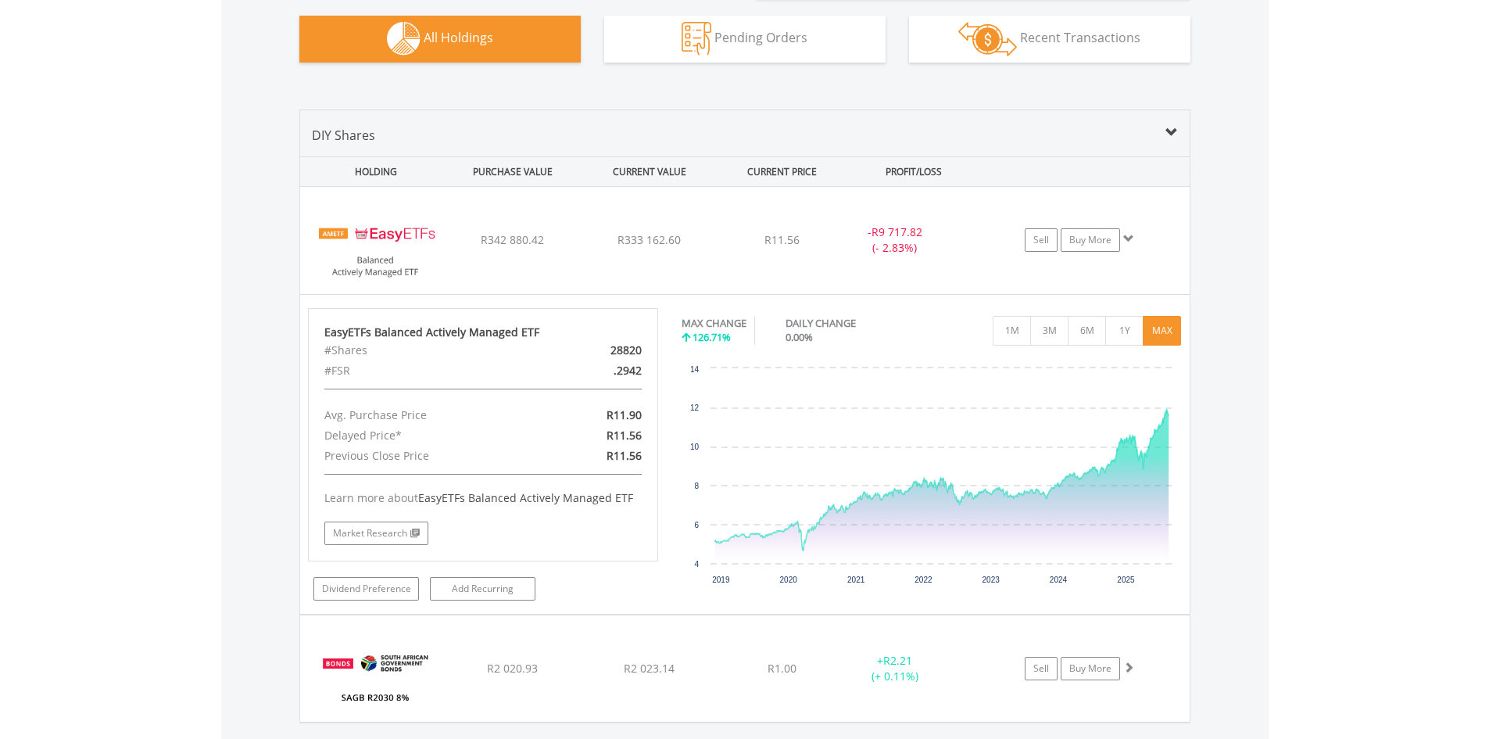
click at [1240, 325] on div "Value View Share View DIY Shares HOLDING PURCHASE VALUE CURRENT VALUE CURRENT P…" at bounding box center [745, 416] width 1048 height 677
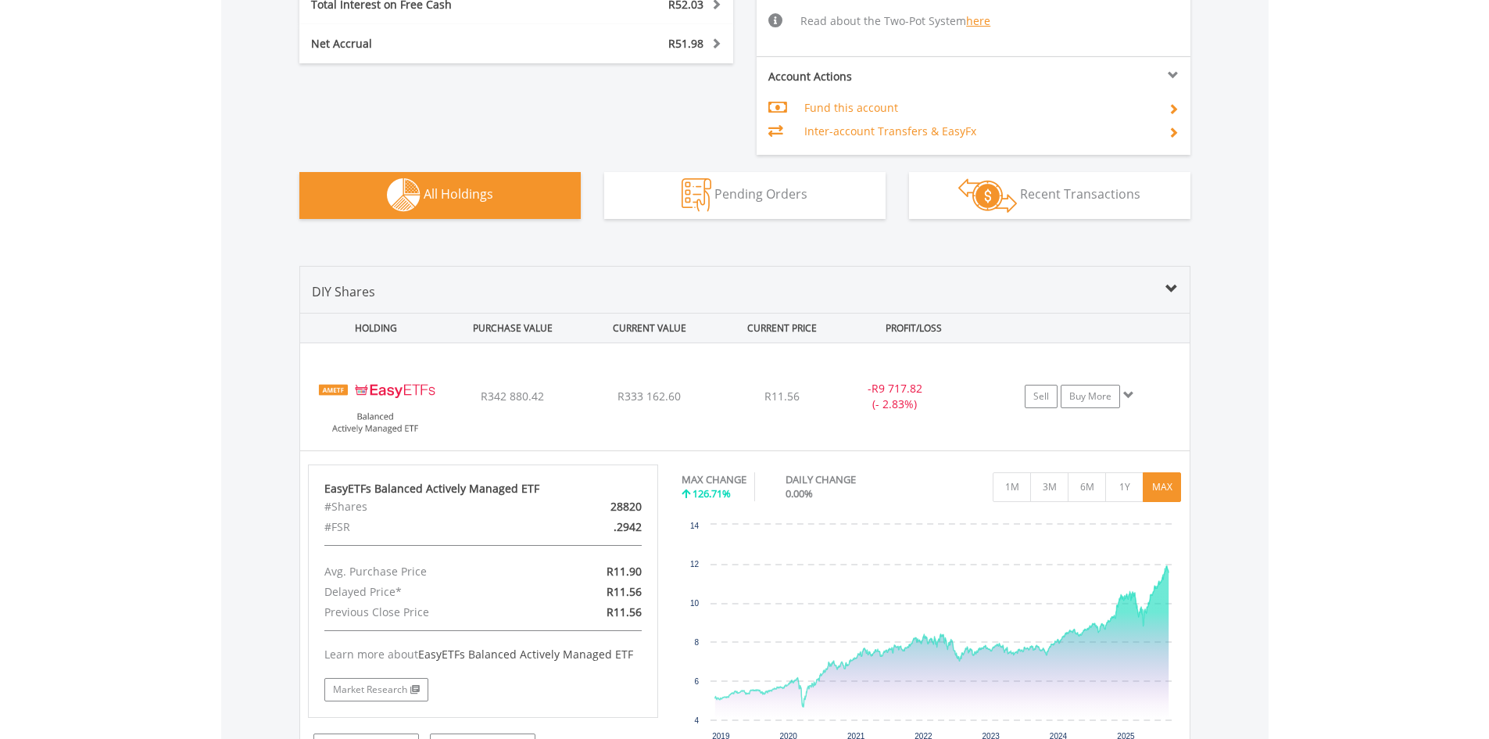
scroll to position [938, 0]
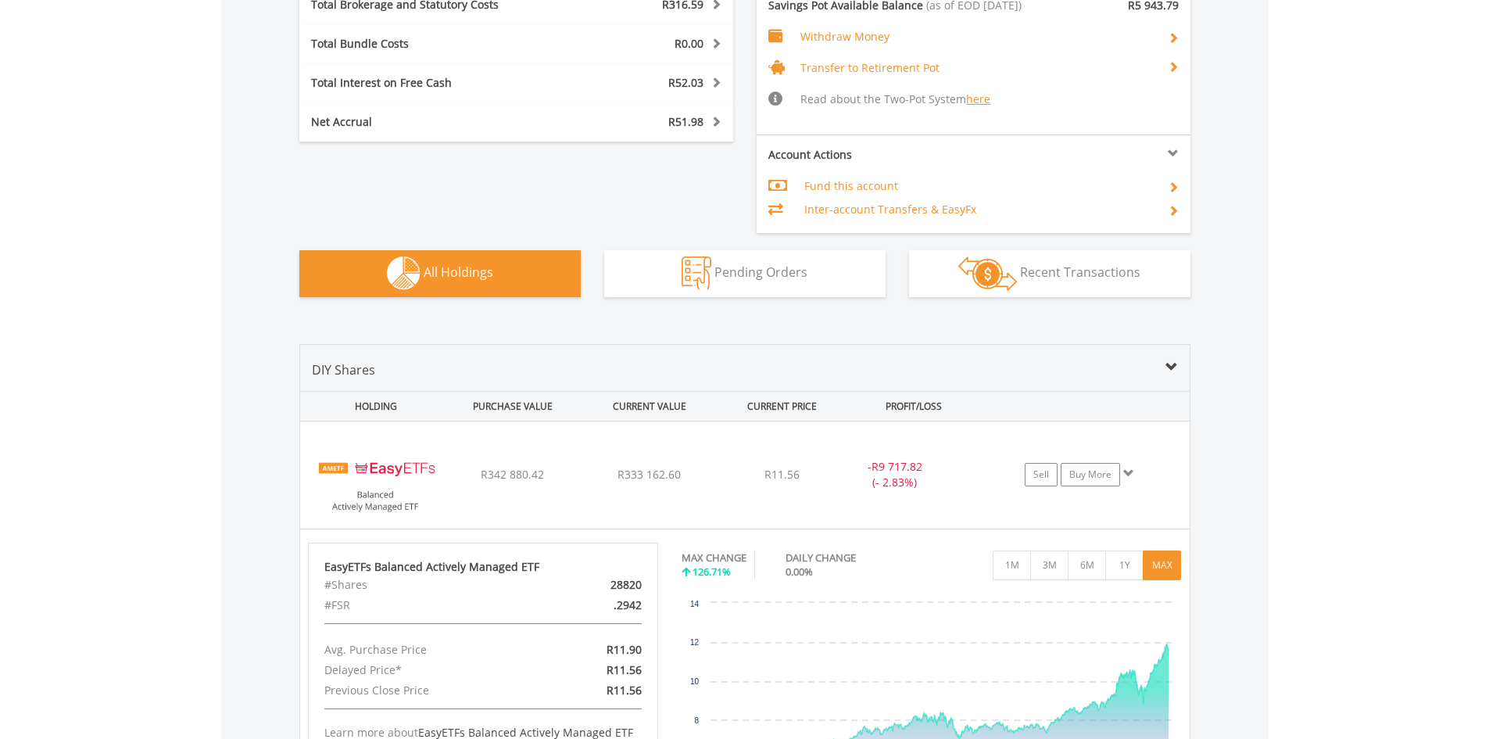
click at [1240, 325] on div "Value View Share View DIY Shares HOLDING PURCHASE VALUE CURRENT VALUE CURRENT P…" at bounding box center [745, 651] width 1048 height 677
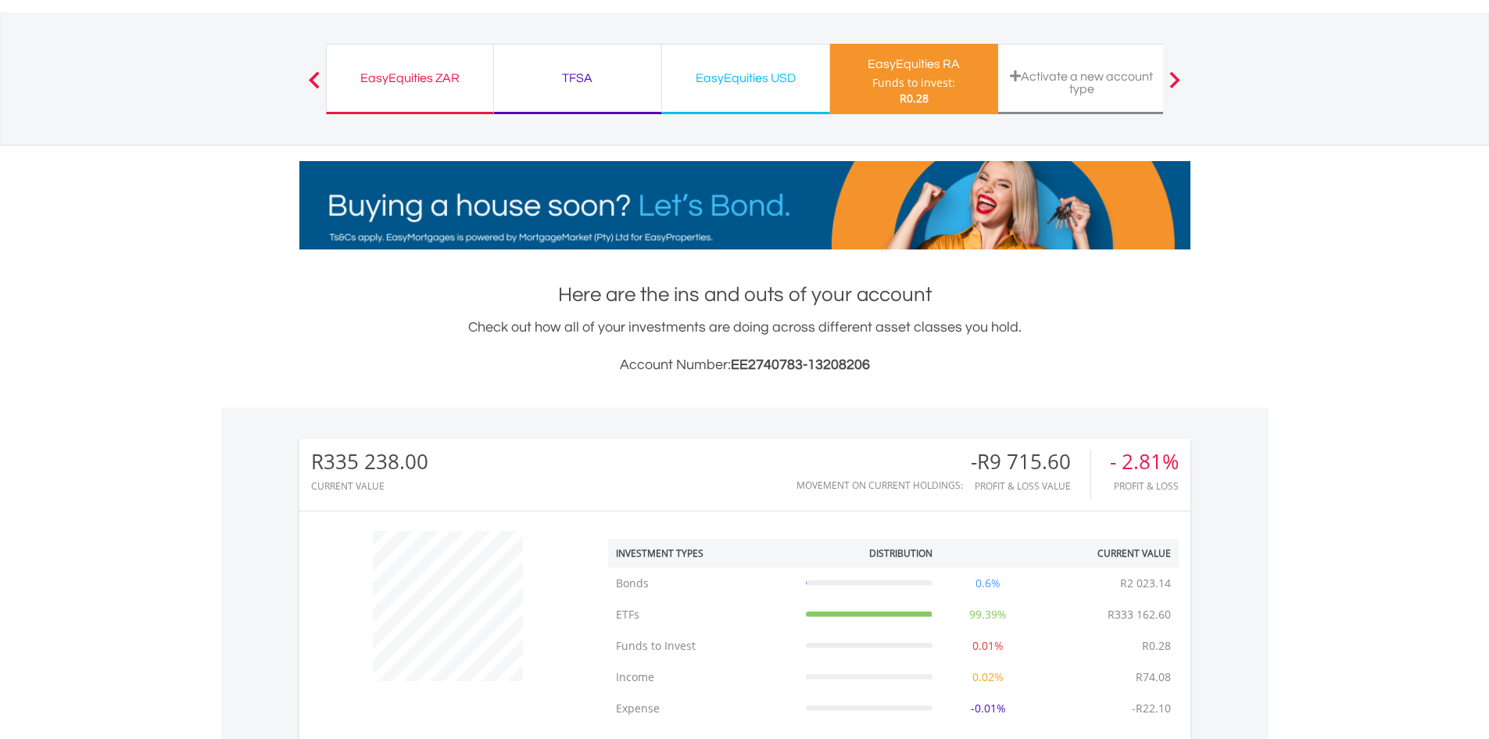
scroll to position [78, 0]
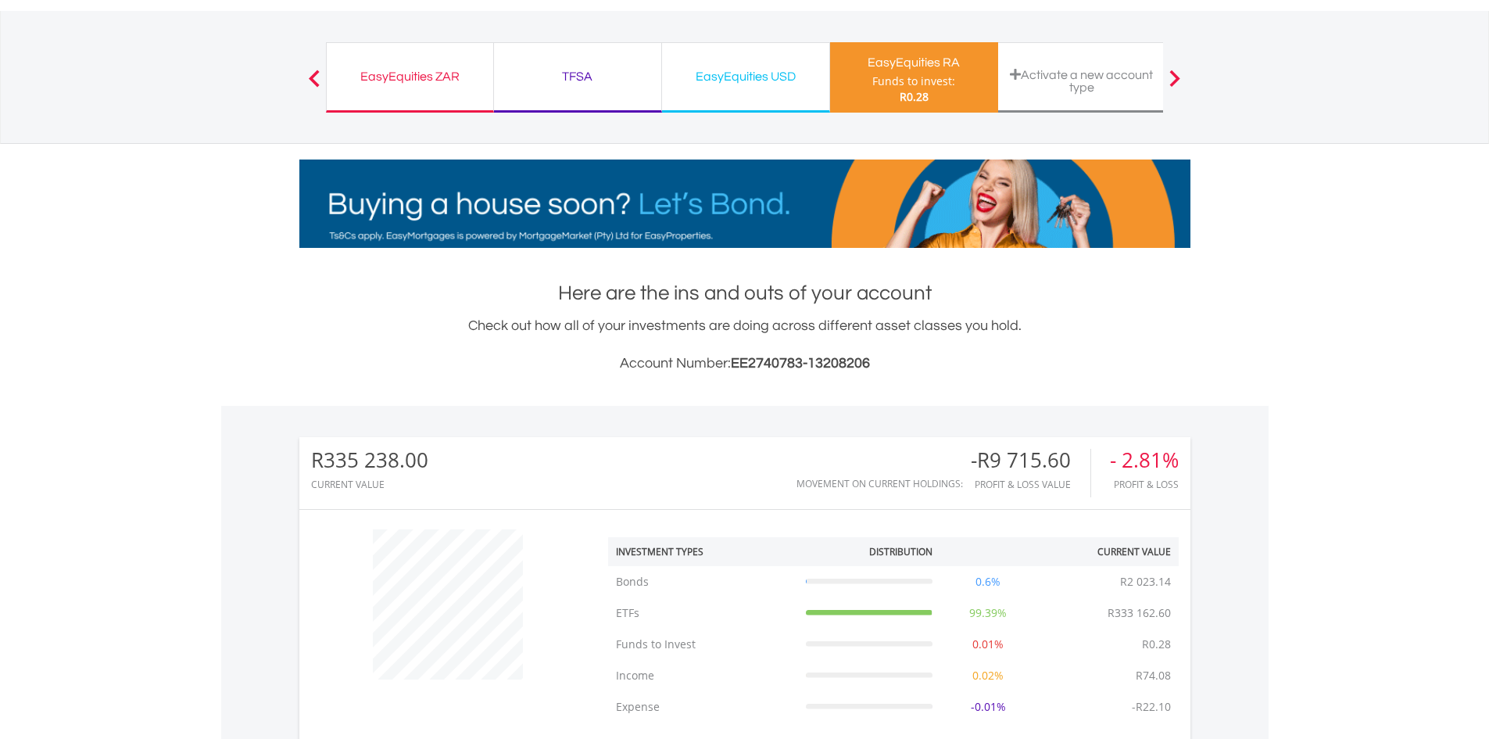
click at [1189, 342] on div "Check out how all of your investments are doing across different asset classes …" at bounding box center [744, 344] width 891 height 59
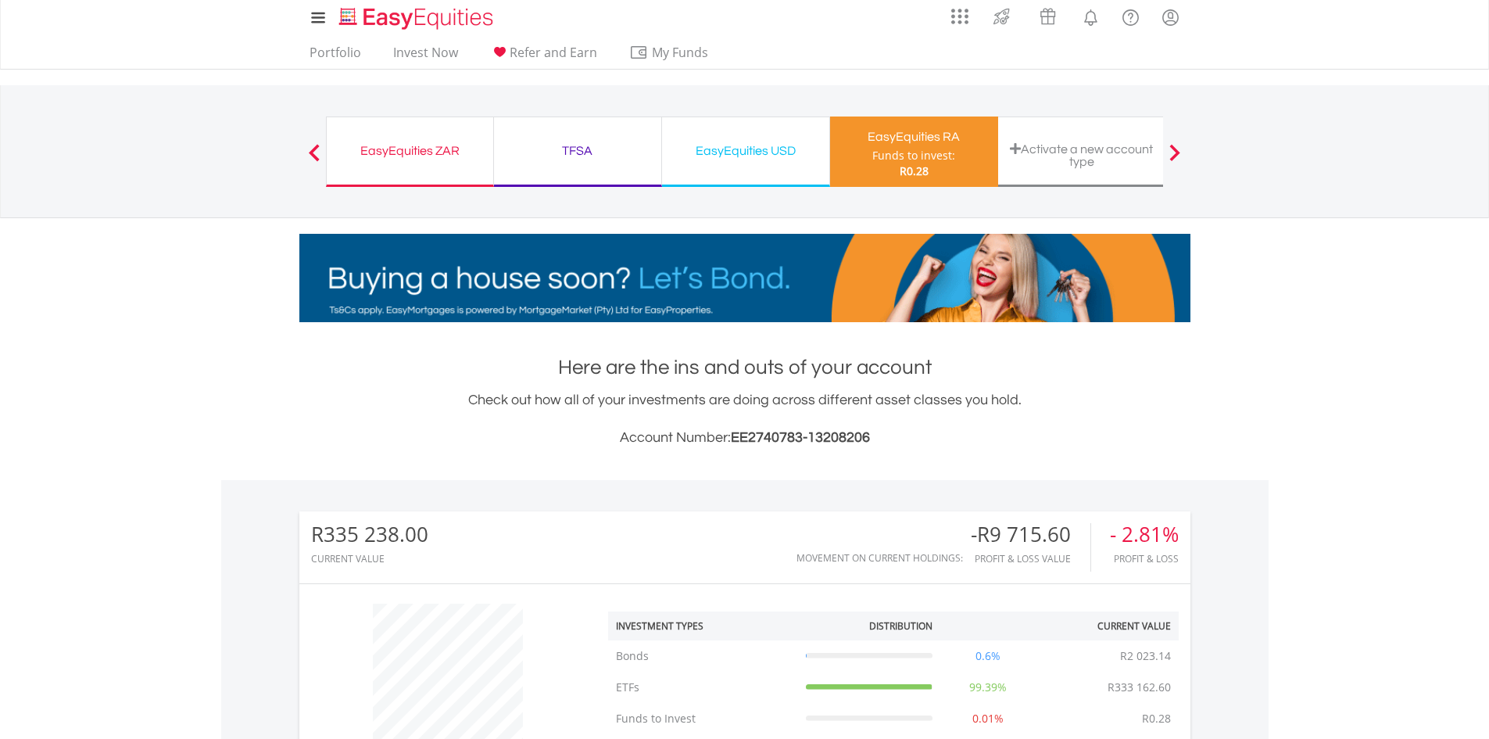
scroll to position [0, 0]
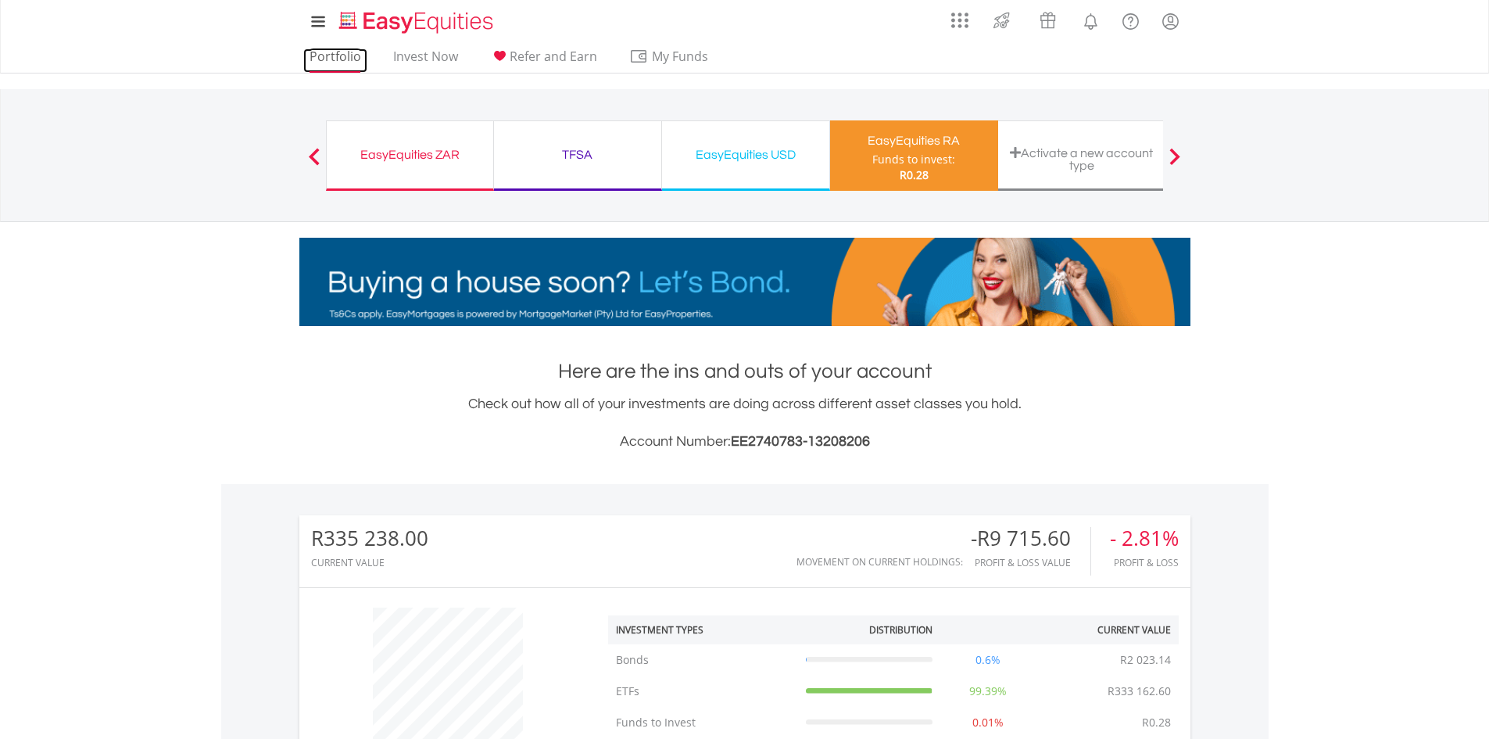
click at [340, 58] on link "Portfolio" at bounding box center [335, 60] width 64 height 24
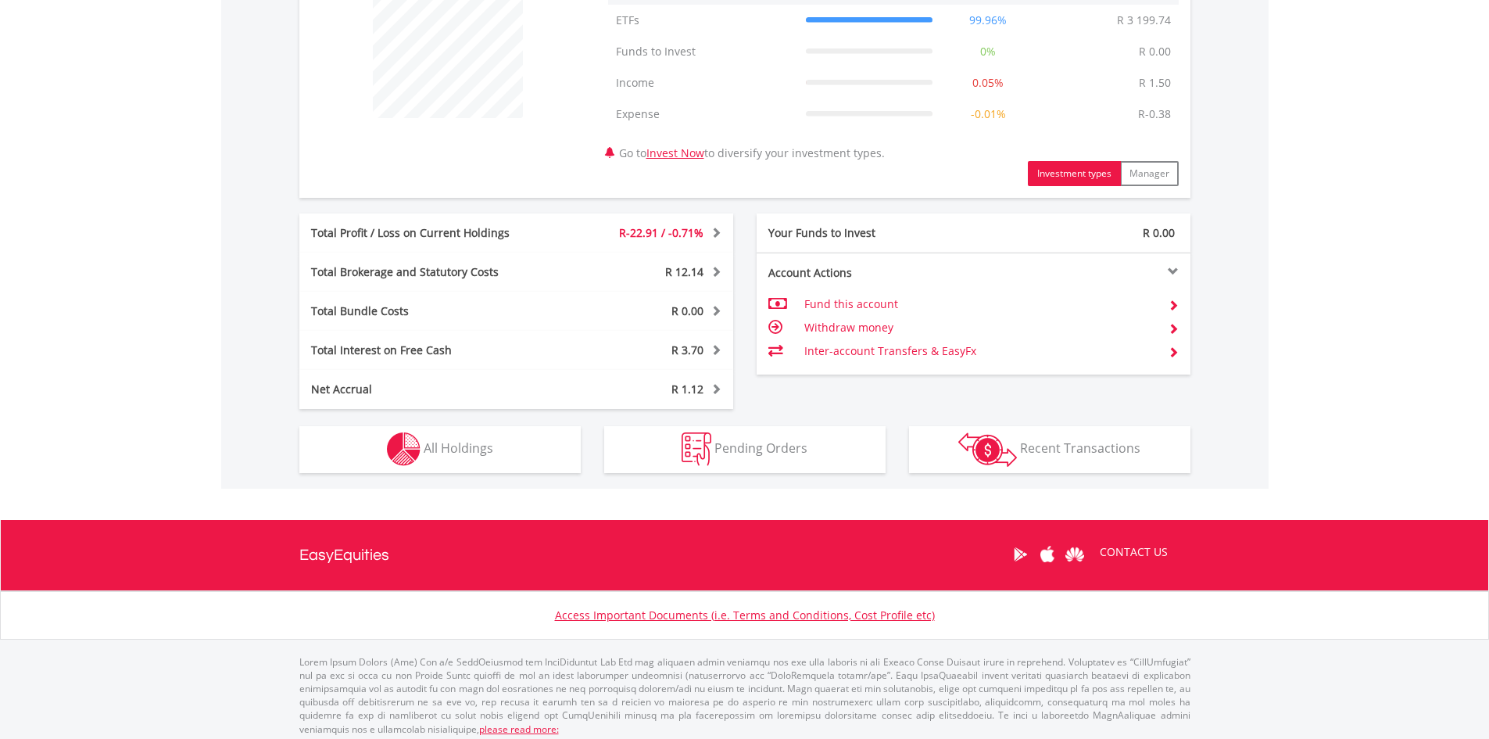
scroll to position [647, 0]
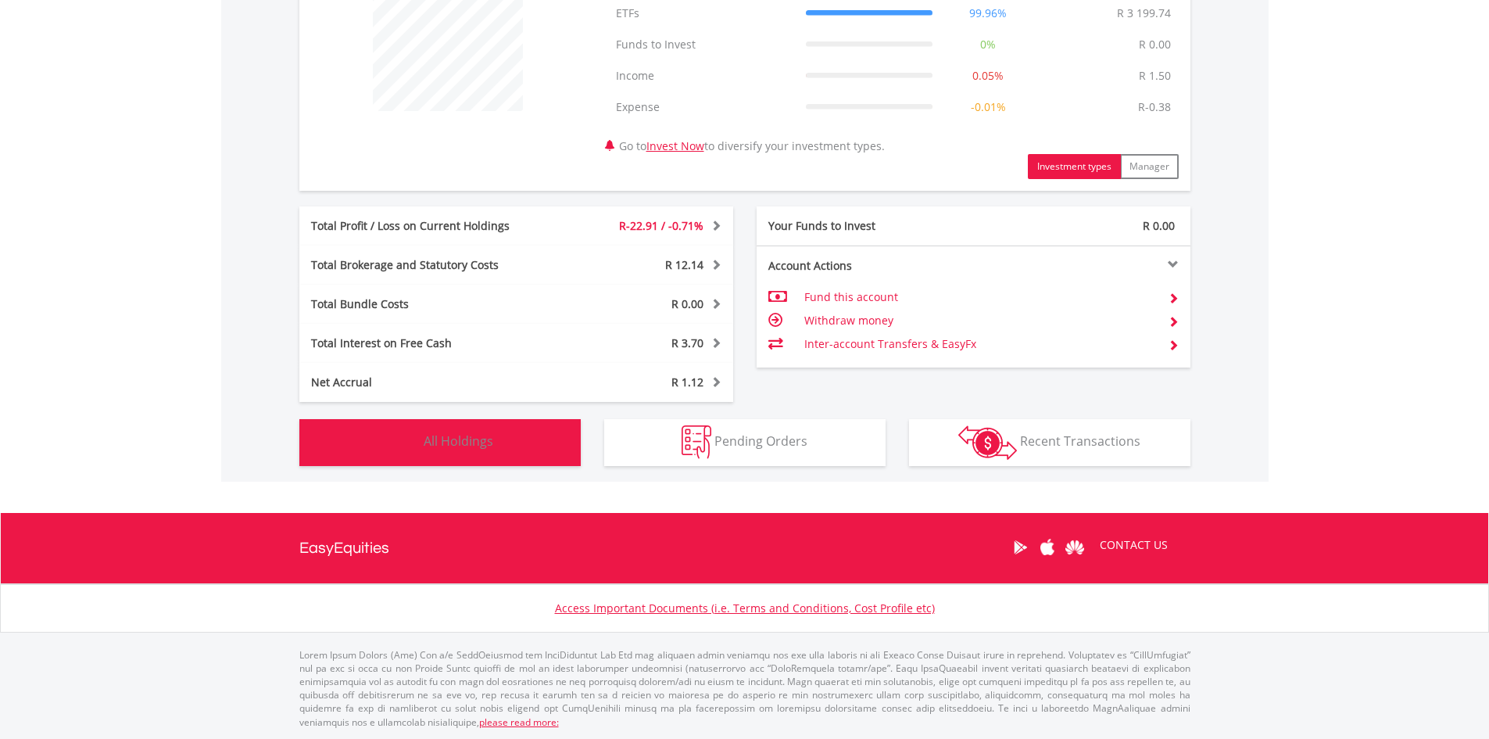
click at [465, 447] on span "All Holdings" at bounding box center [459, 440] width 70 height 17
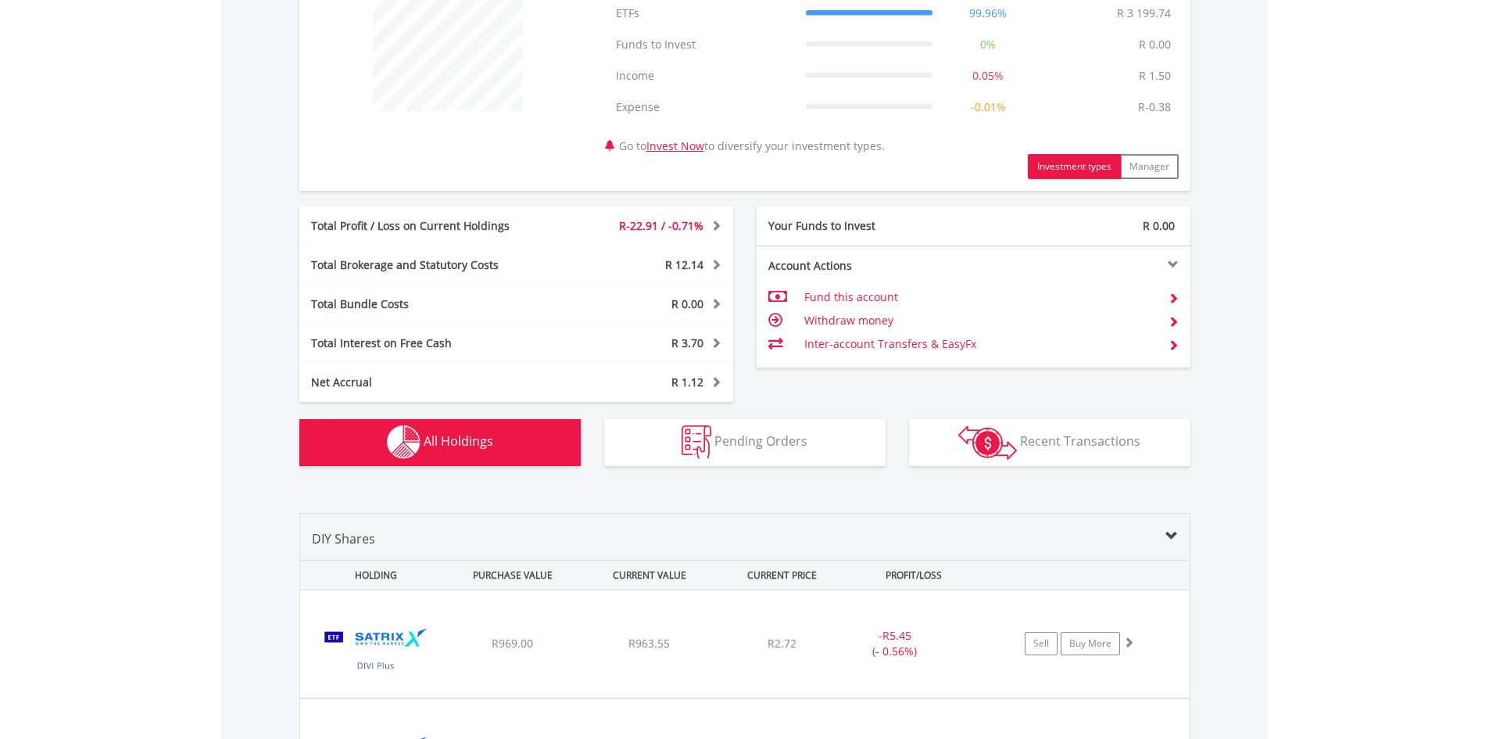
scroll to position [1138, 0]
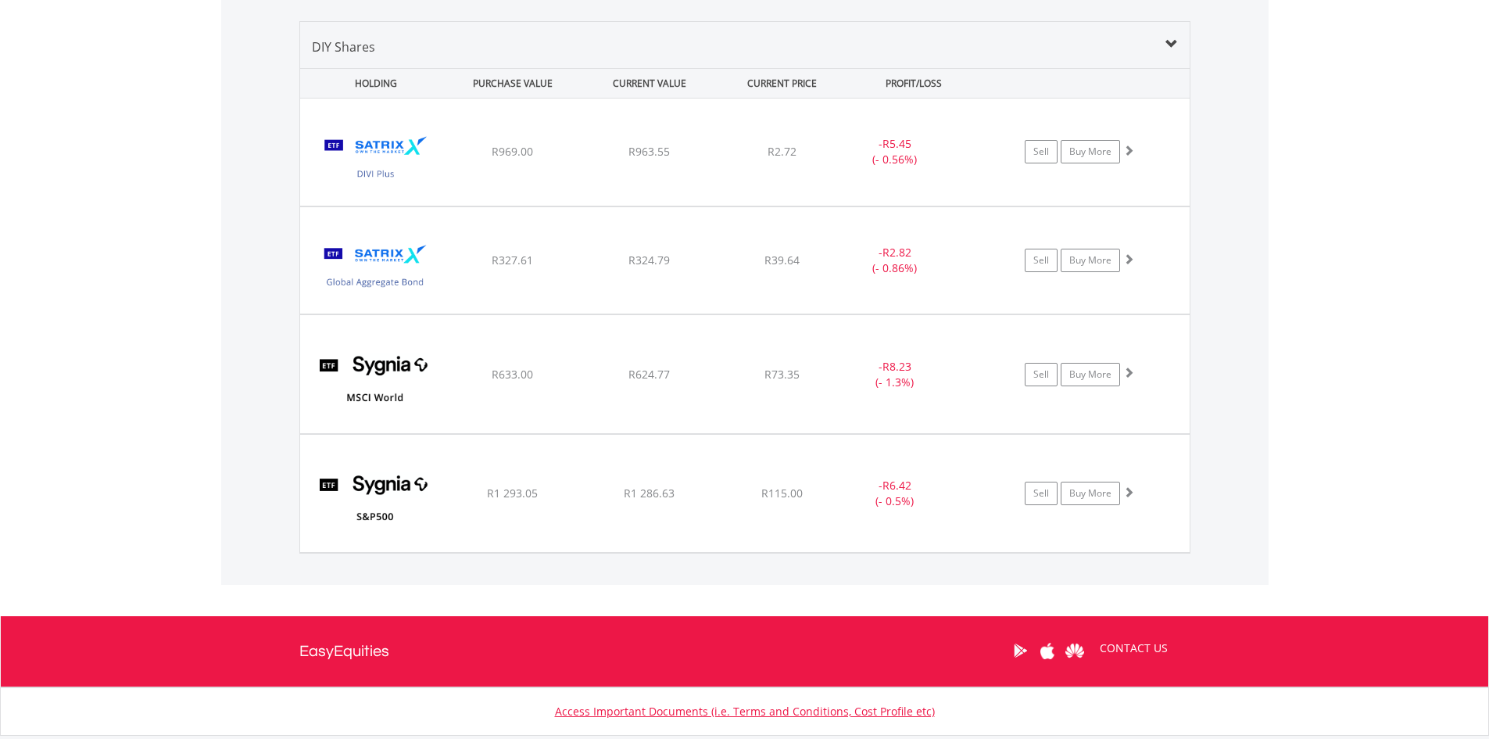
click at [1231, 213] on div "Value View Share View DIY Shares HOLDING PURCHASE VALUE CURRENT VALUE CURRENT P…" at bounding box center [745, 287] width 1048 height 595
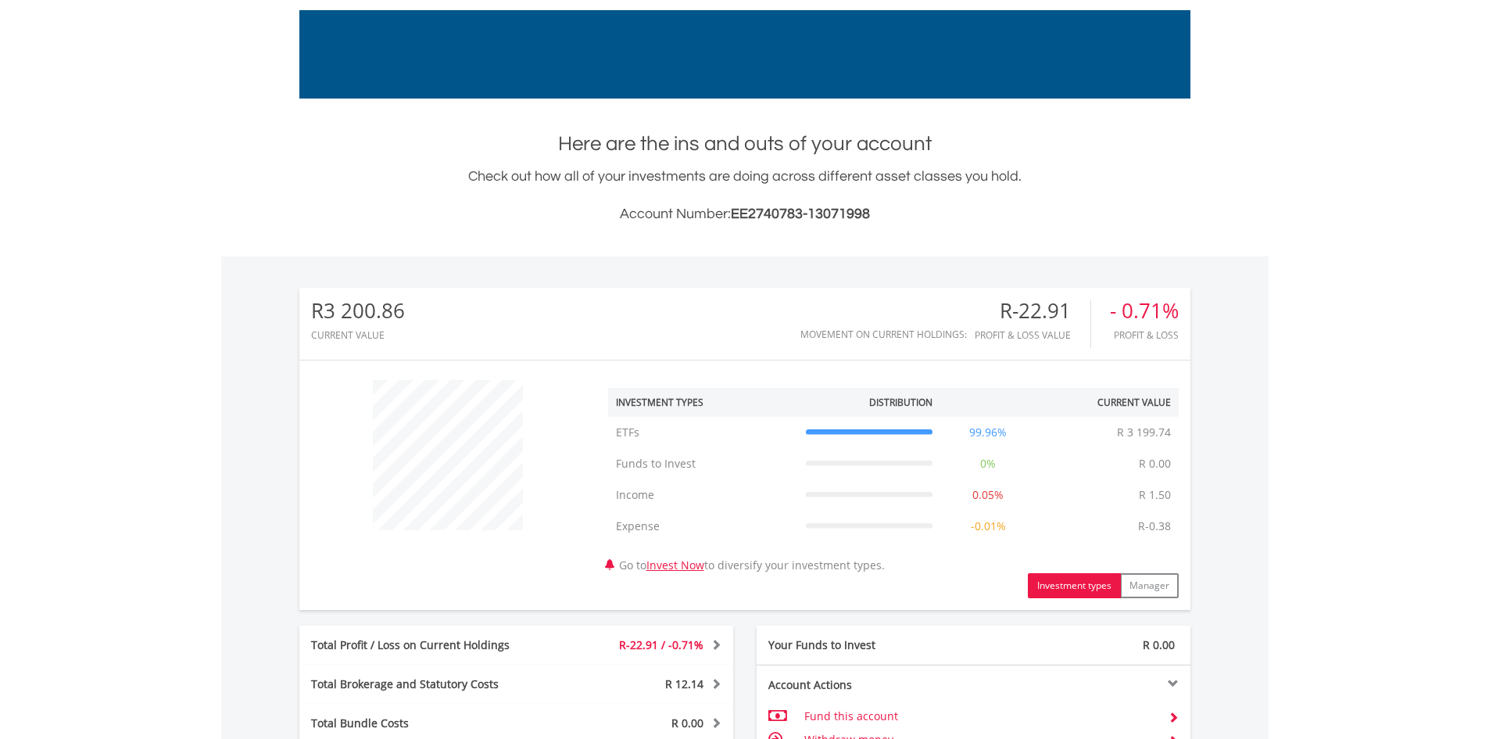
scroll to position [0, 0]
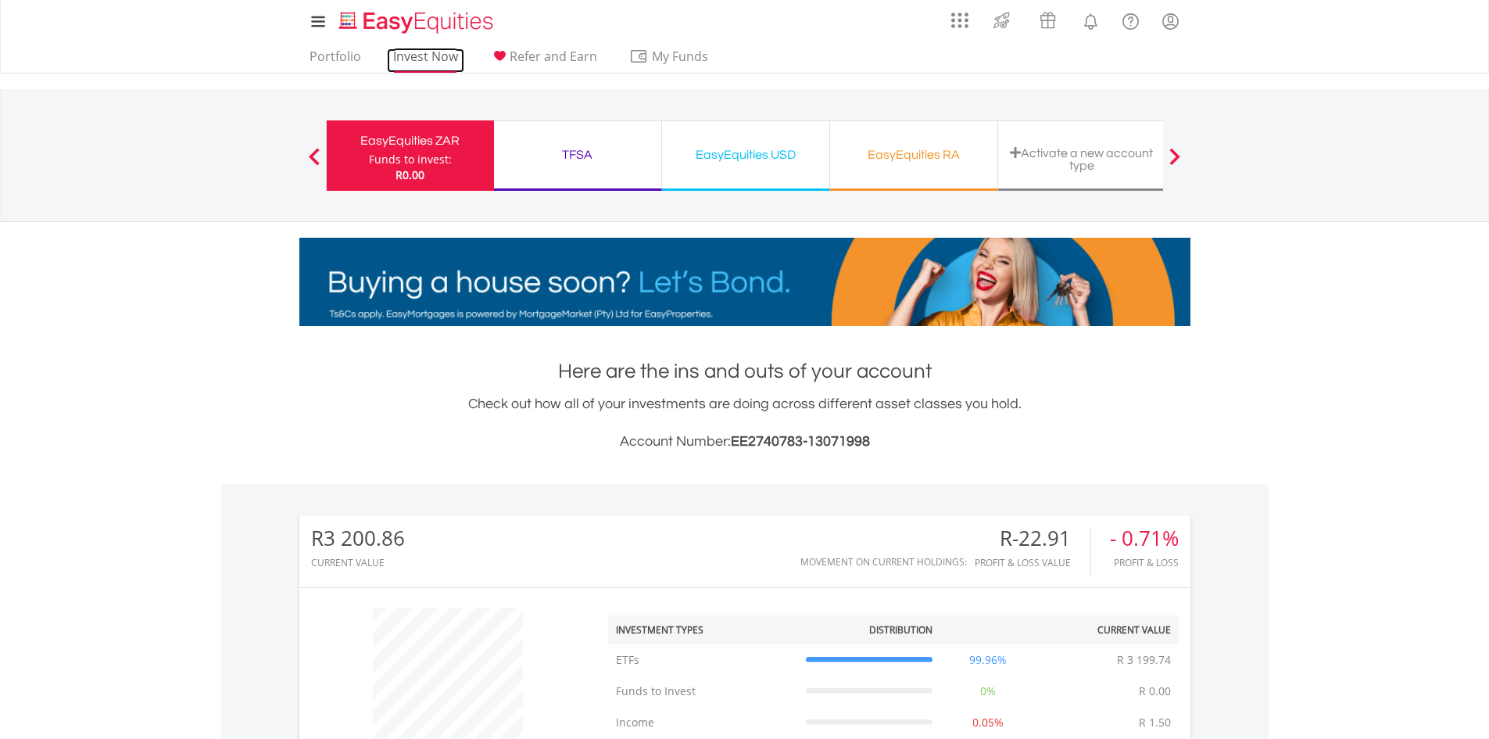
click at [418, 51] on link "Invest Now" at bounding box center [425, 60] width 77 height 24
